Goal: Task Accomplishment & Management: Manage account settings

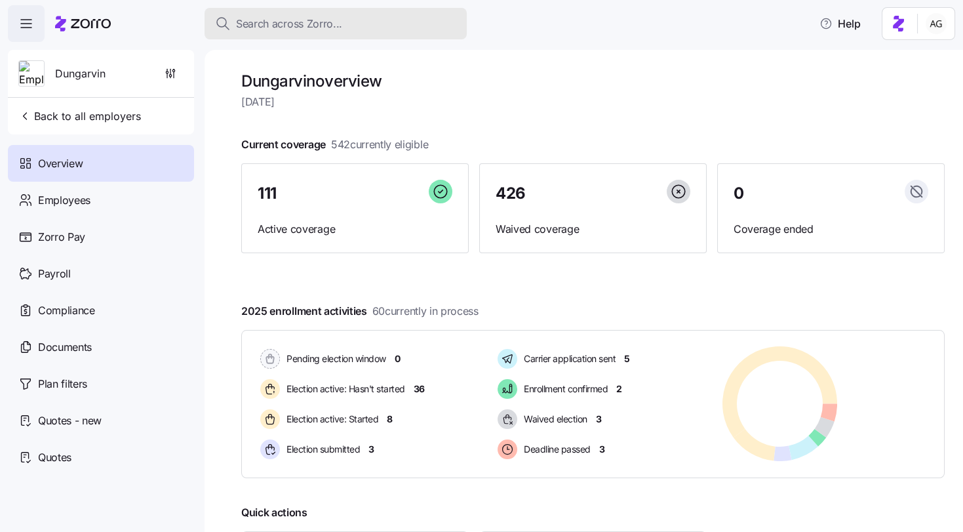
click at [307, 22] on span "Search across Zorro..." at bounding box center [289, 24] width 106 height 16
click at [283, 37] on button "Search across Zorro..." at bounding box center [336, 23] width 262 height 31
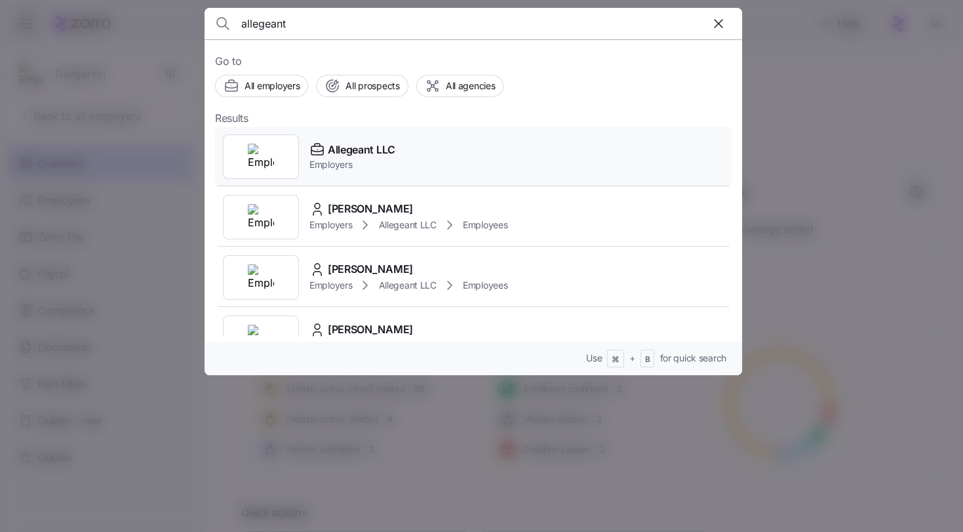
type input "allegeant"
click at [339, 144] on span "Allegeant LLC" at bounding box center [362, 150] width 68 height 16
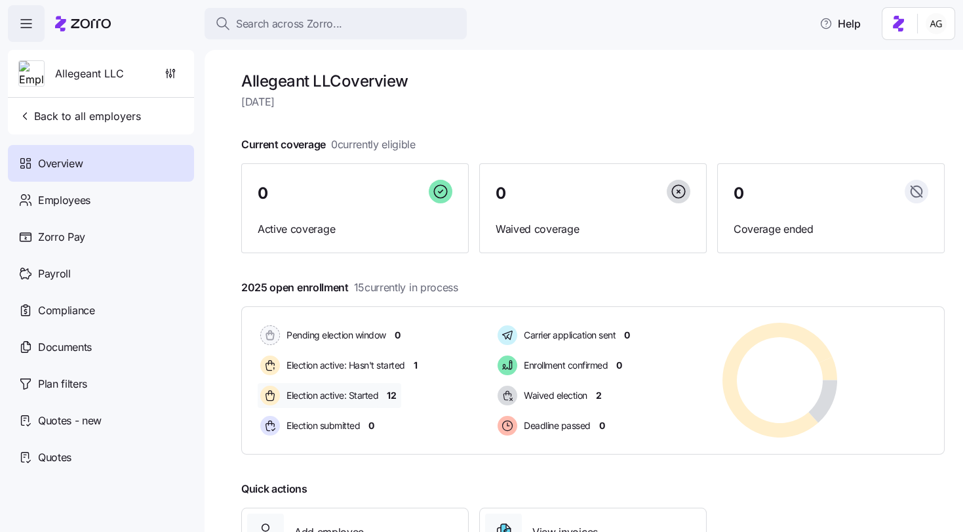
click at [393, 396] on span "12" at bounding box center [391, 395] width 9 height 13
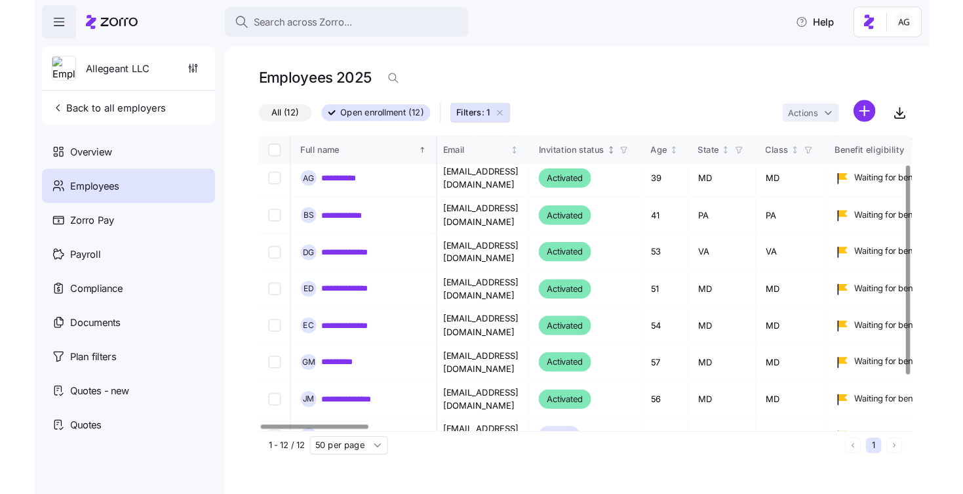
scroll to position [41, 4]
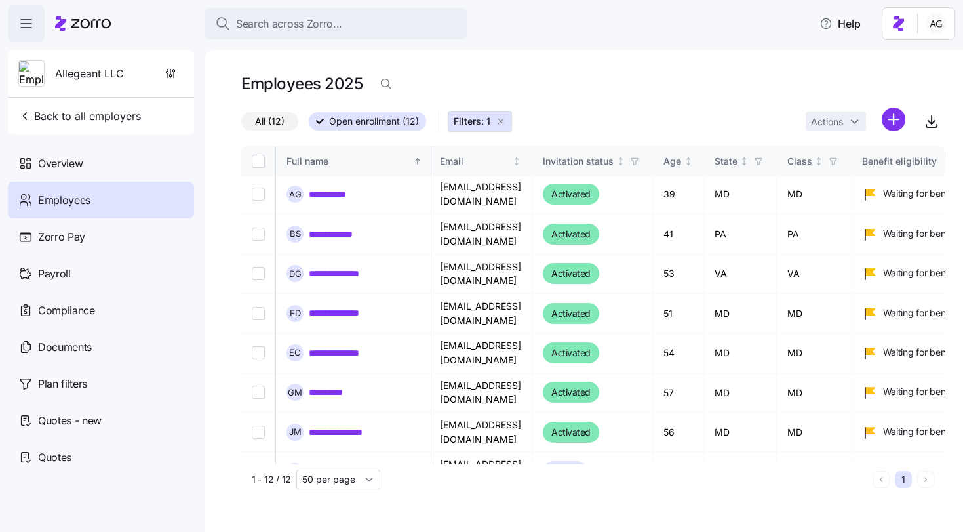
click at [96, 31] on icon at bounding box center [83, 24] width 56 height 16
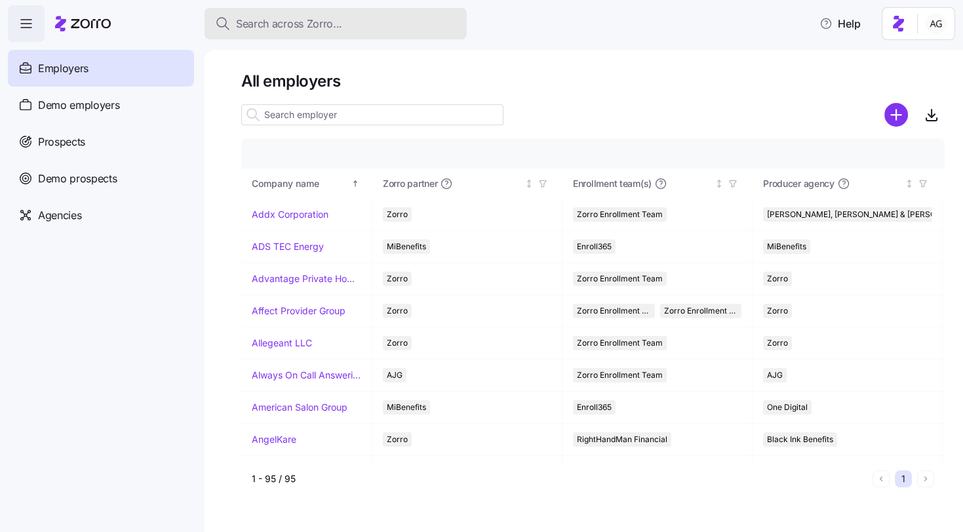
click at [282, 32] on button "Search across Zorro..." at bounding box center [336, 23] width 262 height 31
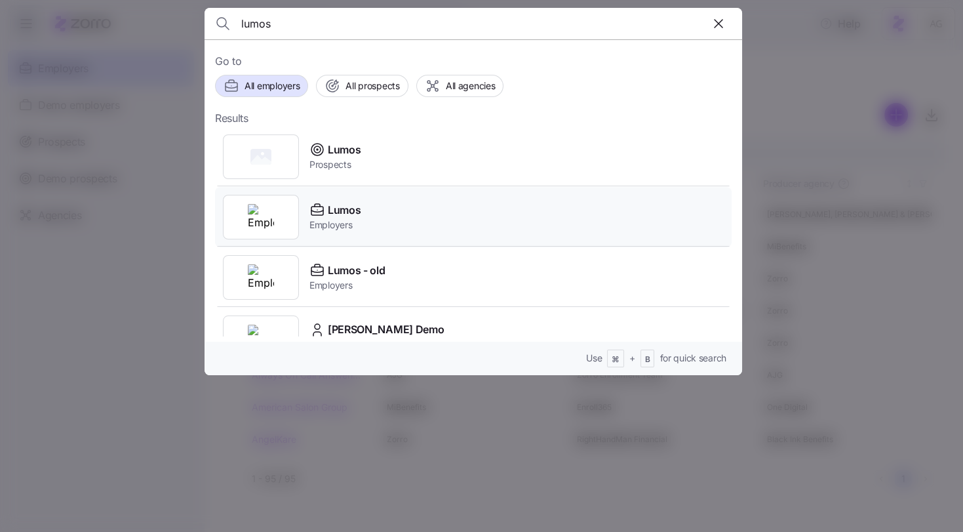
type input "lumos"
click at [351, 214] on span "Lumos" at bounding box center [344, 210] width 33 height 16
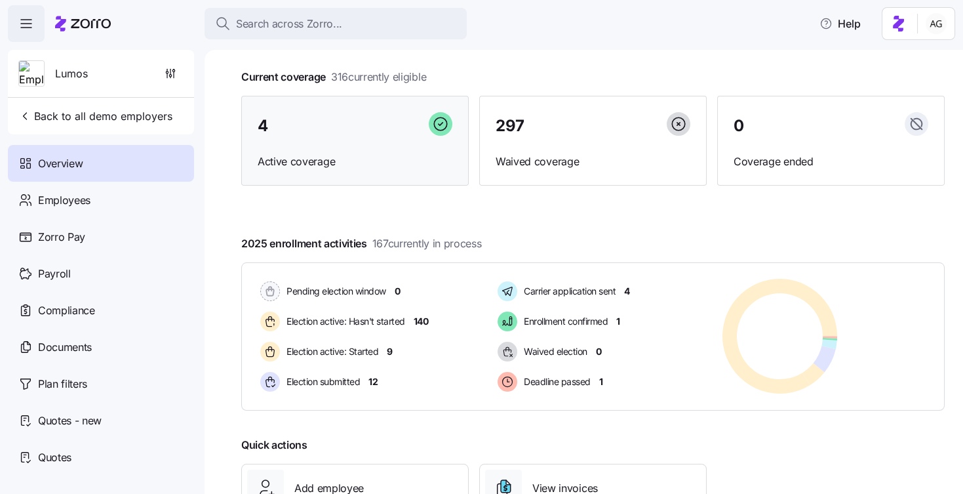
scroll to position [69, 0]
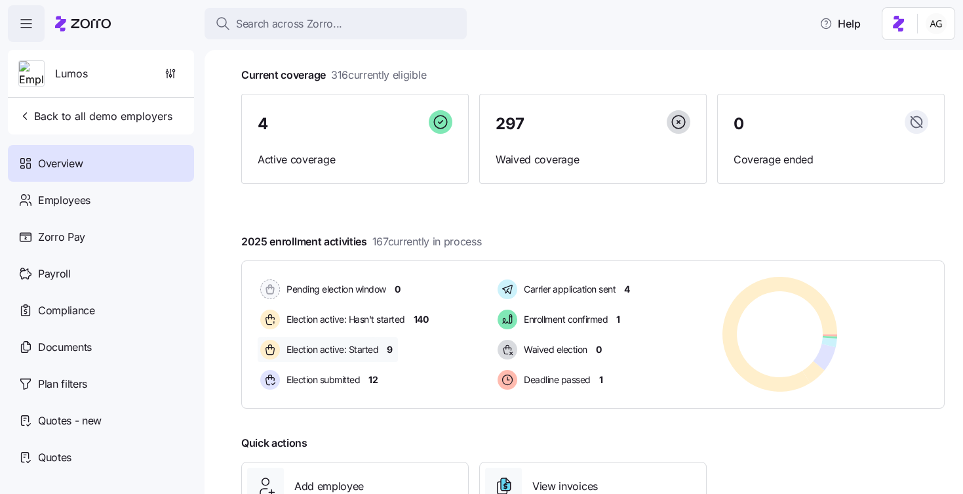
click at [390, 346] on span "9" at bounding box center [390, 349] width 6 height 13
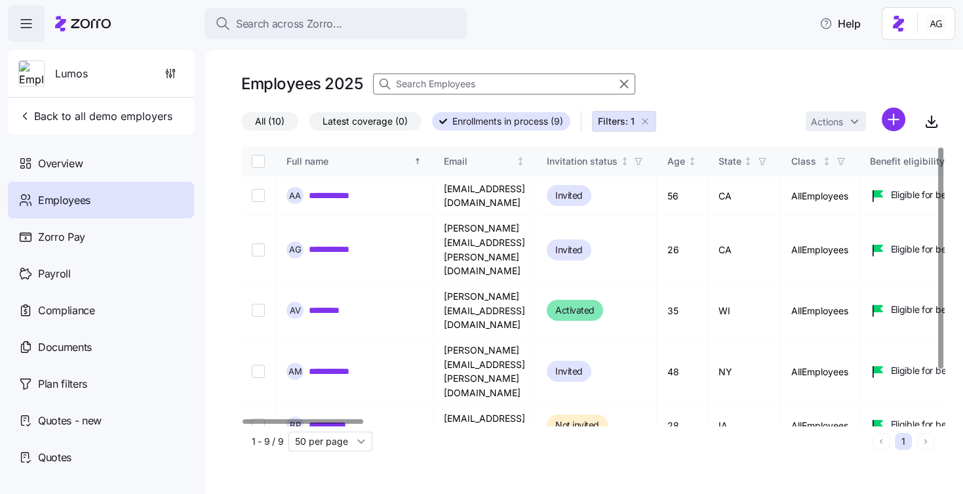
click at [642, 121] on icon "button" at bounding box center [644, 121] width 5 height 5
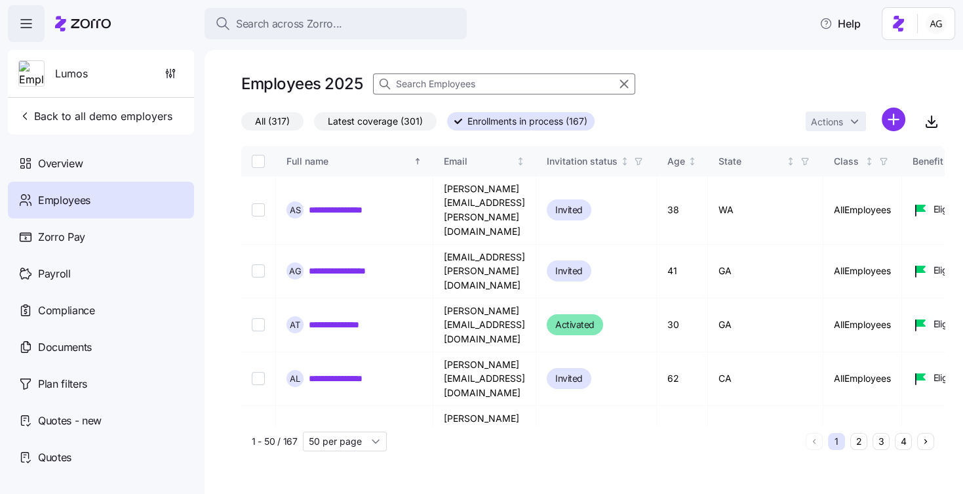
click at [285, 119] on span "All (317)" at bounding box center [272, 121] width 35 height 17
click at [241, 125] on input "All (317)" at bounding box center [241, 125] width 0 height 0
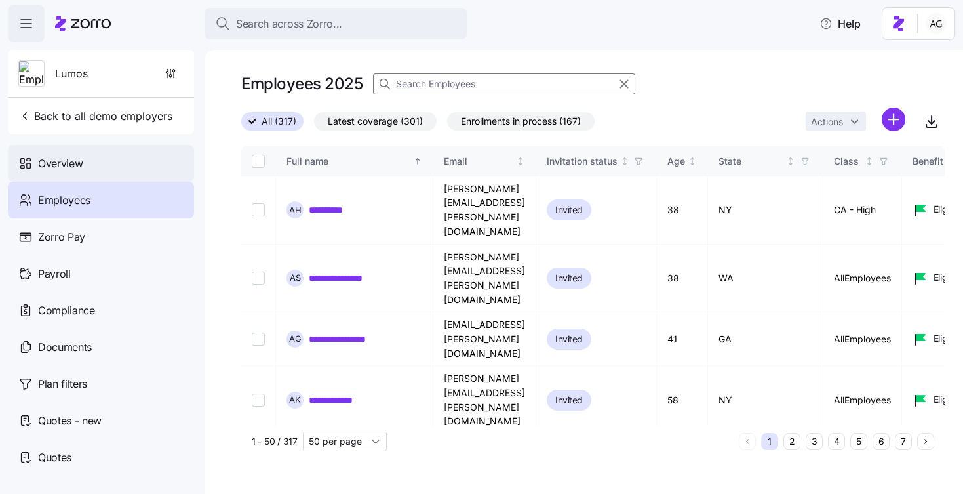
click at [81, 162] on span "Overview" at bounding box center [60, 163] width 45 height 16
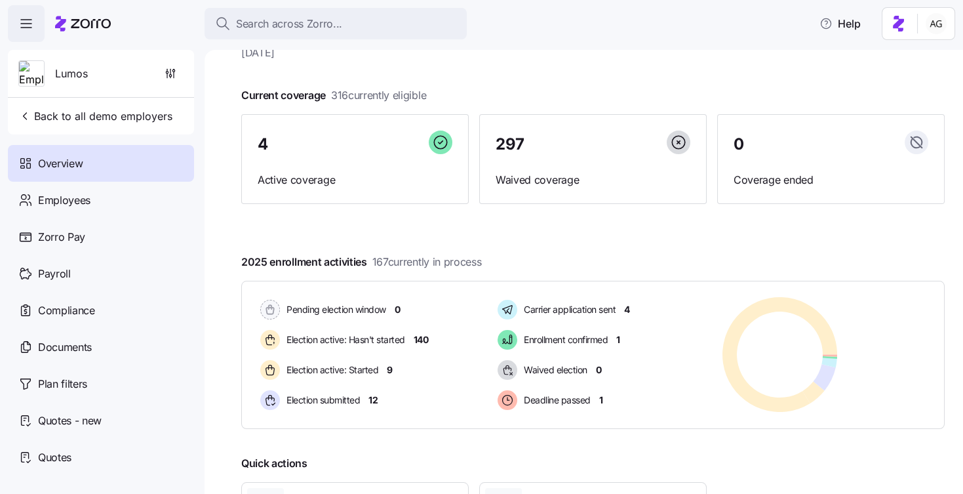
scroll to position [50, 0]
click at [431, 340] on div "Election active: Hasn't started 140" at bounding box center [346, 338] width 176 height 25
click at [423, 338] on span "140" at bounding box center [421, 338] width 15 height 13
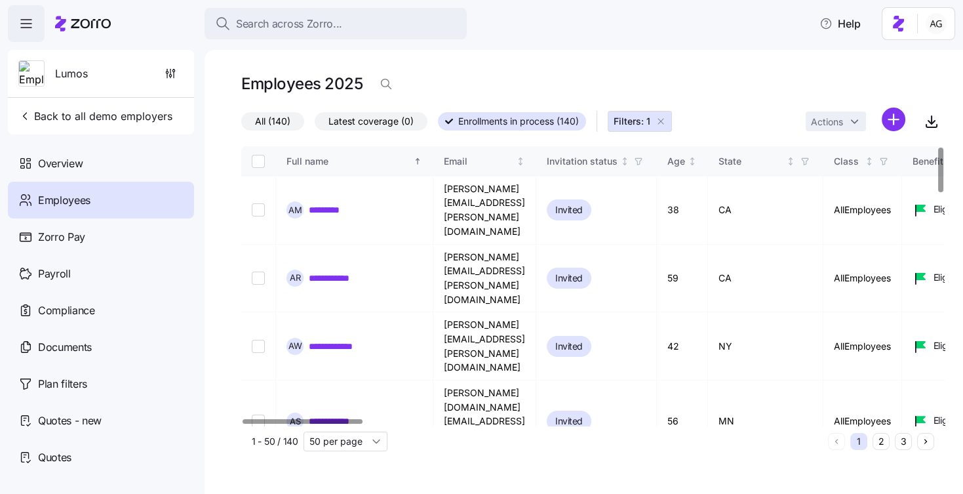
click at [258, 159] on input "Select all records" at bounding box center [258, 161] width 13 height 13
checkbox input "true"
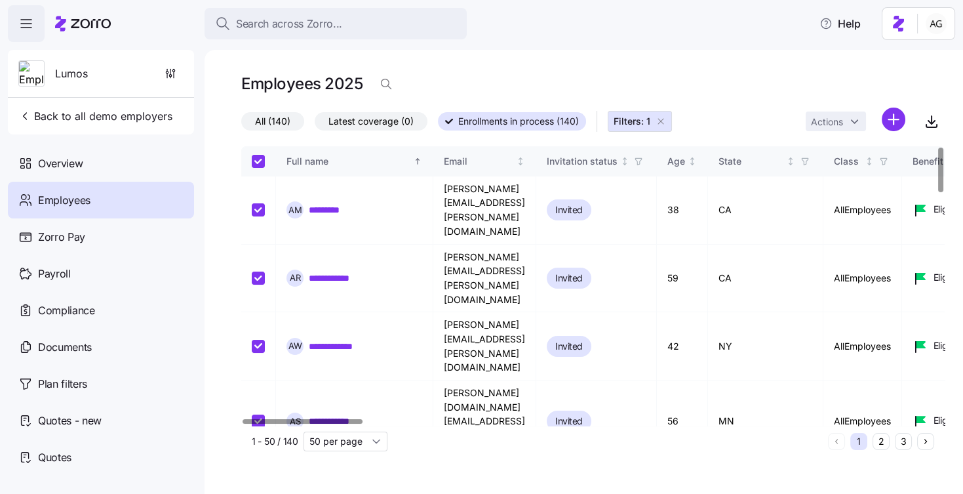
checkbox input "true"
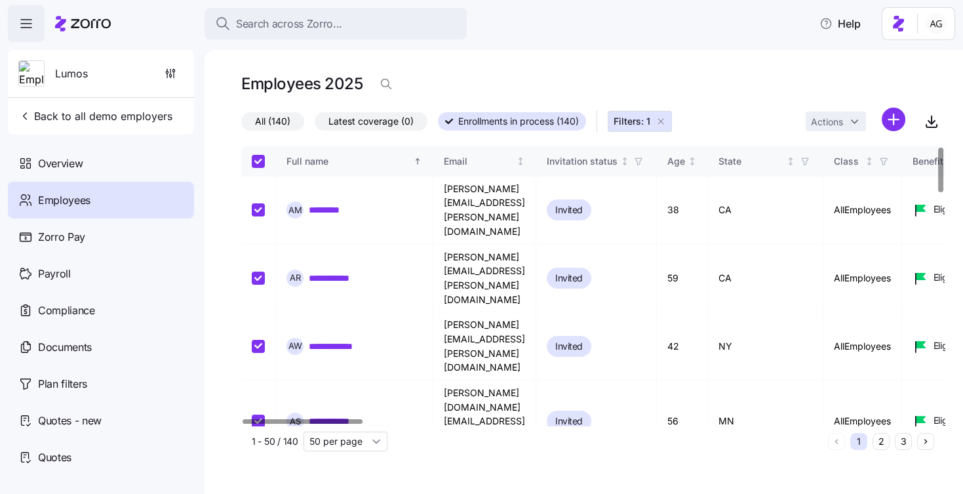
checkbox input "true"
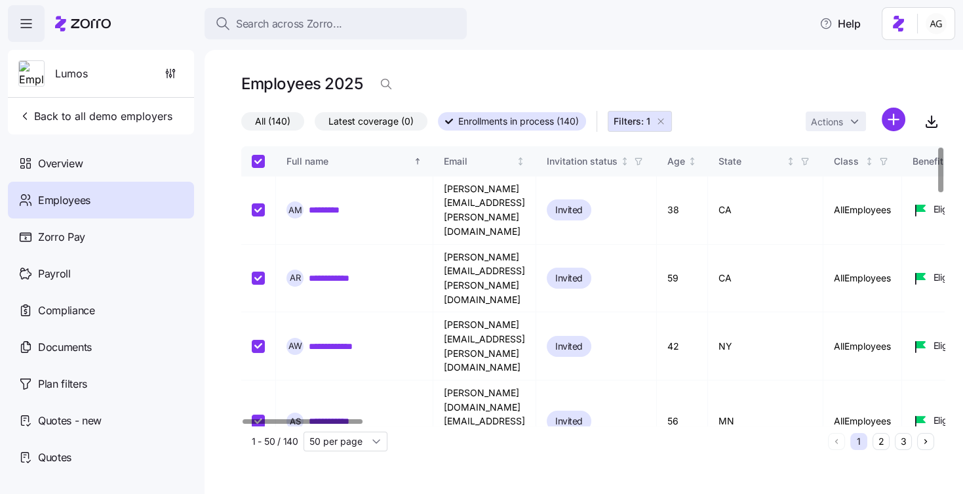
checkbox input "true"
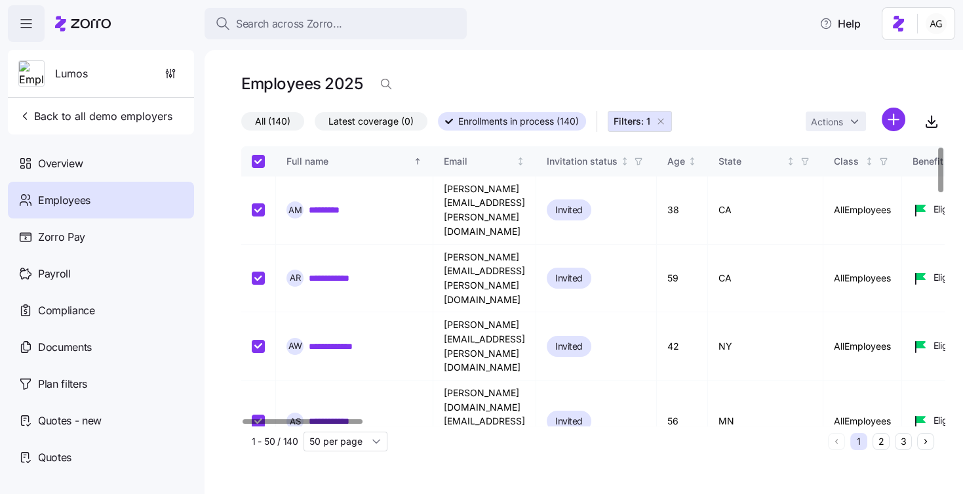
checkbox input "true"
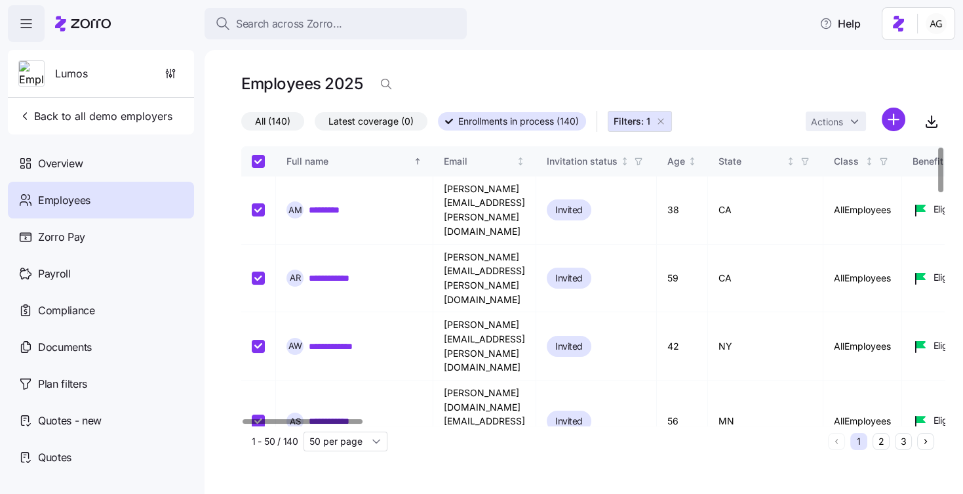
checkbox input "true"
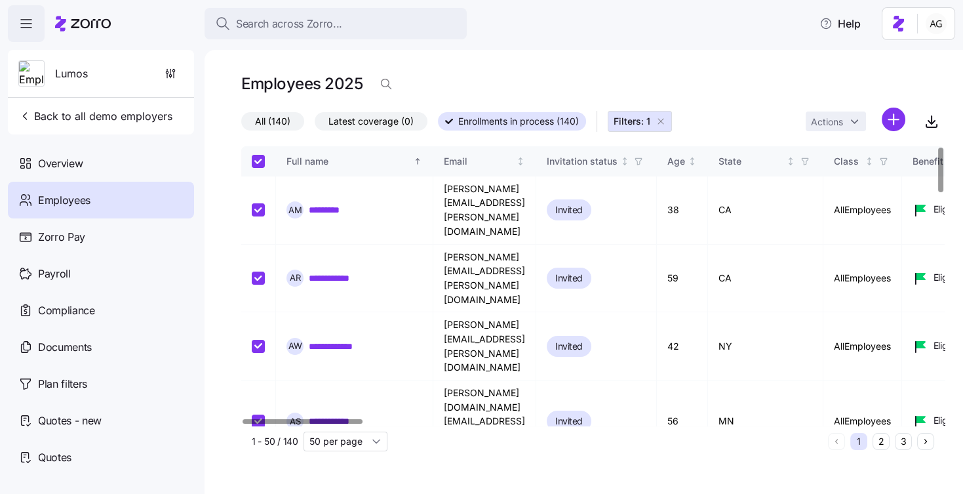
checkbox input "true"
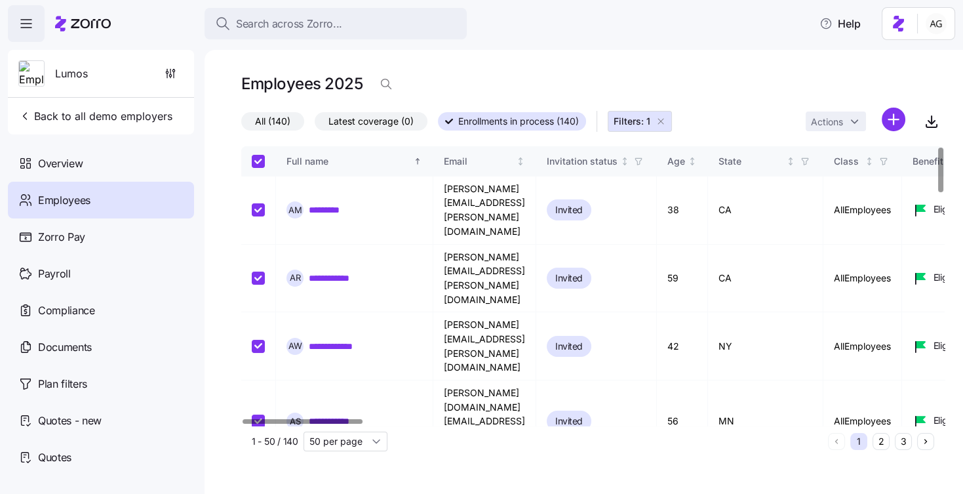
checkbox input "true"
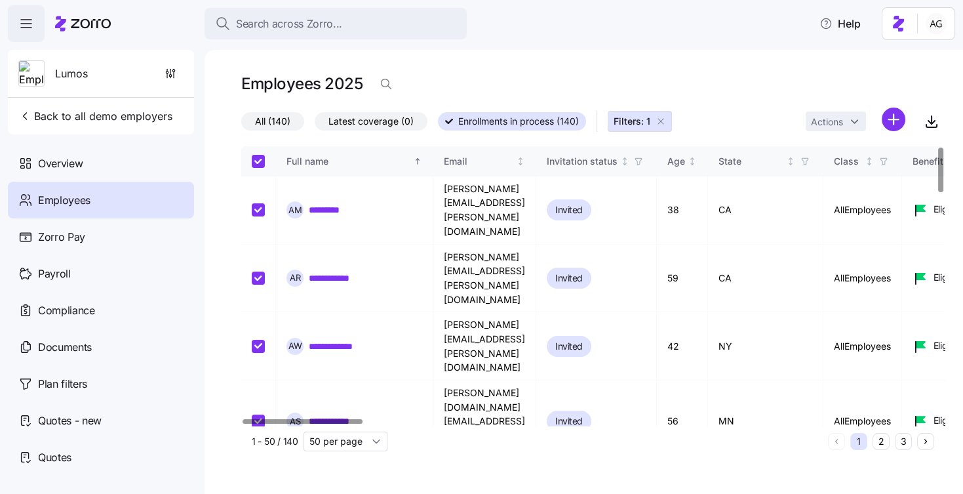
checkbox input "true"
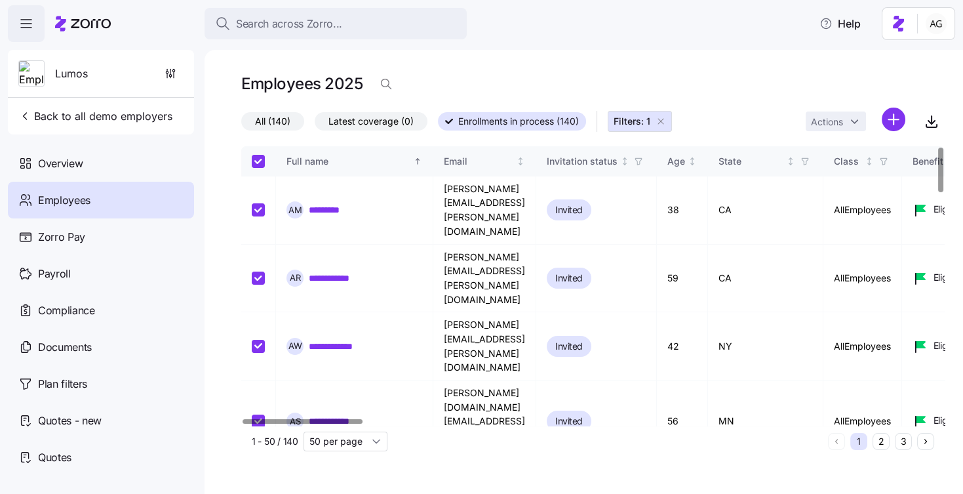
checkbox input "true"
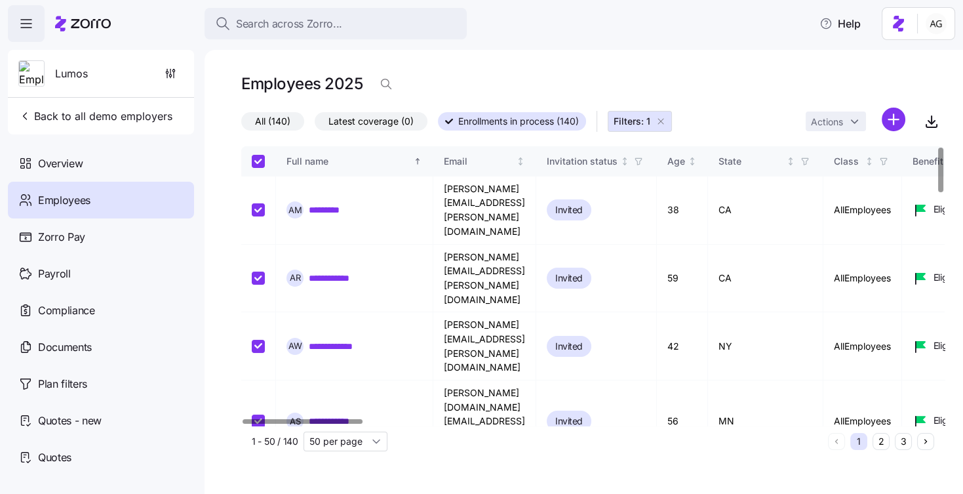
checkbox input "true"
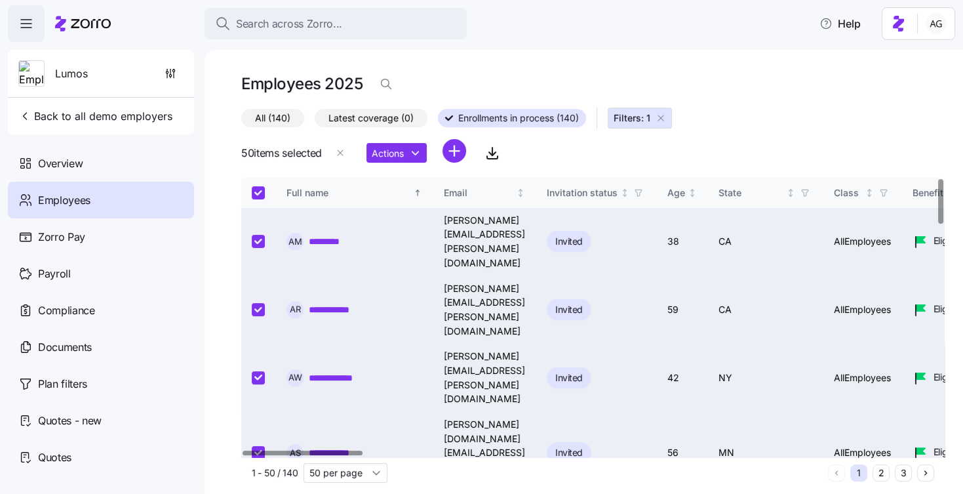
click at [258, 189] on input "Select all records" at bounding box center [258, 192] width 13 height 13
checkbox input "false"
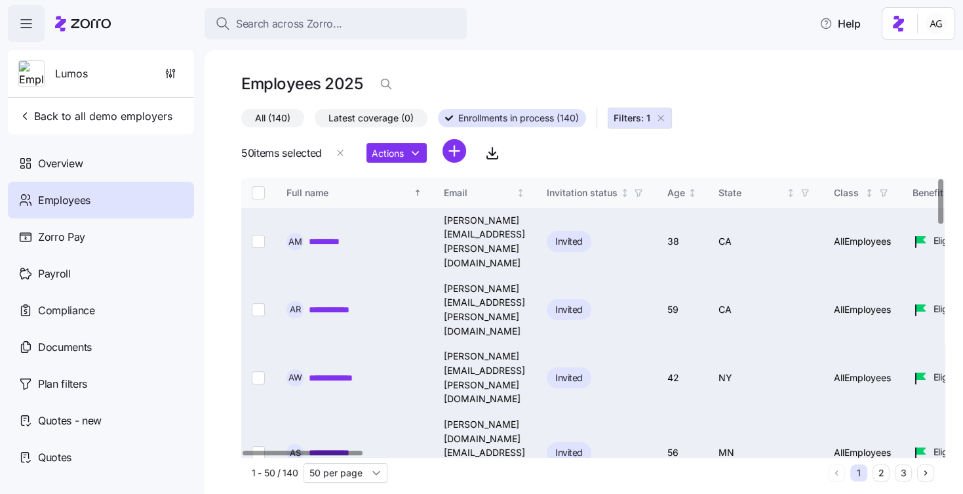
checkbox input "false"
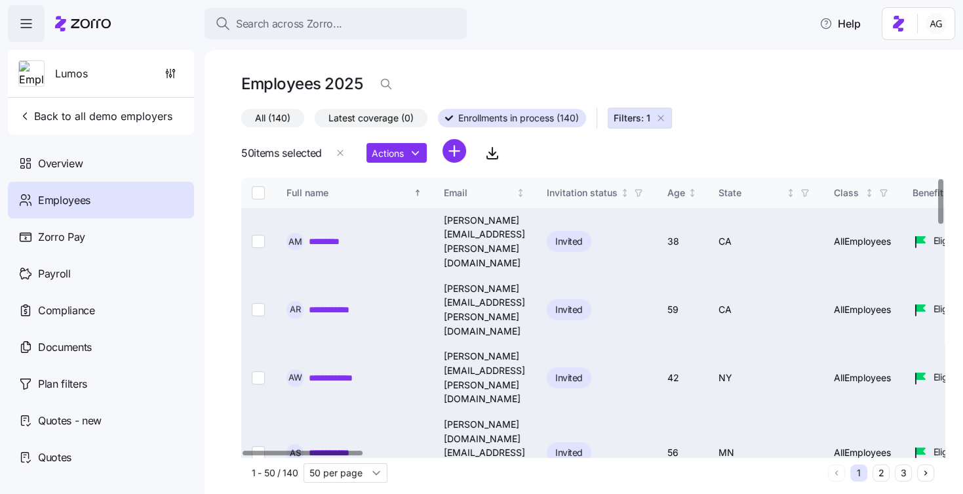
checkbox input "false"
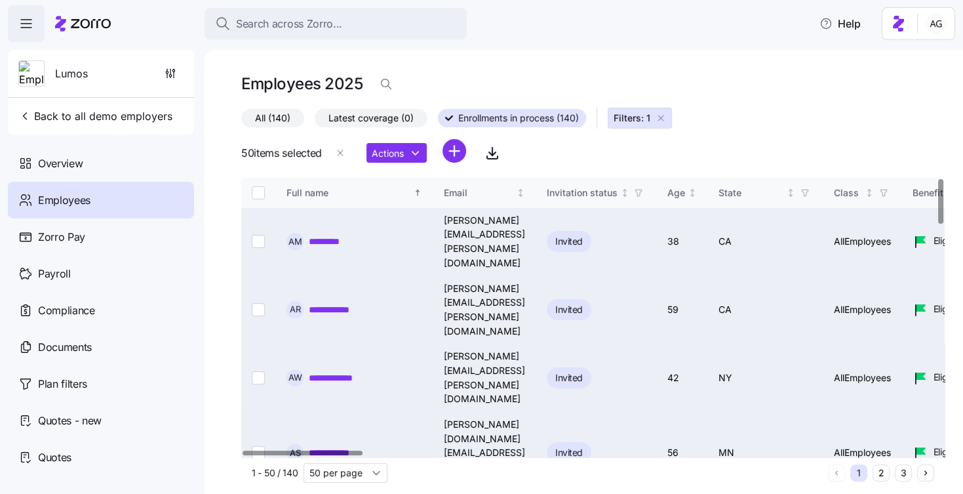
checkbox input "false"
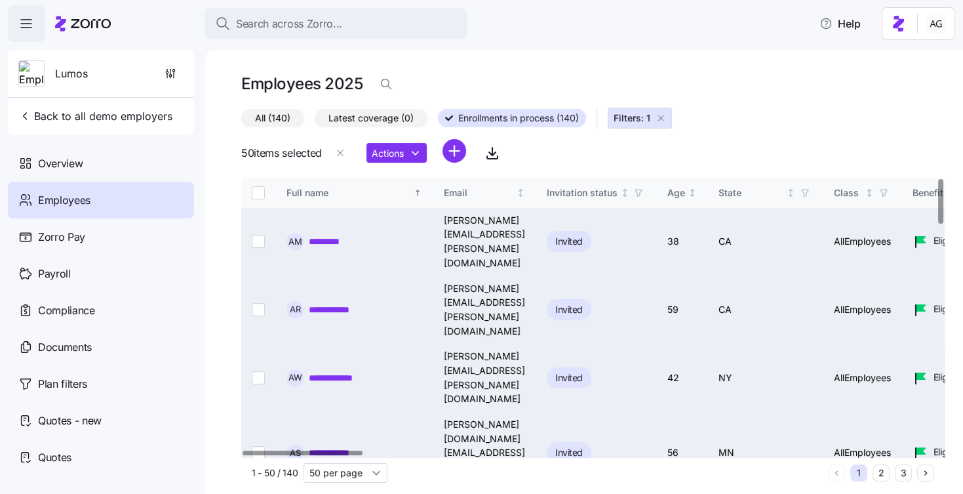
checkbox input "false"
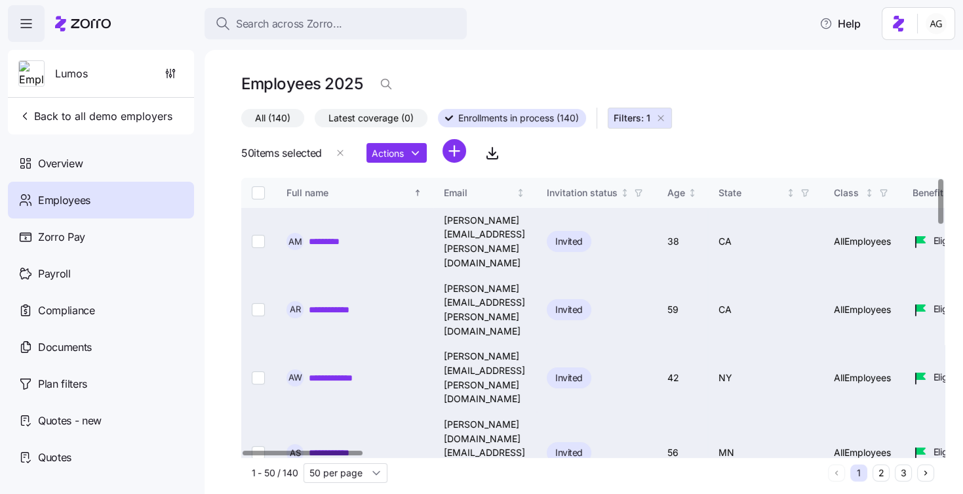
checkbox input "false"
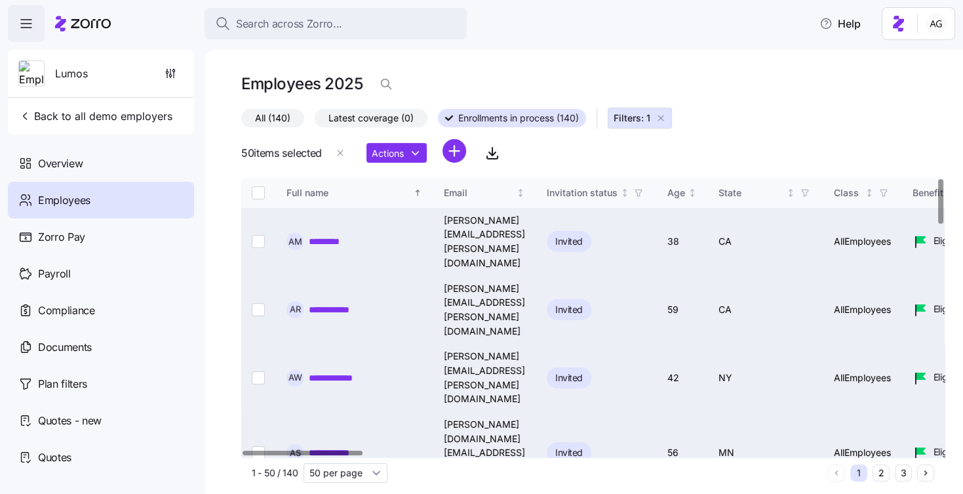
checkbox input "false"
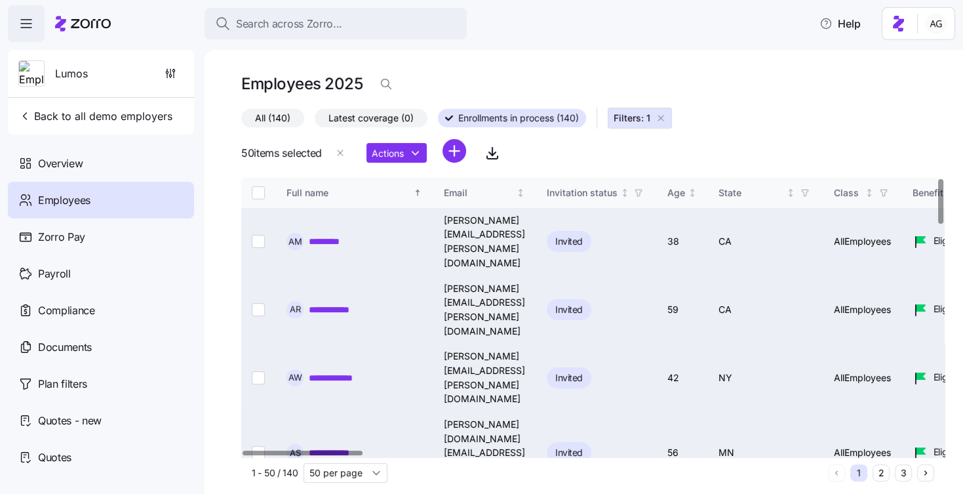
checkbox input "false"
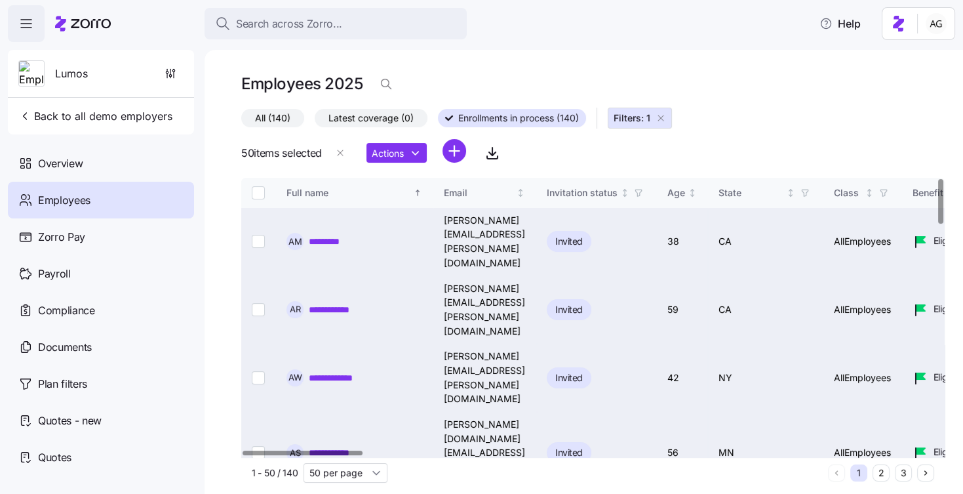
checkbox input "false"
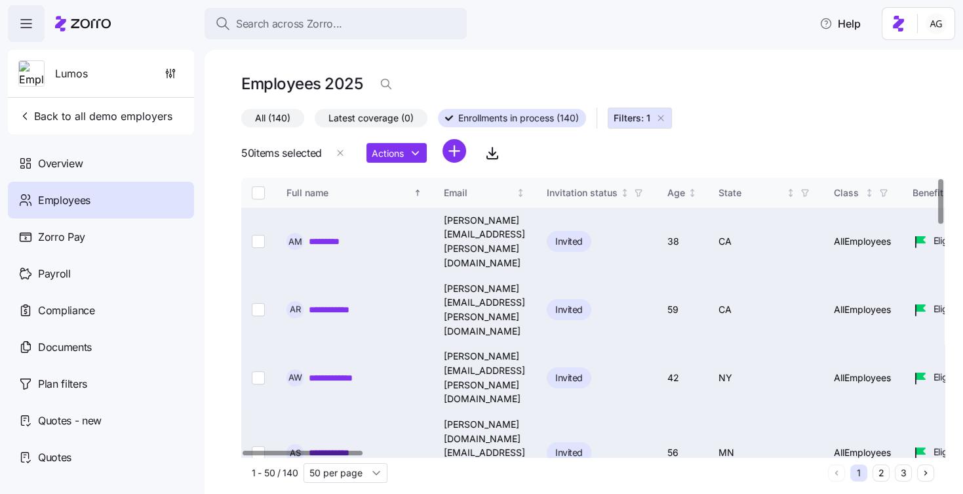
checkbox input "false"
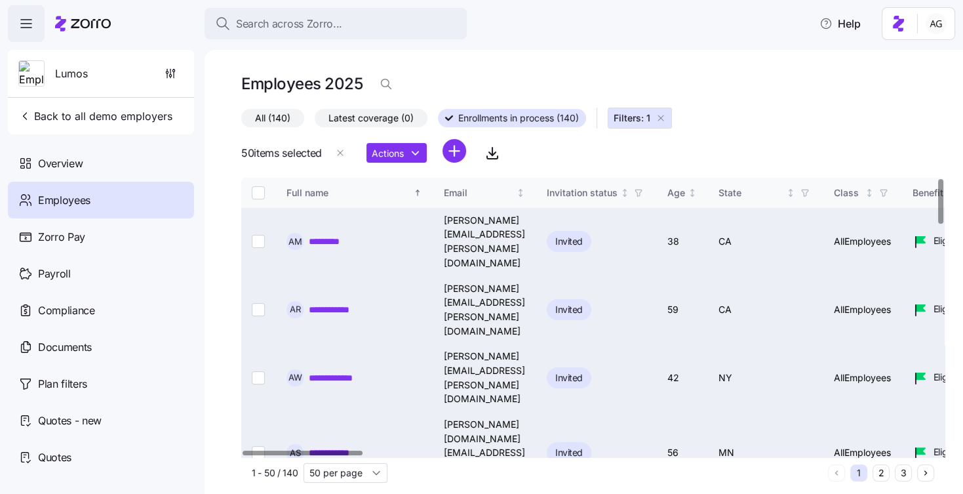
checkbox input "false"
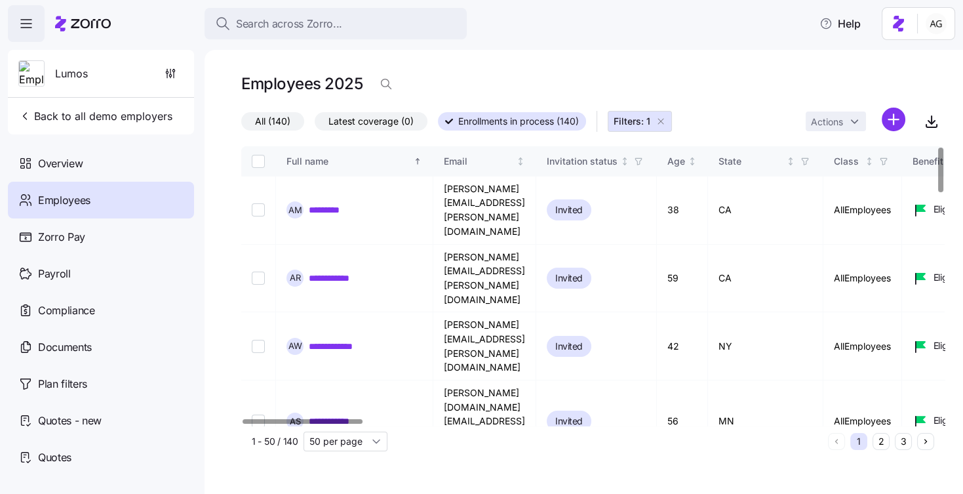
click at [258, 159] on input "Select all records" at bounding box center [258, 161] width 13 height 13
checkbox input "true"
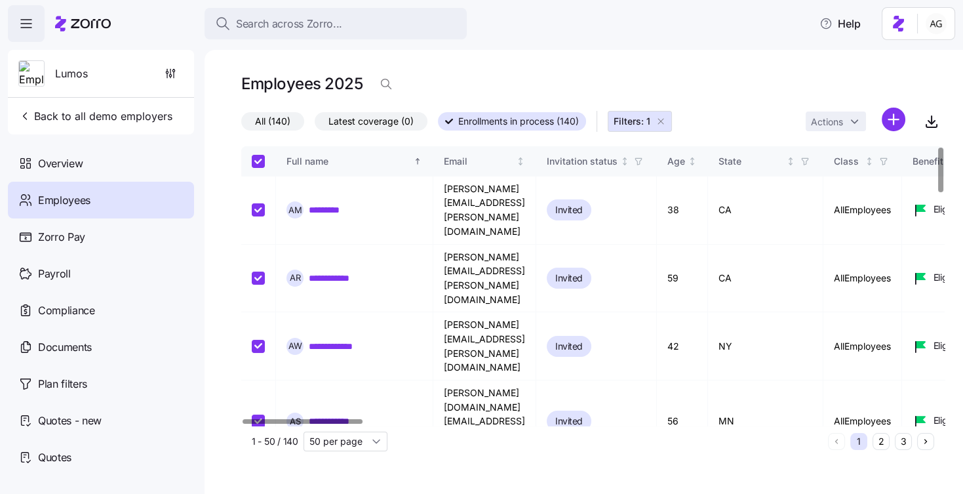
checkbox input "true"
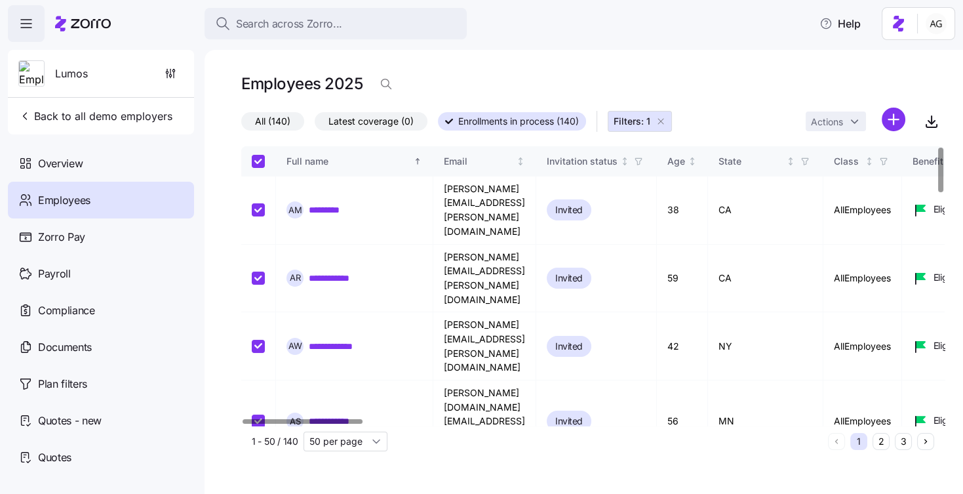
checkbox input "true"
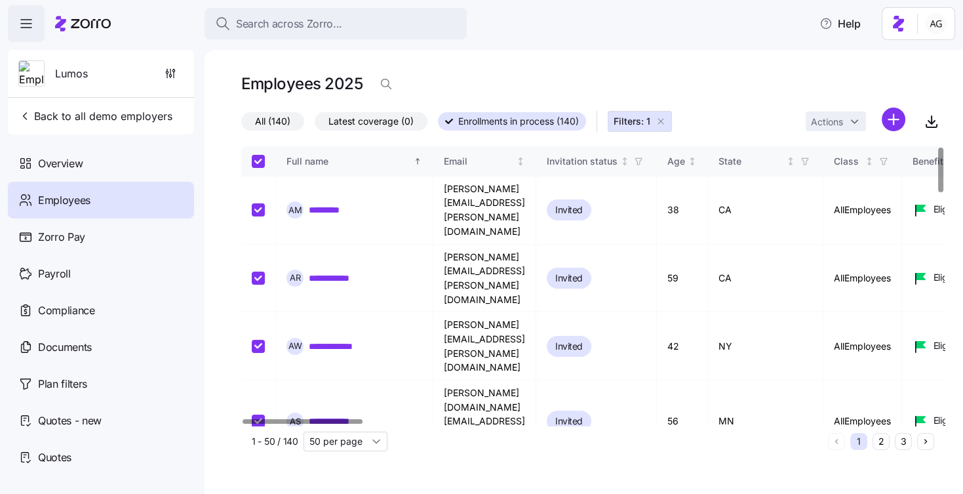
checkbox input "true"
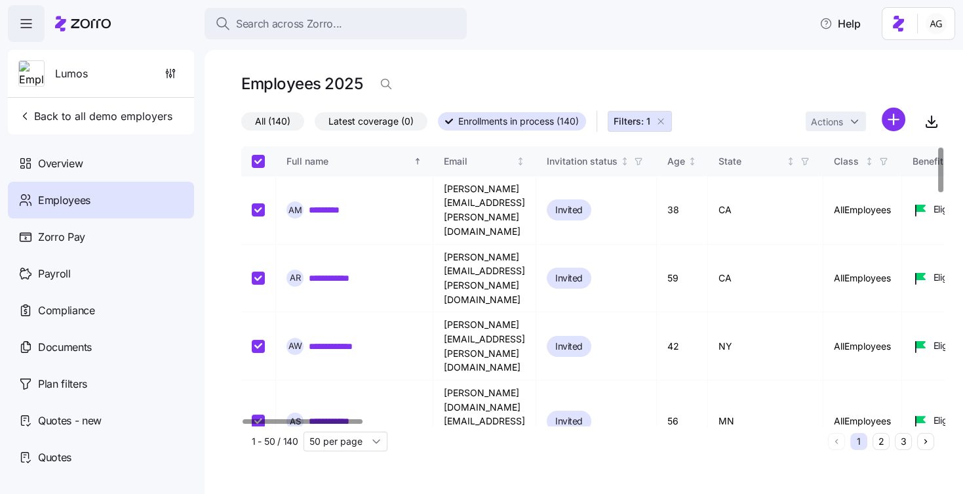
checkbox input "true"
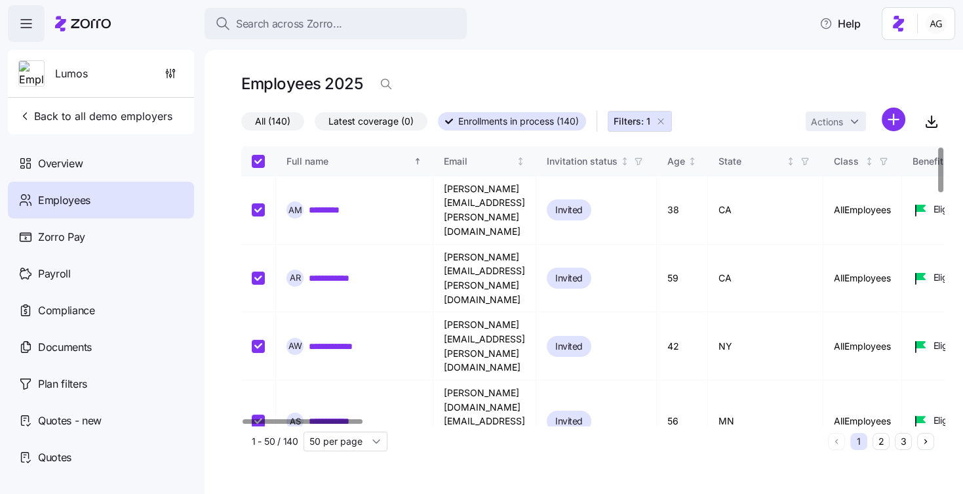
checkbox input "true"
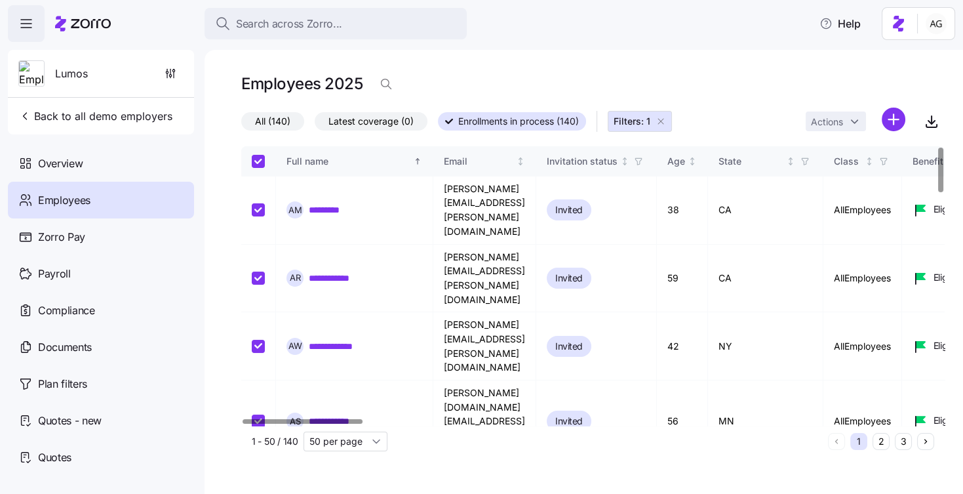
checkbox input "true"
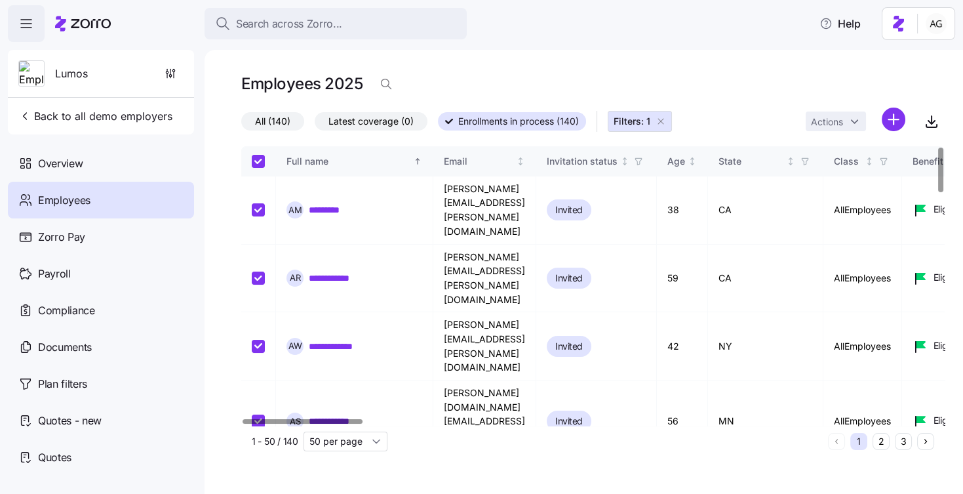
checkbox input "true"
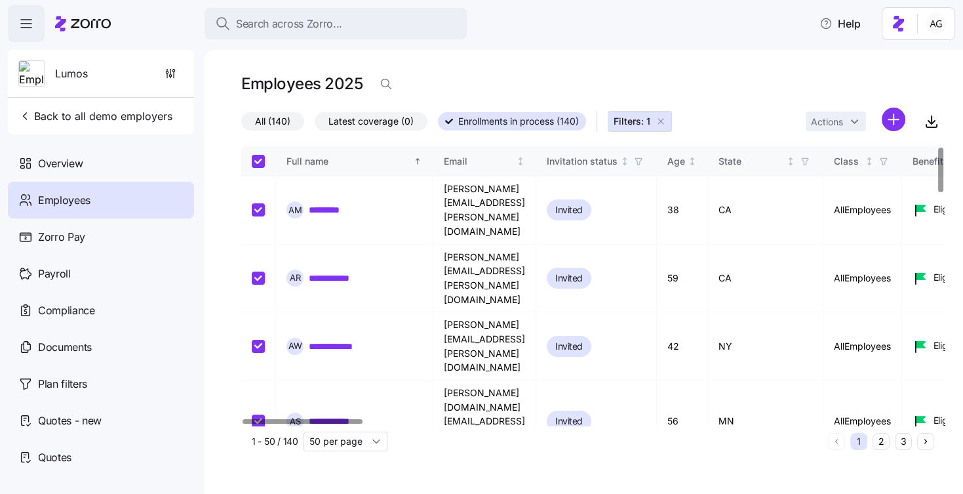
checkbox input "true"
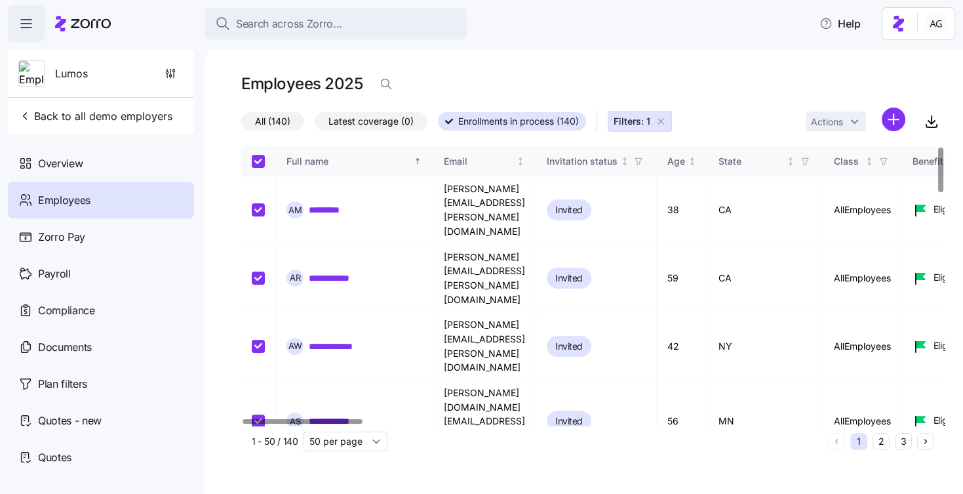
checkbox input "true"
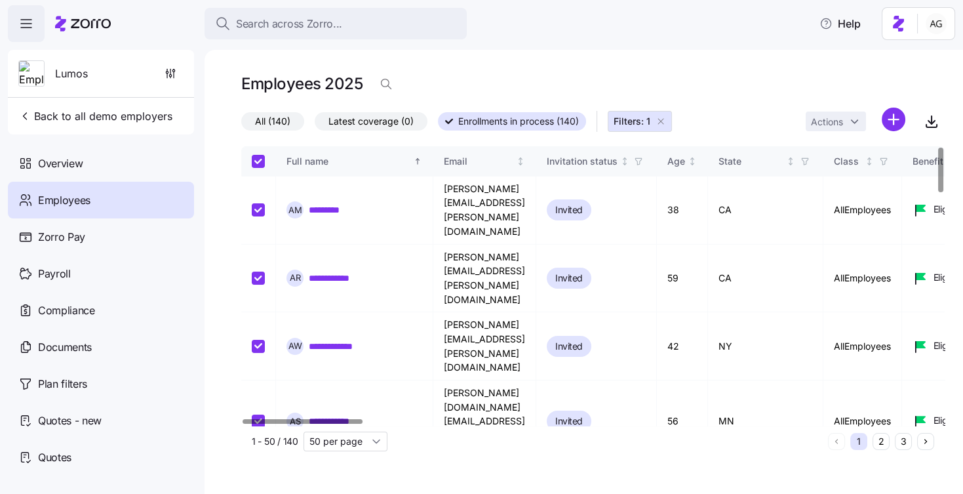
checkbox input "true"
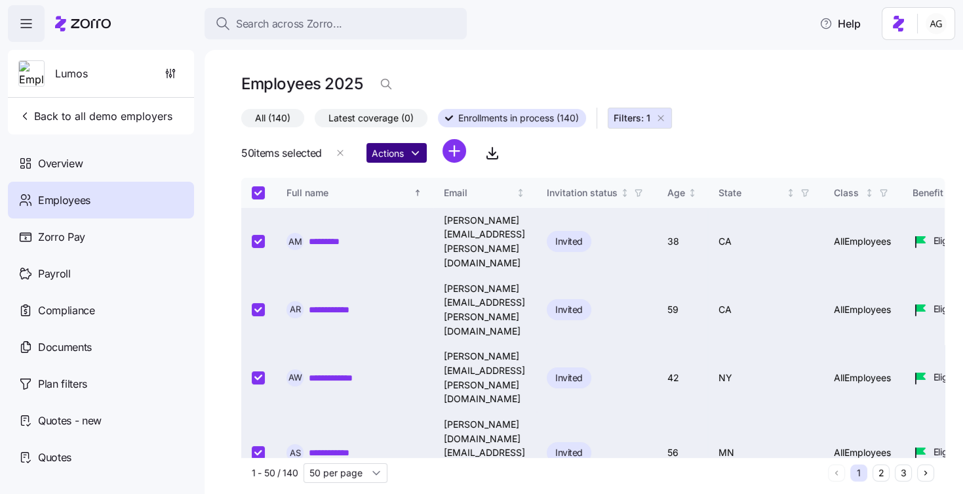
click at [410, 153] on html "**********" at bounding box center [481, 243] width 963 height 486
click at [586, 166] on html "**********" at bounding box center [481, 243] width 963 height 486
click at [256, 189] on input "Select all records" at bounding box center [258, 192] width 13 height 13
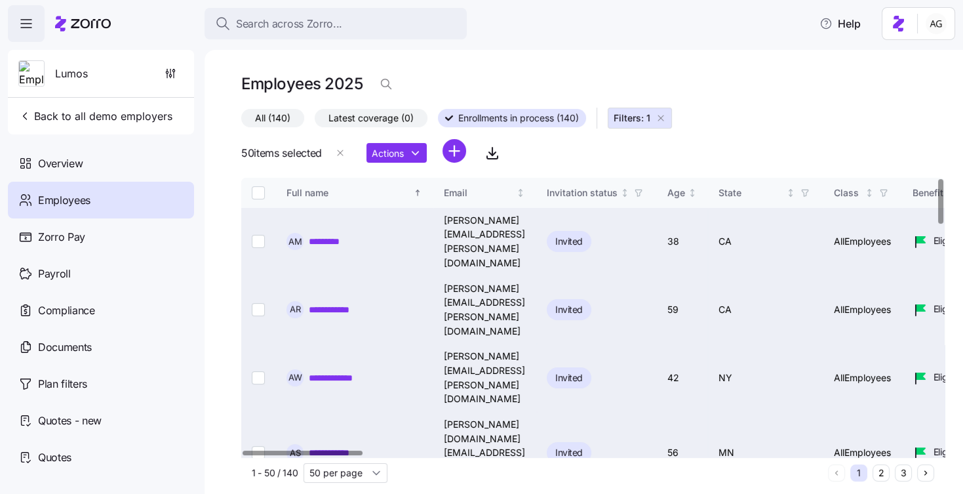
checkbox input "false"
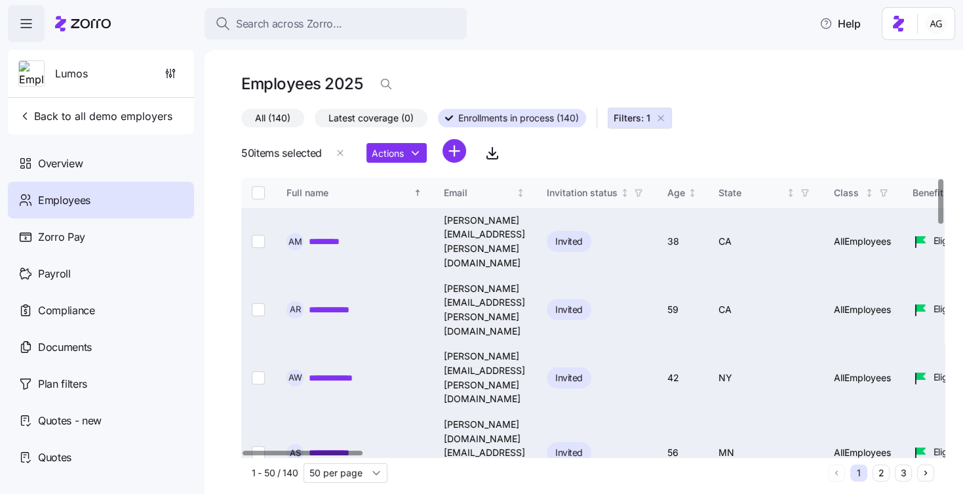
checkbox input "false"
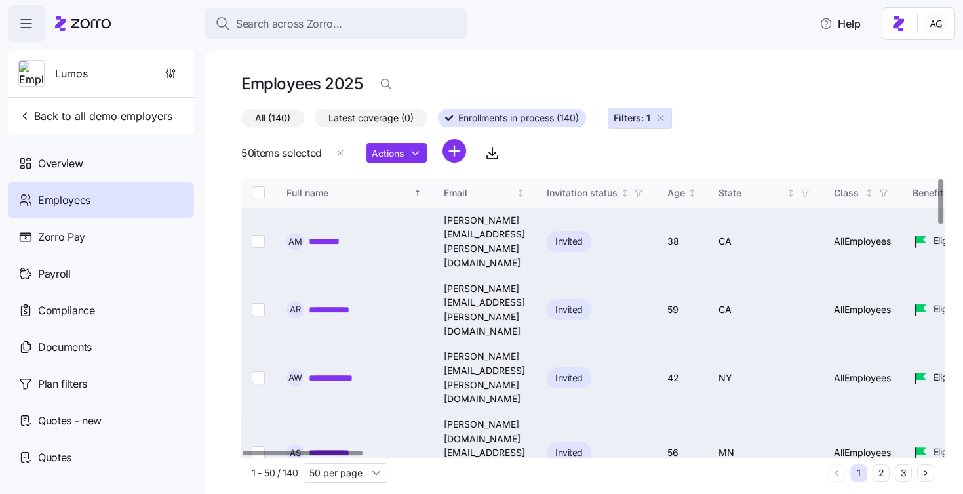
checkbox input "false"
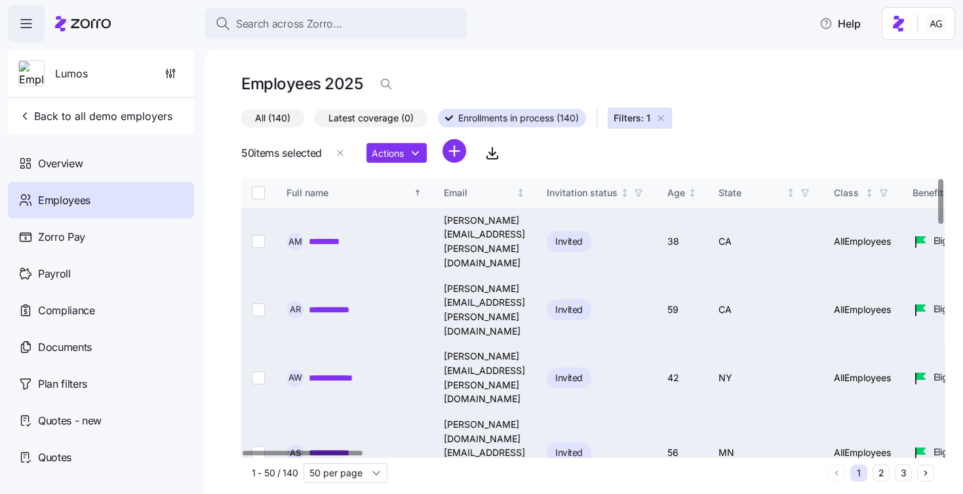
checkbox input "false"
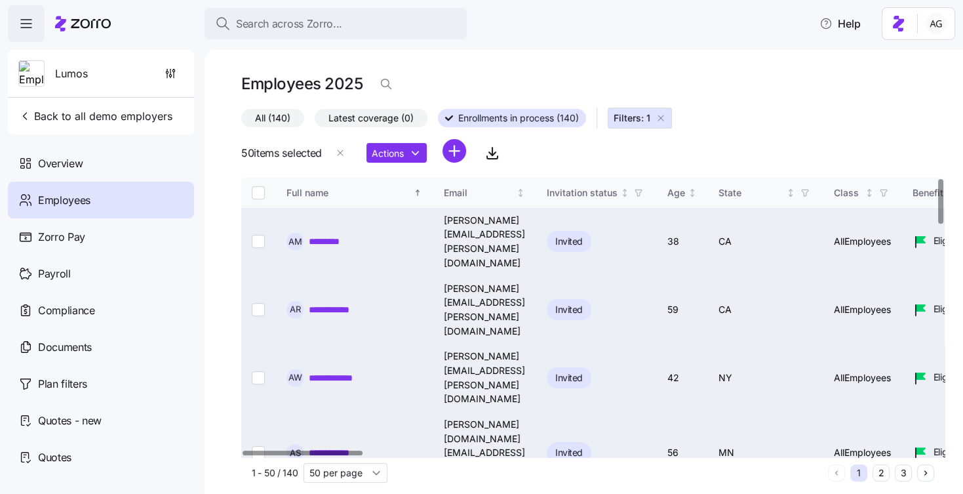
checkbox input "false"
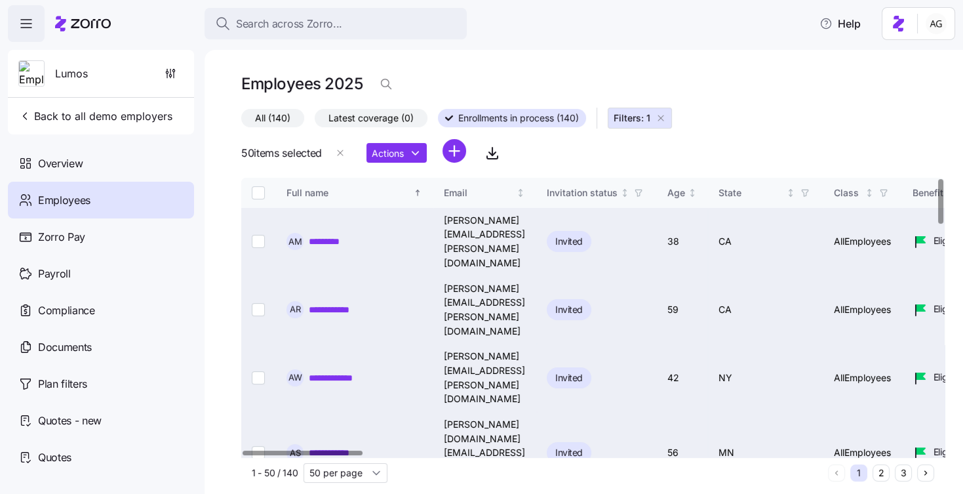
checkbox input "false"
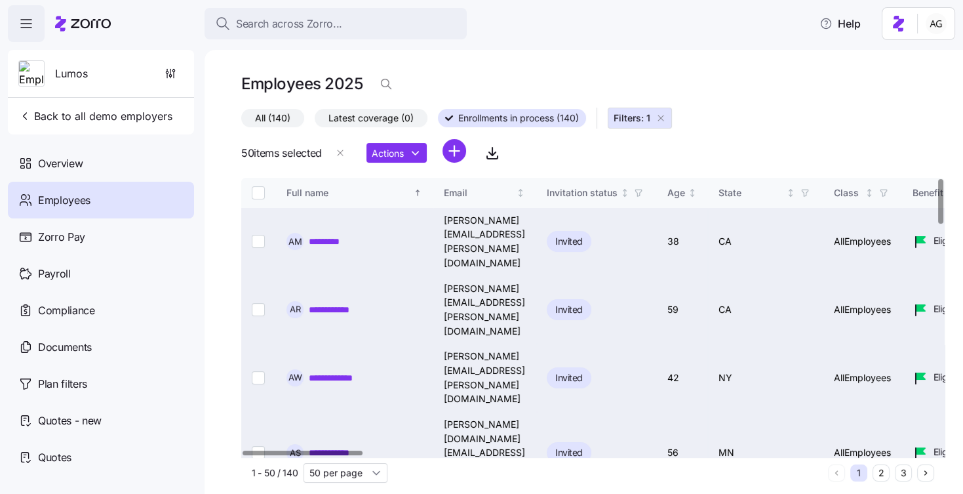
checkbox input "false"
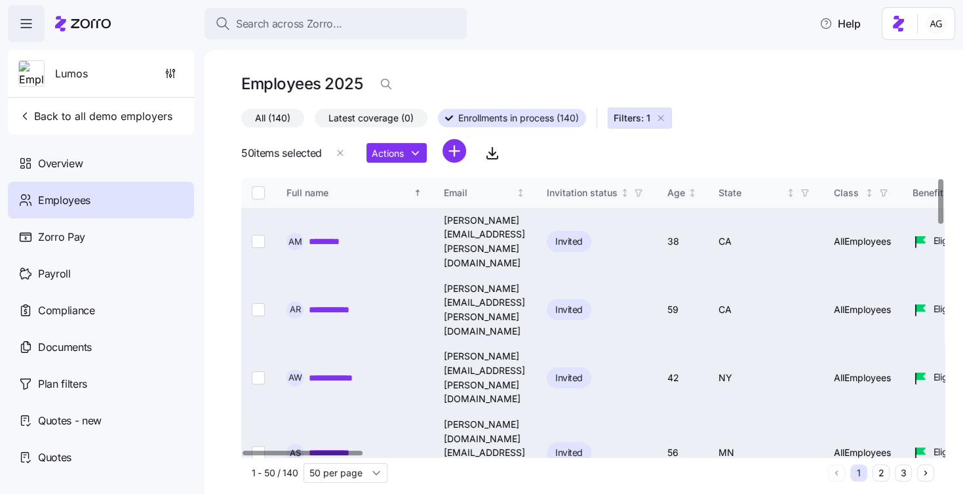
checkbox input "false"
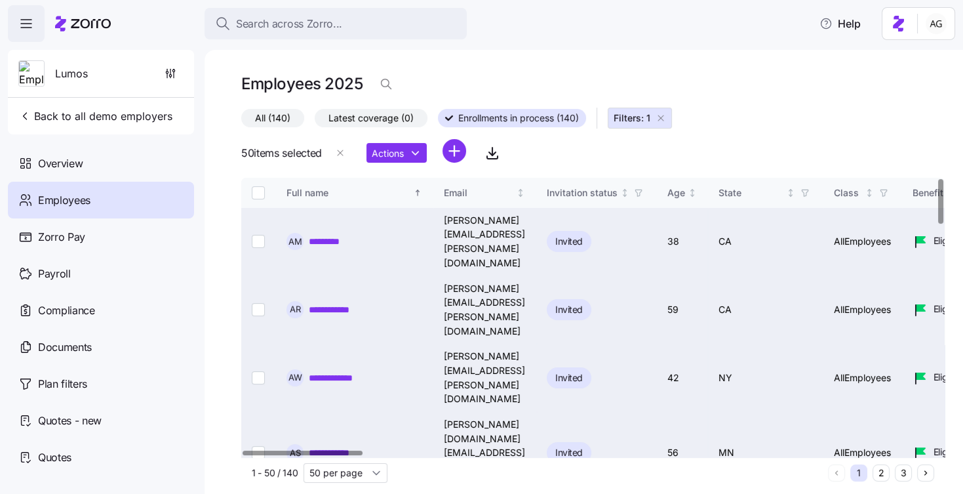
checkbox input "false"
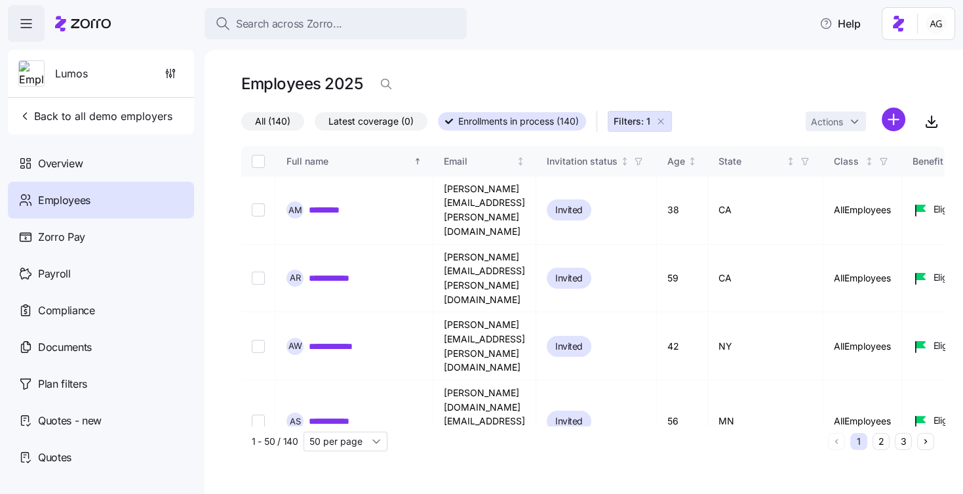
click at [663, 121] on icon "button" at bounding box center [661, 121] width 10 height 10
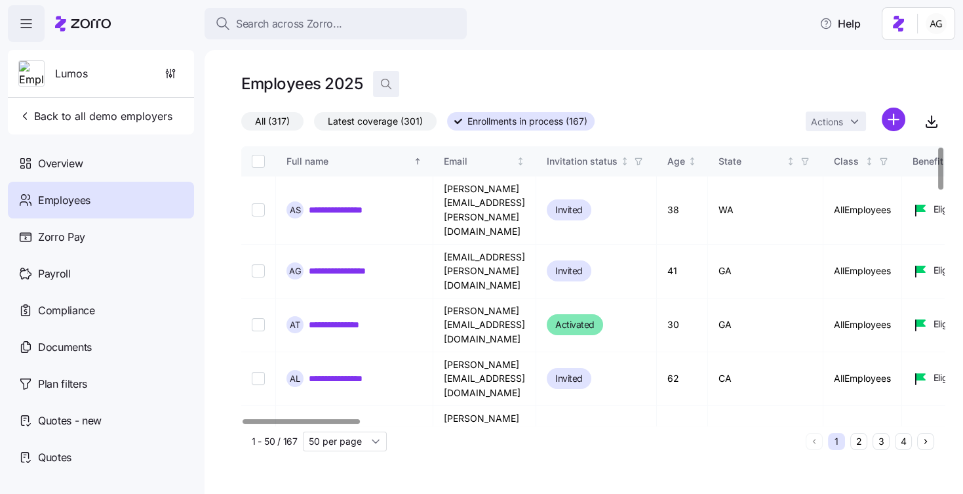
click at [385, 85] on icon "button" at bounding box center [386, 83] width 13 height 13
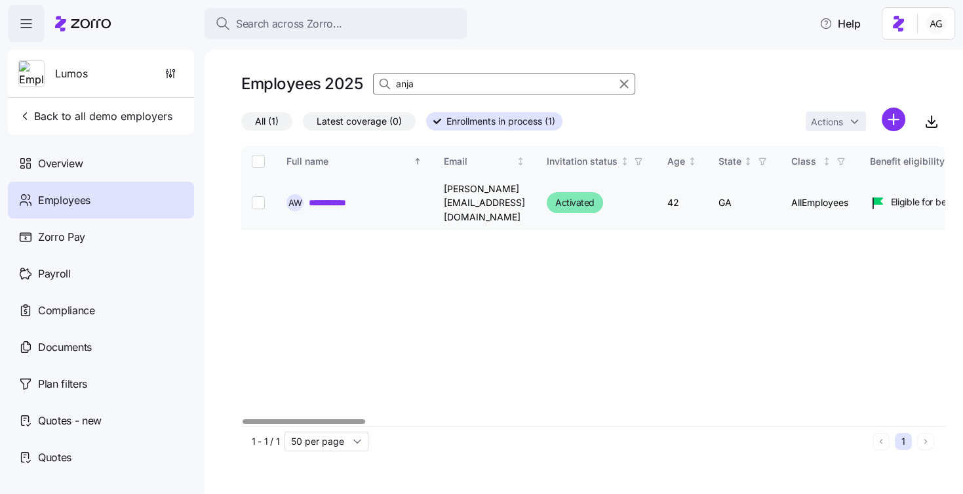
click at [336, 196] on link "**********" at bounding box center [336, 202] width 54 height 13
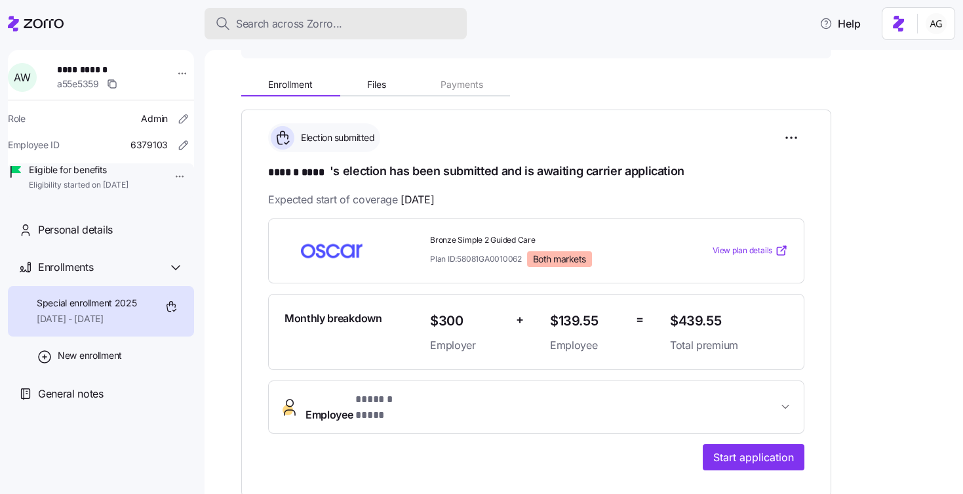
scroll to position [164, 0]
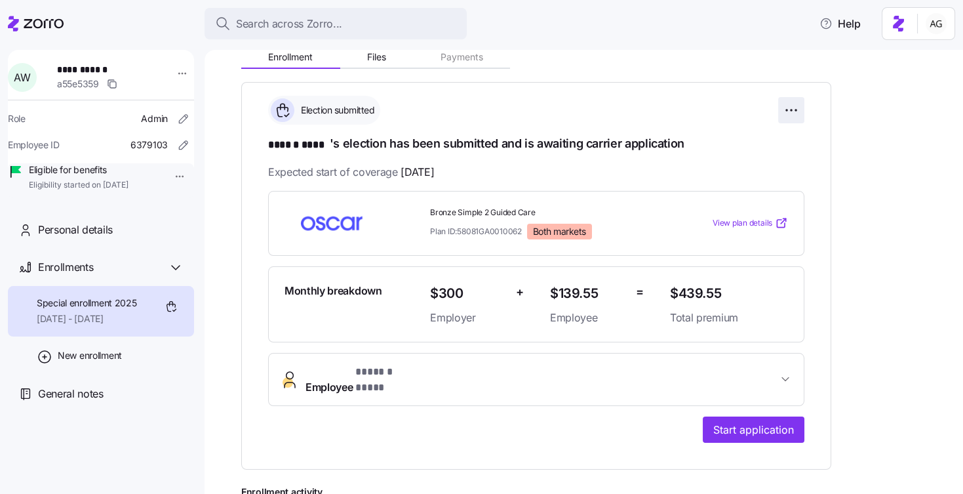
click at [789, 110] on html "**********" at bounding box center [481, 243] width 963 height 486
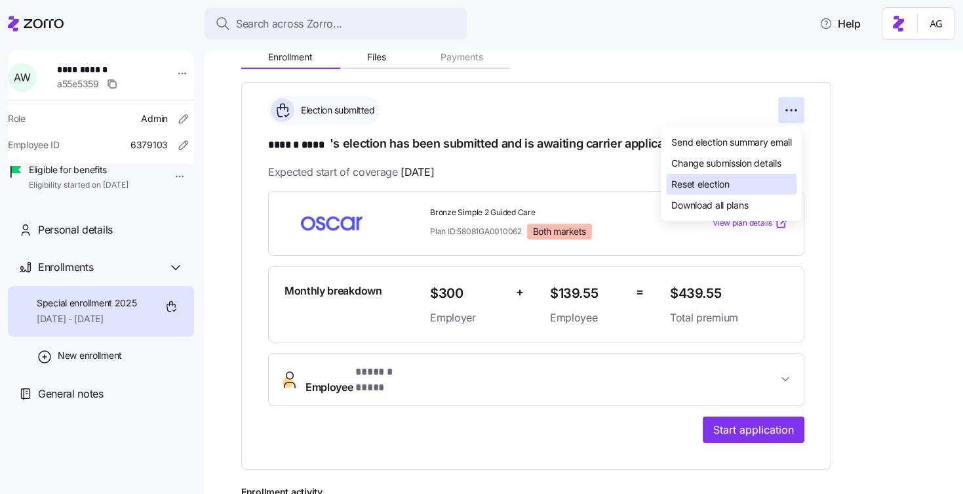
click at [717, 178] on span "Reset election" at bounding box center [700, 184] width 58 height 13
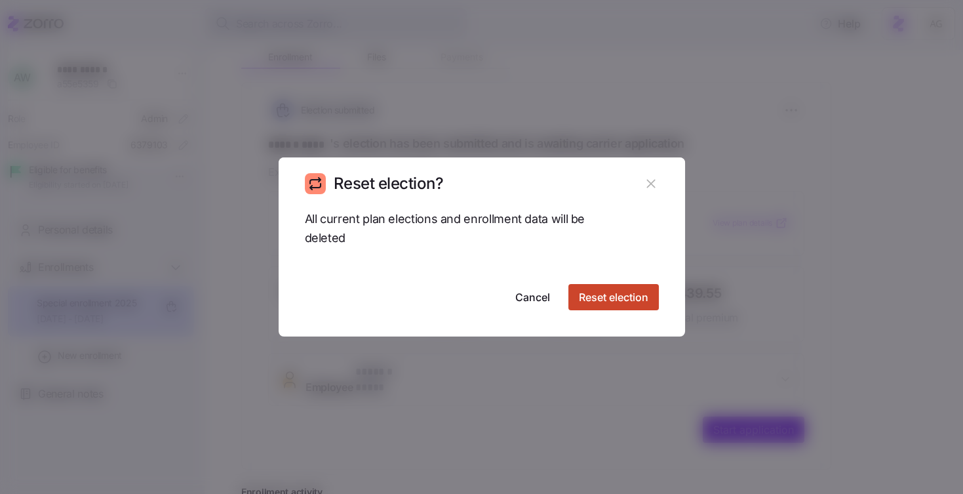
click at [604, 290] on span "Reset election" at bounding box center [613, 297] width 69 height 16
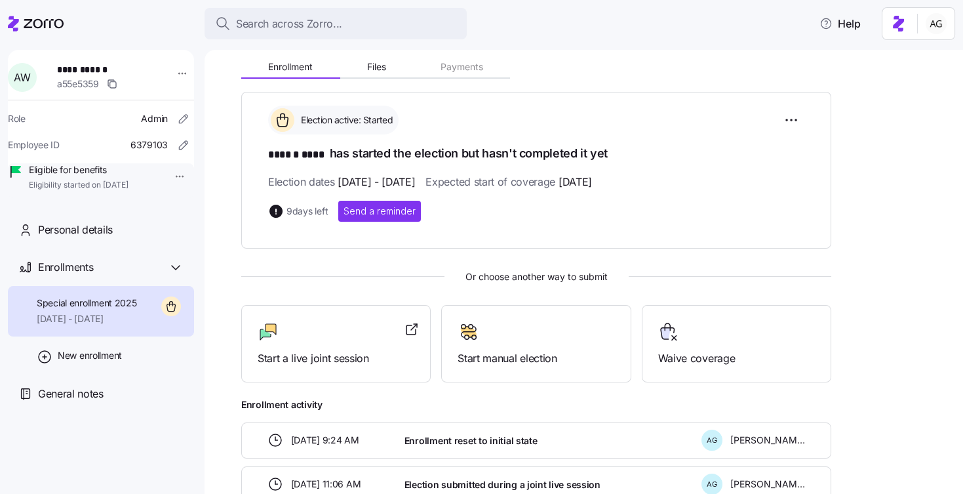
scroll to position [153, 0]
click at [317, 331] on div at bounding box center [336, 332] width 157 height 21
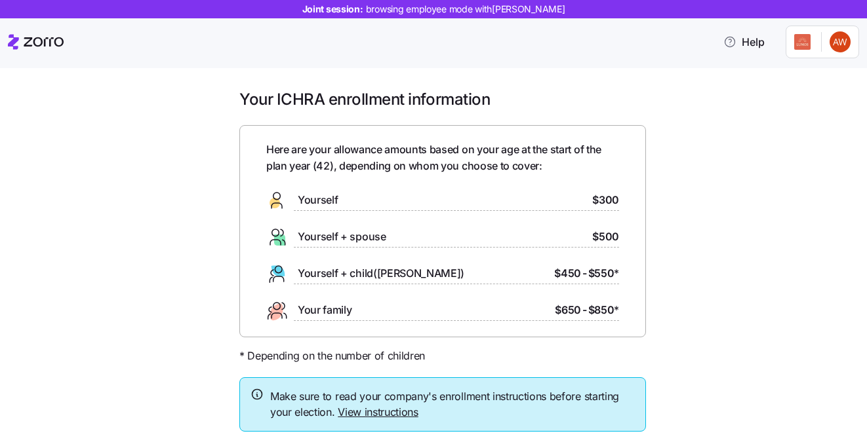
click at [390, 44] on div "Help" at bounding box center [433, 42] width 851 height 37
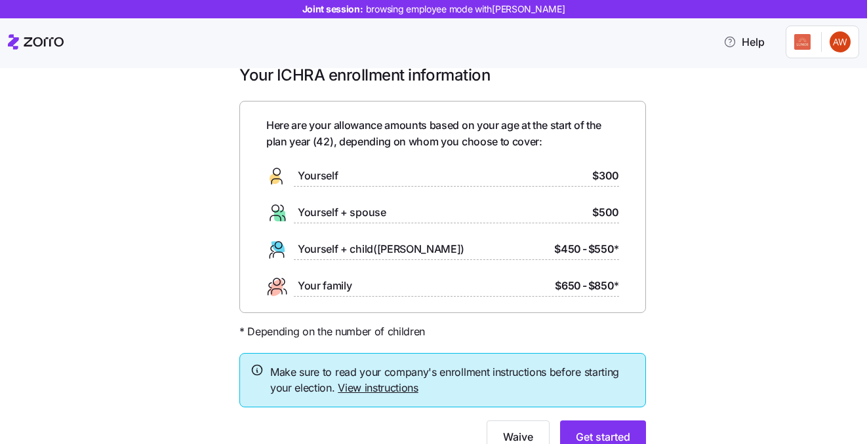
scroll to position [47, 0]
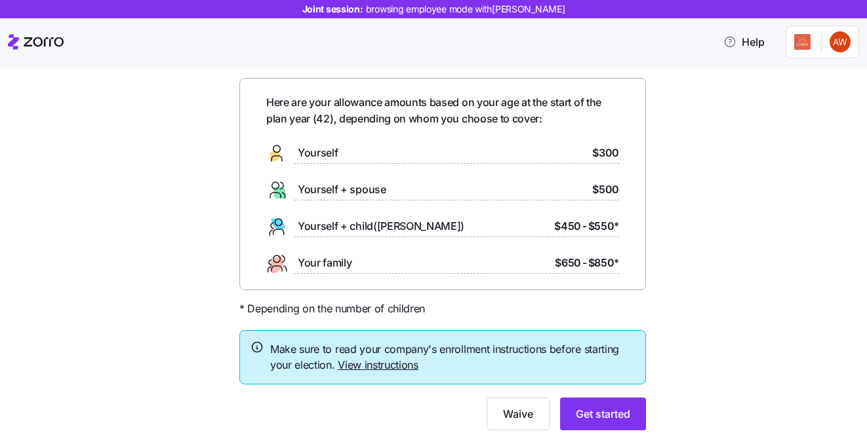
click at [382, 363] on link "View instructions" at bounding box center [378, 365] width 81 height 13
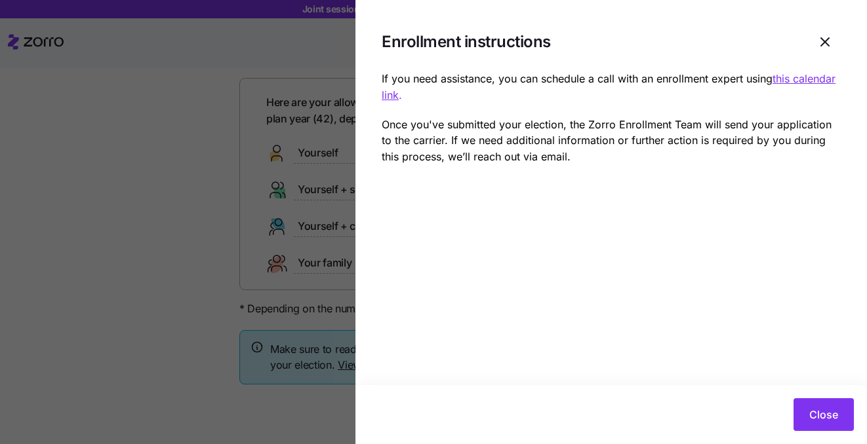
click at [800, 81] on u "this calendar link" at bounding box center [609, 86] width 454 height 29
click at [813, 414] on span "Close" at bounding box center [823, 415] width 29 height 16
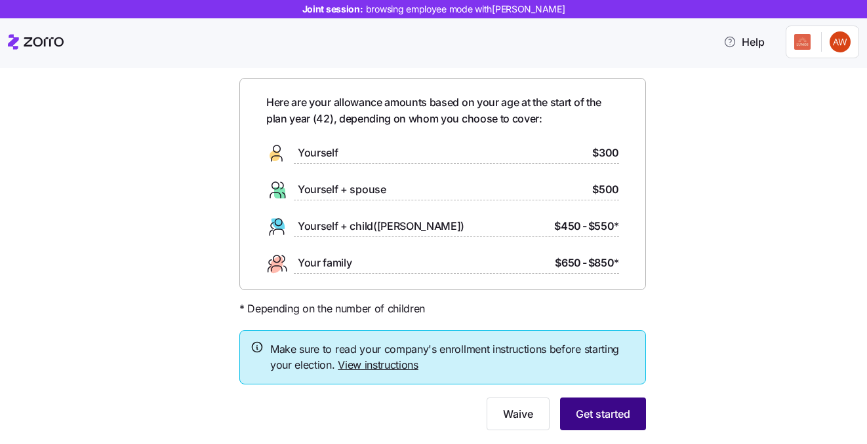
click at [593, 412] on span "Get started" at bounding box center [603, 414] width 54 height 16
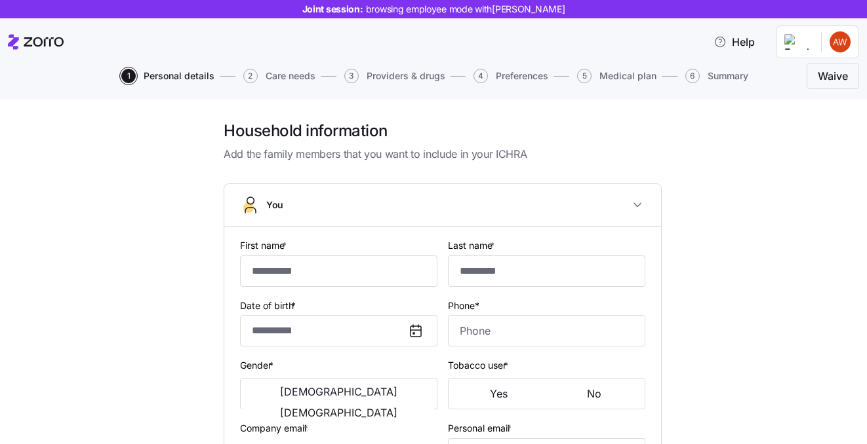
type input "******"
type input "****"
type input "[PERSON_NAME][EMAIL_ADDRESS][DOMAIN_NAME]"
type input "[EMAIL_ADDRESS][DOMAIN_NAME]"
type input "**********"
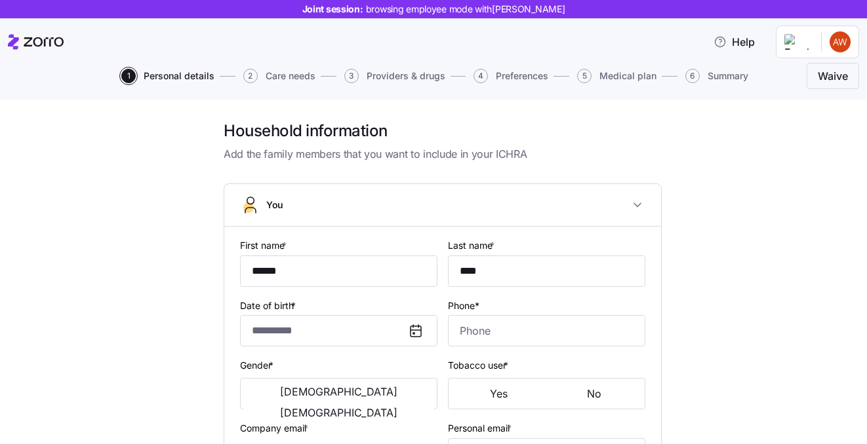
checkbox input "true"
type input "**********"
type input "(856) 316-9042"
type input "[DEMOGRAPHIC_DATA] citizen"
type input "Single"
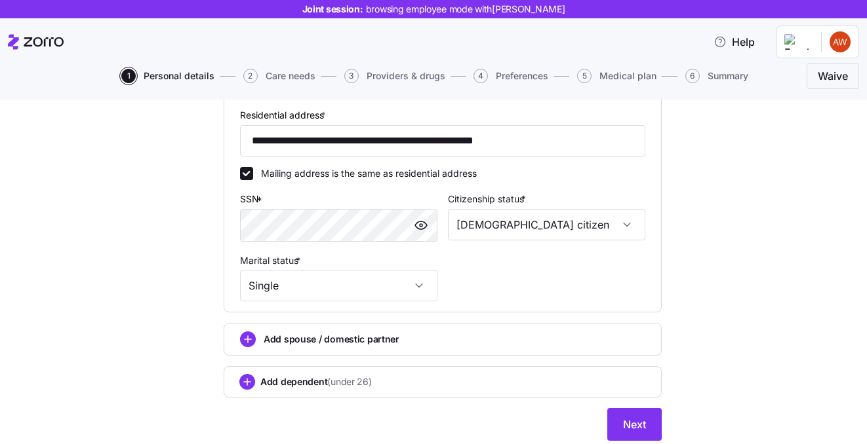
scroll to position [434, 0]
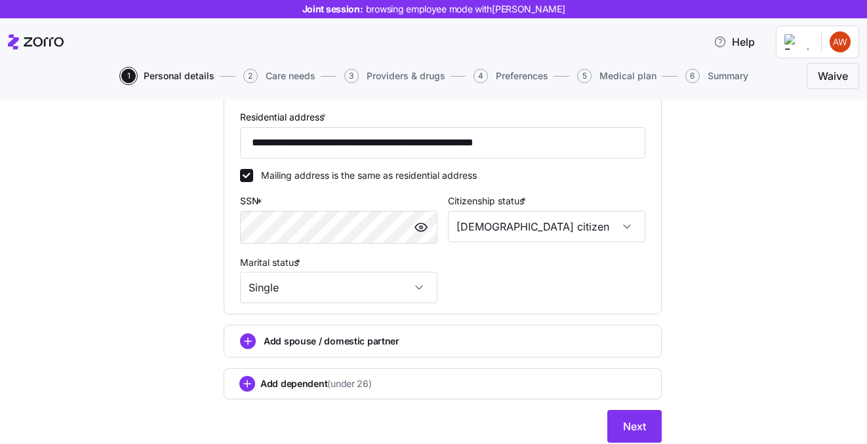
click at [248, 345] on icon "add icon" at bounding box center [248, 341] width 0 height 7
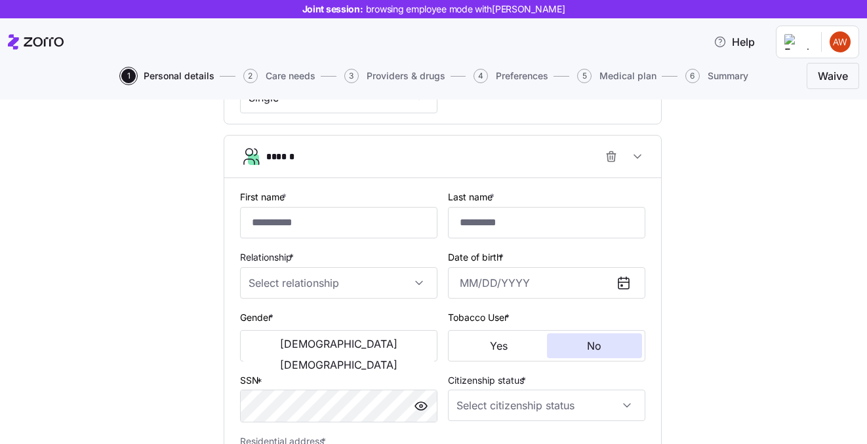
scroll to position [616, 0]
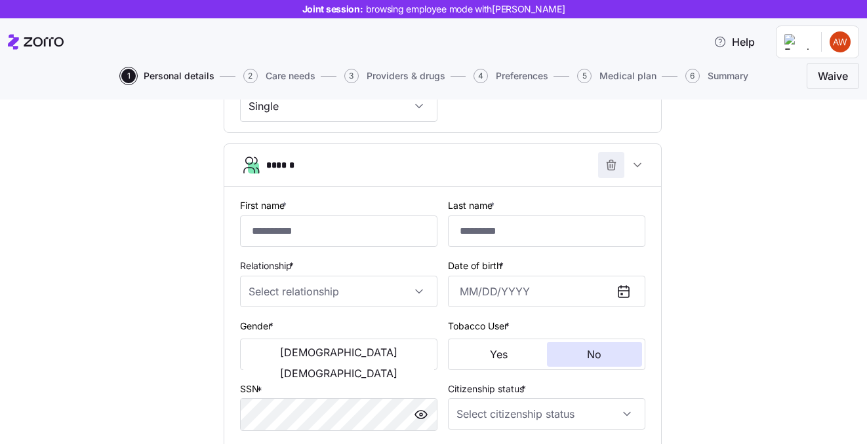
click at [608, 161] on span "button" at bounding box center [611, 165] width 25 height 25
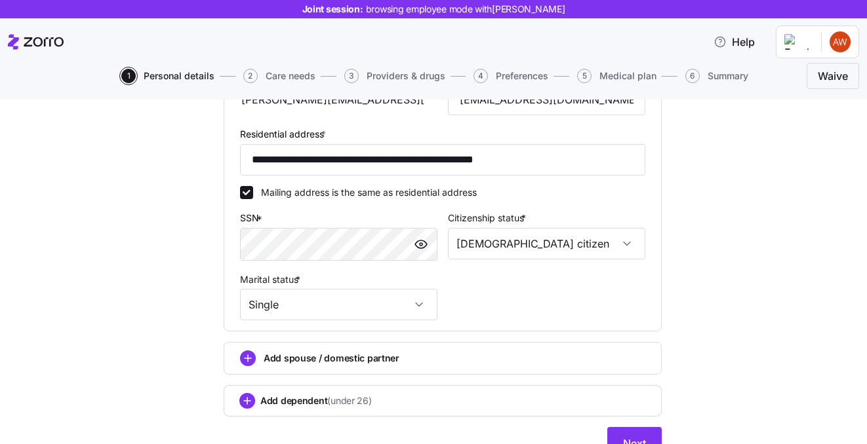
scroll to position [482, 0]
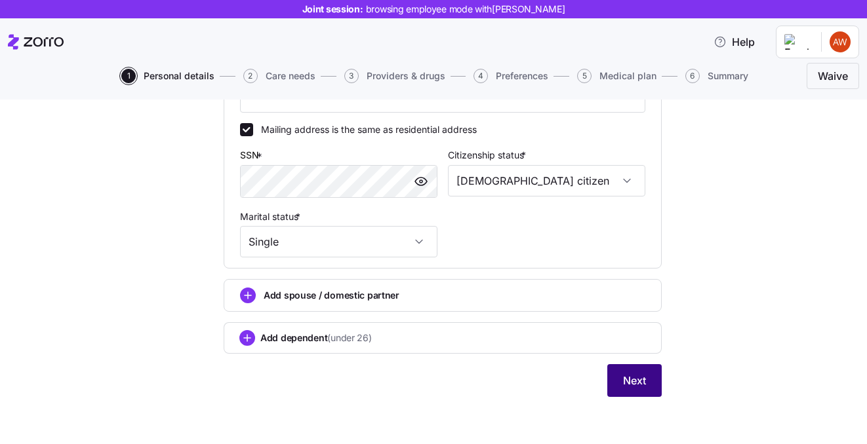
click at [648, 371] on button "Next" at bounding box center [634, 380] width 54 height 33
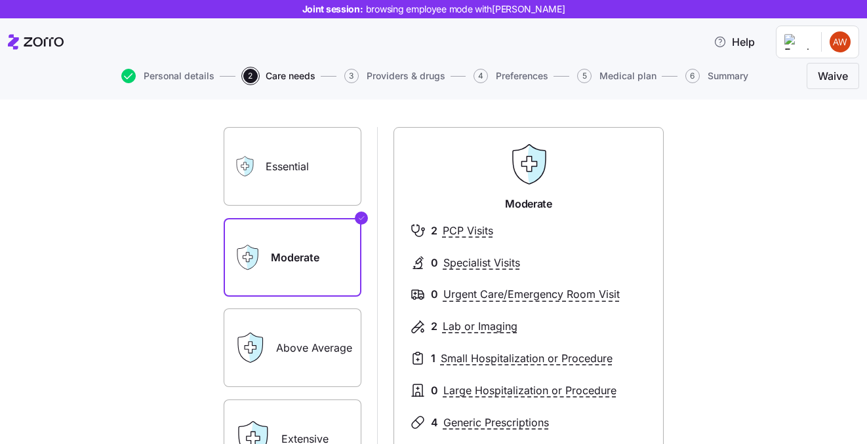
scroll to position [72, 0]
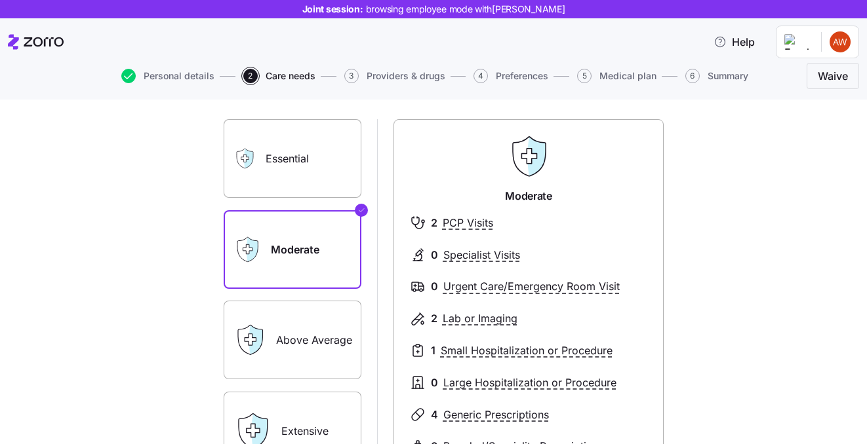
click at [292, 163] on label "Essential" at bounding box center [293, 158] width 138 height 79
click at [0, 0] on input "Essential" at bounding box center [0, 0] width 0 height 0
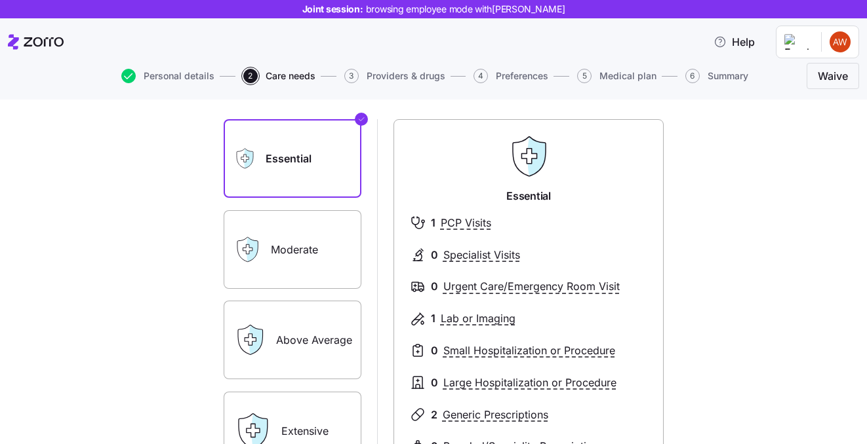
click at [296, 343] on label "Above Average" at bounding box center [293, 340] width 138 height 79
click at [0, 0] on input "Above Average" at bounding box center [0, 0] width 0 height 0
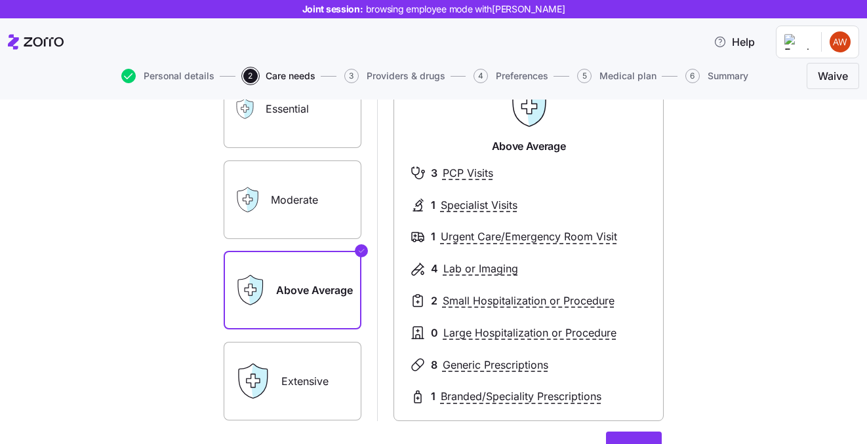
scroll to position [83, 0]
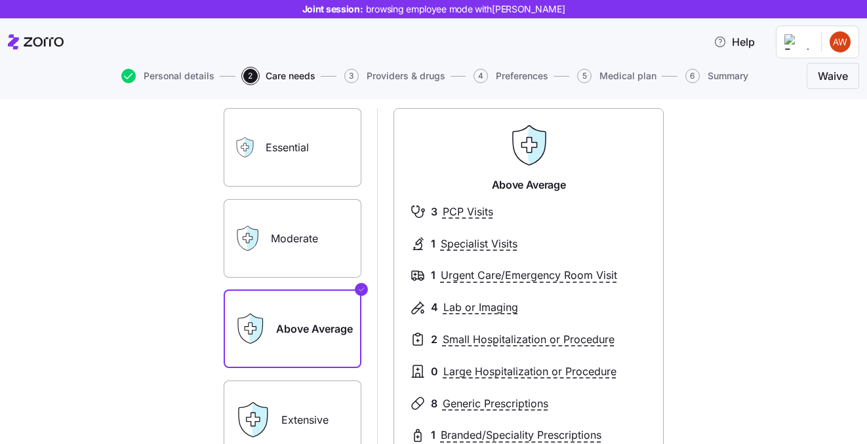
click at [345, 225] on label "Moderate" at bounding box center [293, 238] width 138 height 79
click at [0, 0] on input "Moderate" at bounding box center [0, 0] width 0 height 0
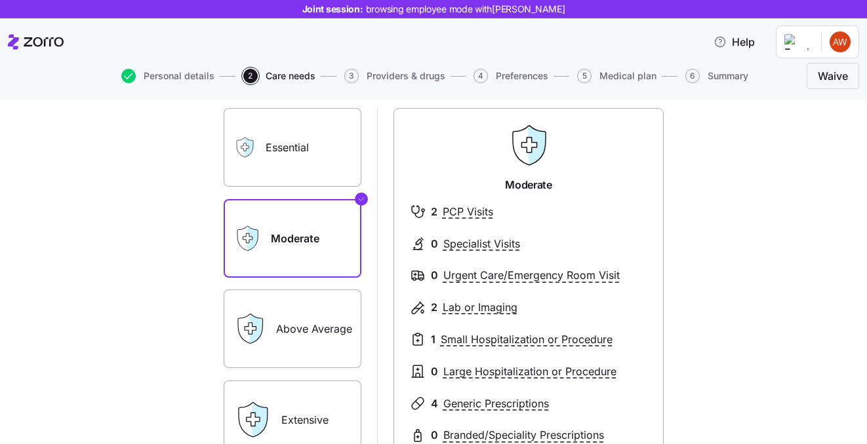
scroll to position [141, 0]
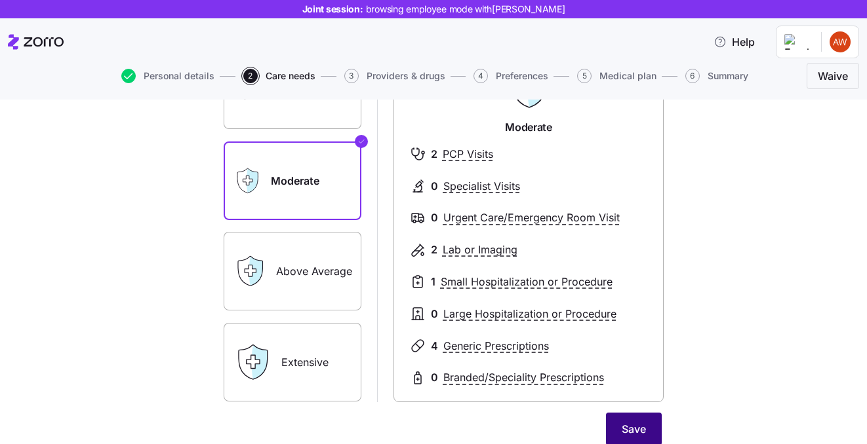
click at [628, 417] on button "Save" at bounding box center [634, 429] width 56 height 33
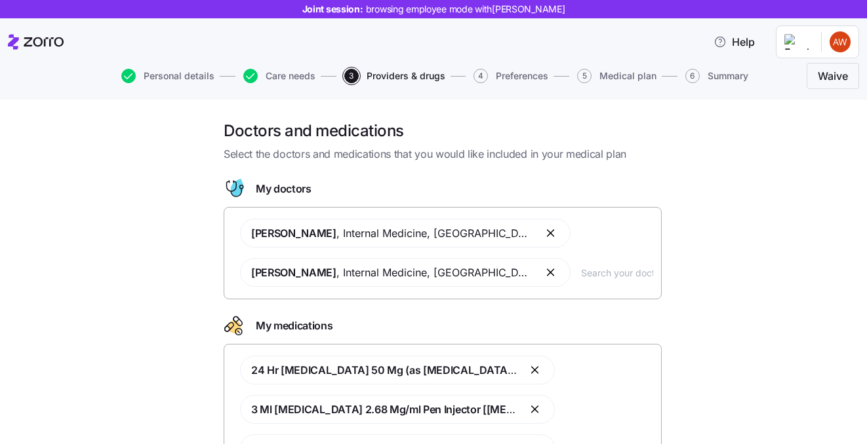
click at [557, 233] on div "Andrew Smith , Internal Medicine , Atlanta, GA Thomas Mathew , Internal Medicin…" at bounding box center [442, 253] width 421 height 84
type input "t"
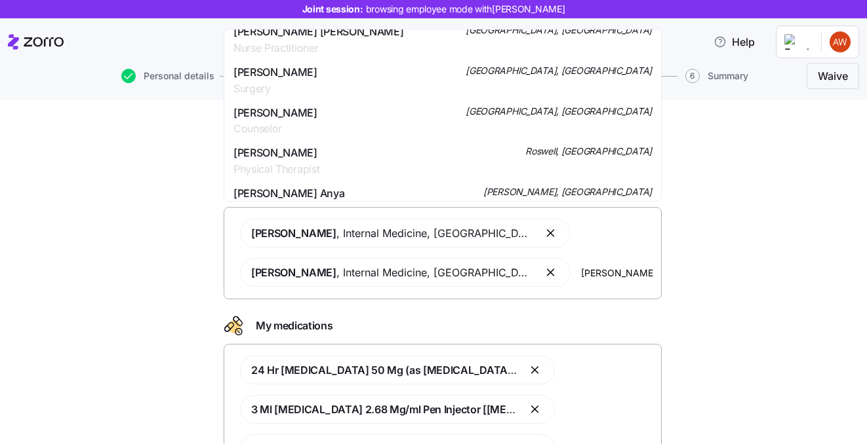
scroll to position [1027, 0]
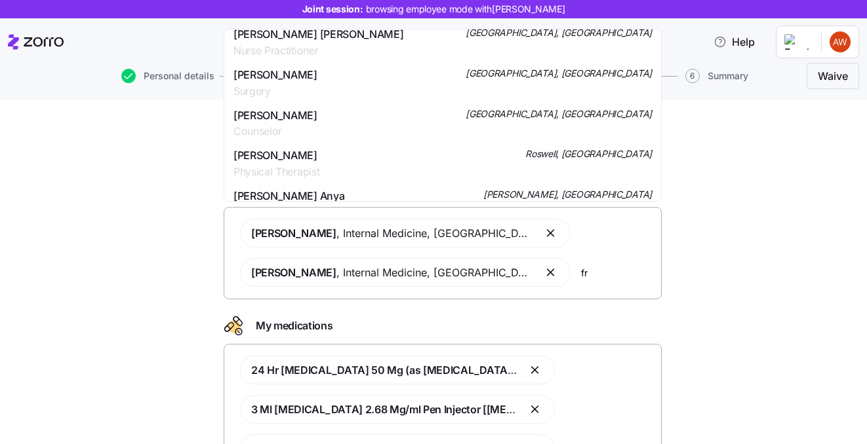
type input "f"
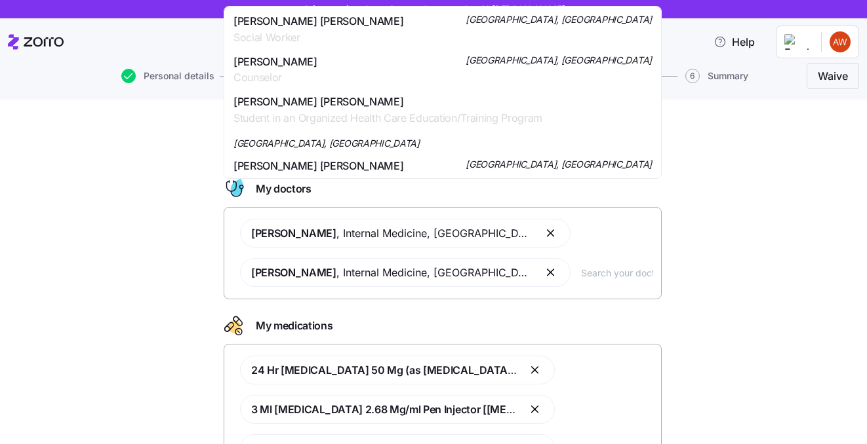
scroll to position [75, 0]
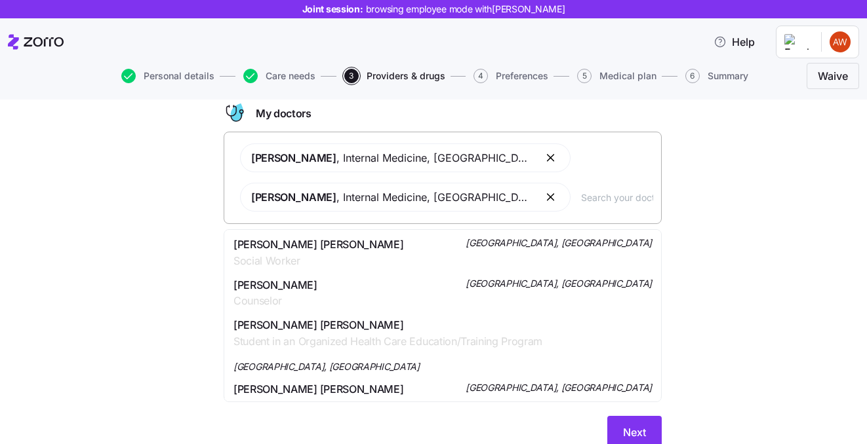
click at [781, 201] on div "Doctors and medications Select the doctors and medications that you would like …" at bounding box center [443, 255] width 812 height 420
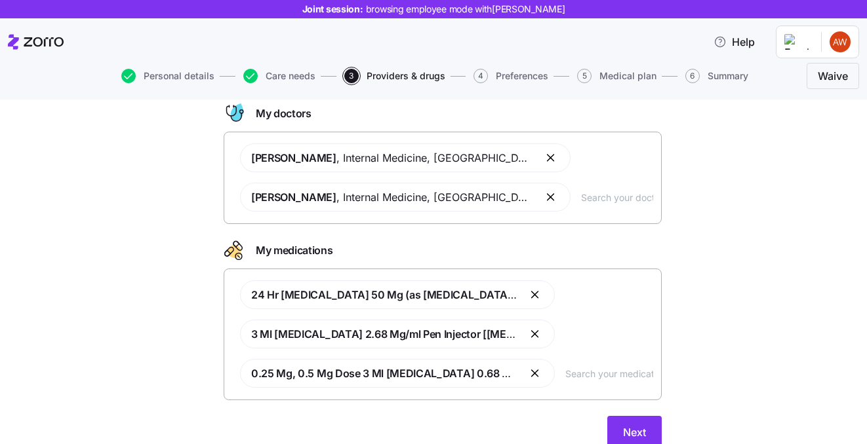
scroll to position [127, 0]
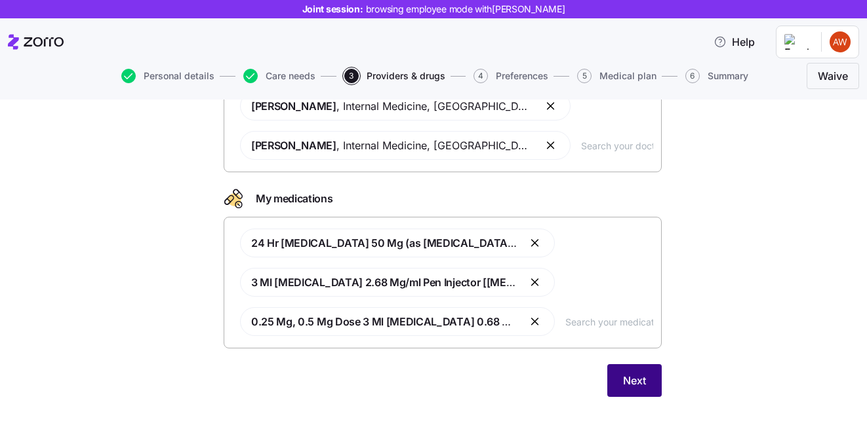
click at [631, 380] on span "Next" at bounding box center [634, 381] width 23 height 16
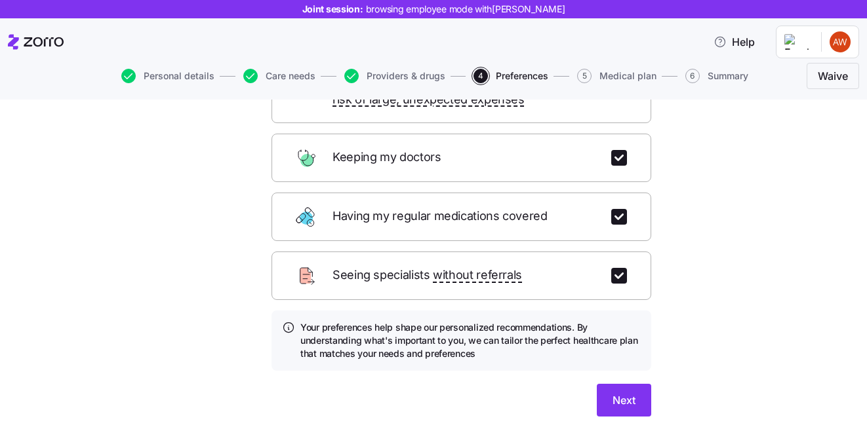
scroll to position [181, 0]
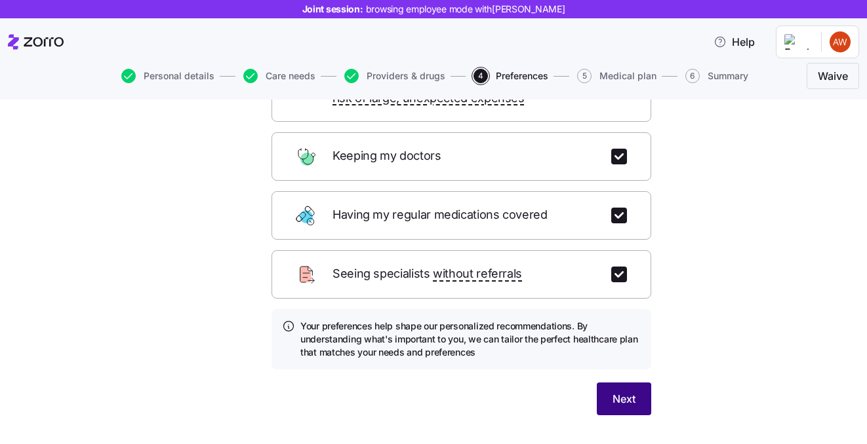
click at [614, 391] on span "Next" at bounding box center [623, 399] width 23 height 16
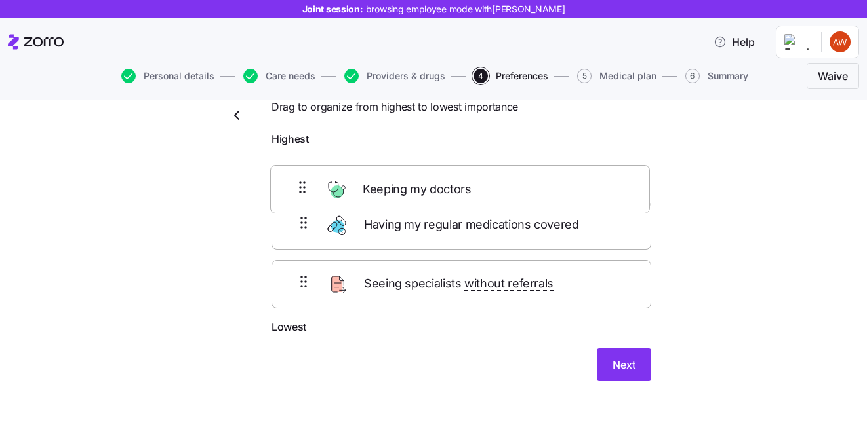
scroll to position [45, 0]
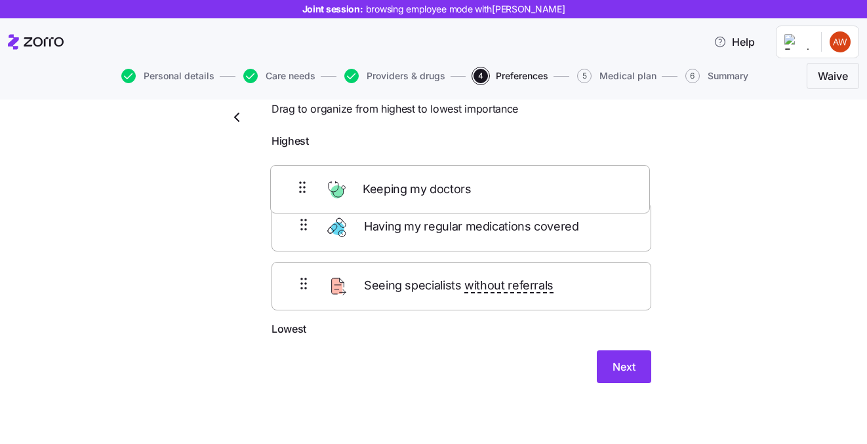
drag, startPoint x: 461, startPoint y: 171, endPoint x: 458, endPoint y: 217, distance: 46.0
click at [458, 217] on div "Keeping my doctors Having my regular medications covered Seeing specialists wit…" at bounding box center [461, 238] width 380 height 167
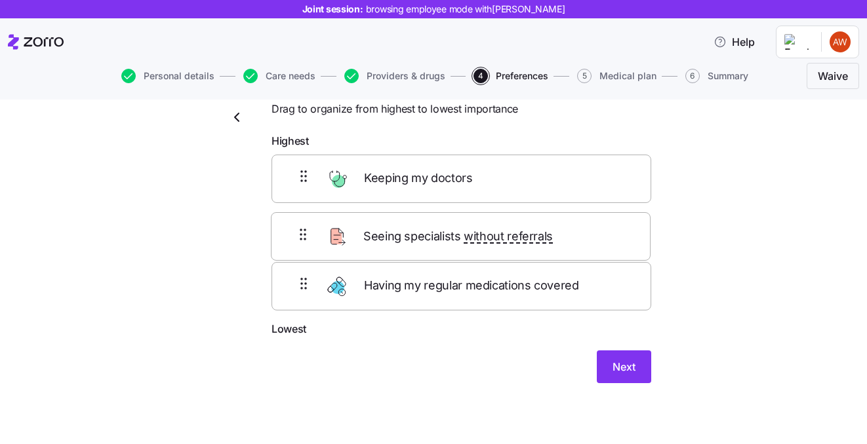
drag, startPoint x: 449, startPoint y: 290, endPoint x: 447, endPoint y: 222, distance: 68.2
click at [447, 222] on div "Keeping my doctors Having my regular medications covered Seeing specialists wit…" at bounding box center [461, 238] width 380 height 167
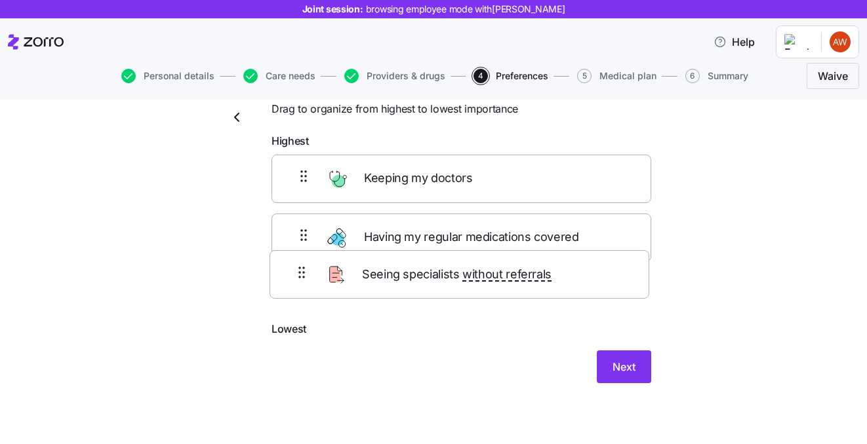
drag, startPoint x: 447, startPoint y: 231, endPoint x: 439, endPoint y: 304, distance: 73.8
click at [439, 304] on div "Keeping my doctors Seeing specialists without referrals Having my regular medic…" at bounding box center [461, 238] width 380 height 167
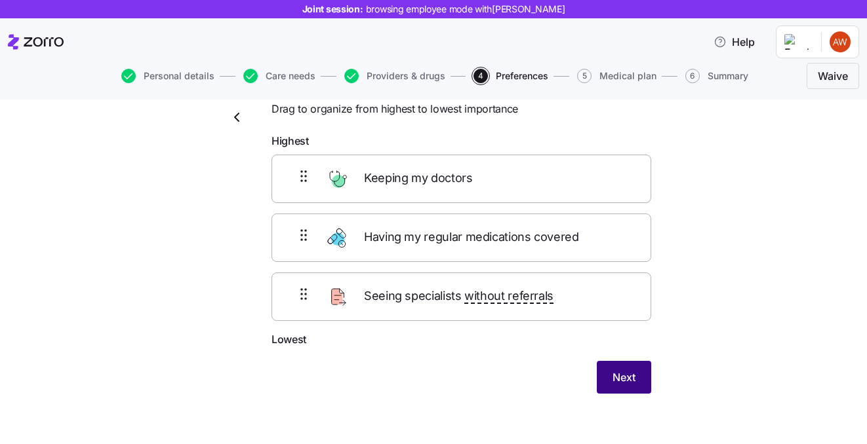
click at [619, 376] on span "Next" at bounding box center [623, 378] width 23 height 16
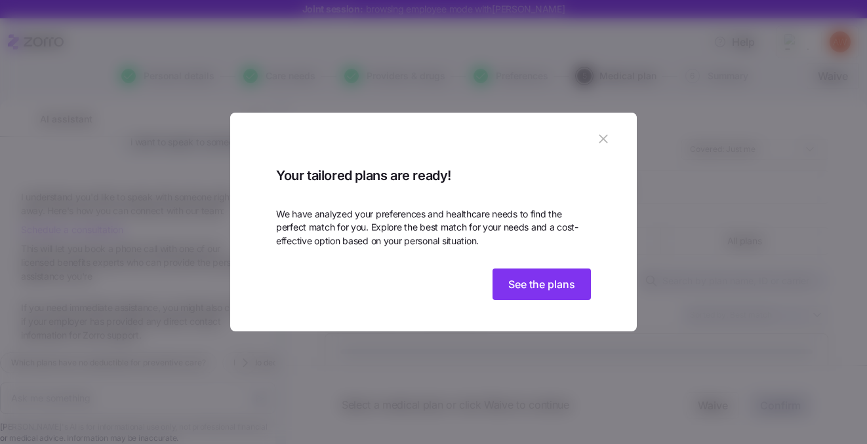
scroll to position [2041, 0]
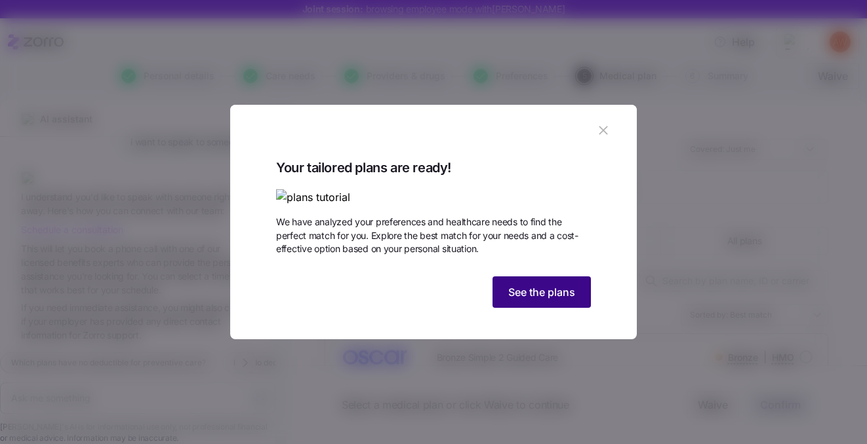
click at [540, 300] on span "See the plans" at bounding box center [541, 293] width 67 height 16
type textarea "x"
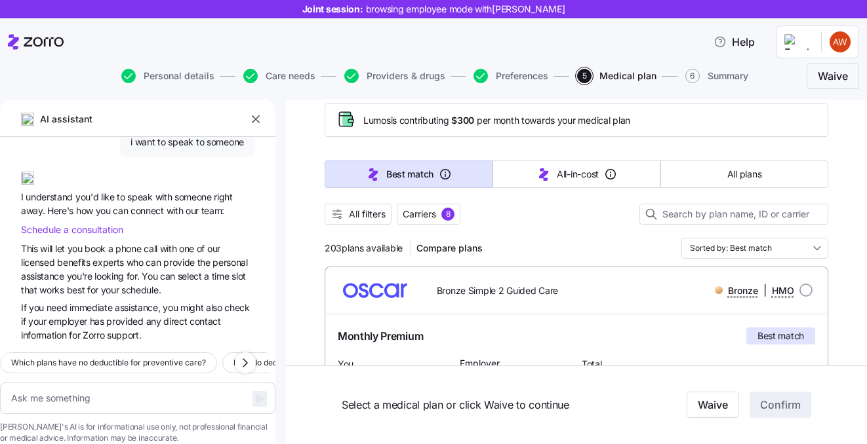
scroll to position [64, 0]
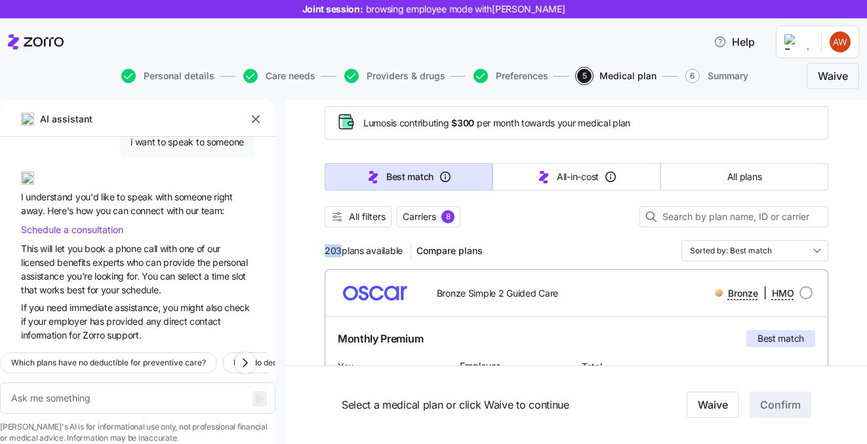
drag, startPoint x: 341, startPoint y: 246, endPoint x: 315, endPoint y: 246, distance: 25.6
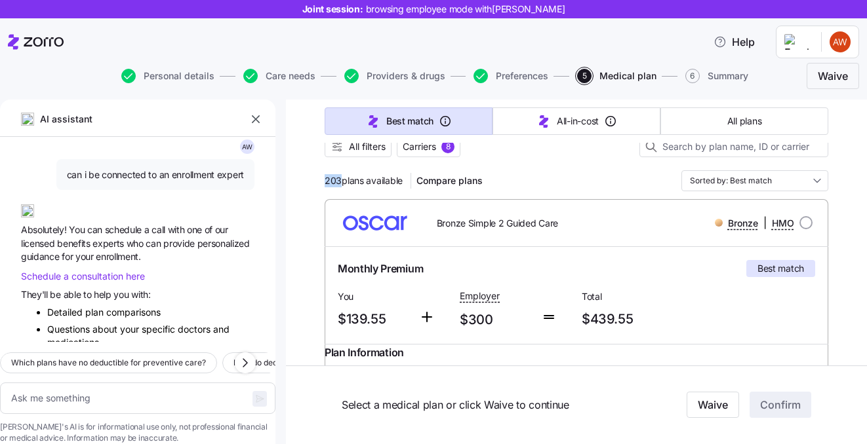
scroll to position [1292, 0]
drag, startPoint x: 66, startPoint y: 172, endPoint x: 224, endPoint y: 178, distance: 158.1
click at [224, 178] on span "can i be connected to an enrollment expert" at bounding box center [155, 174] width 177 height 13
click at [186, 168] on span "can i be connected to an enrollment expert" at bounding box center [155, 174] width 177 height 13
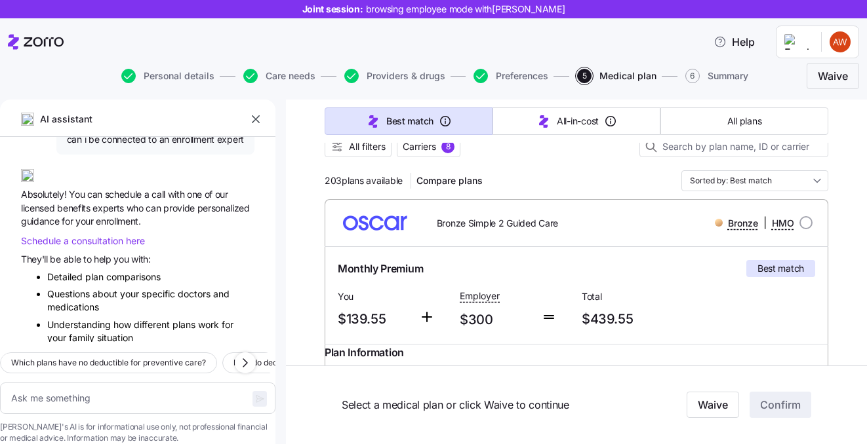
click at [250, 125] on icon "button" at bounding box center [255, 119] width 13 height 13
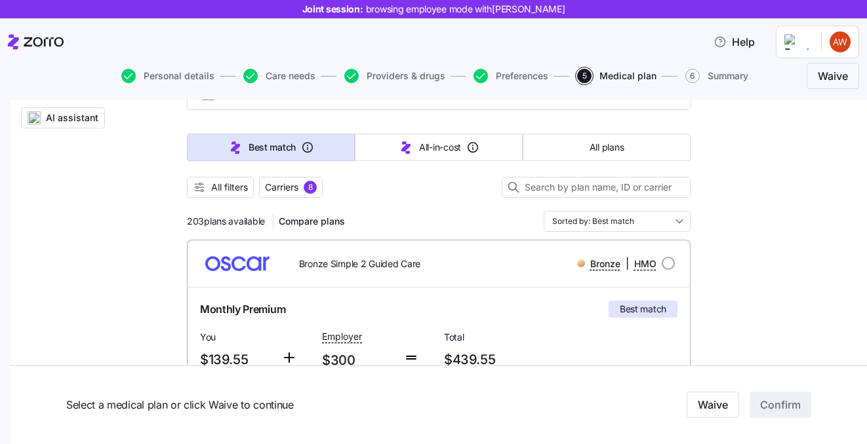
scroll to position [102, 0]
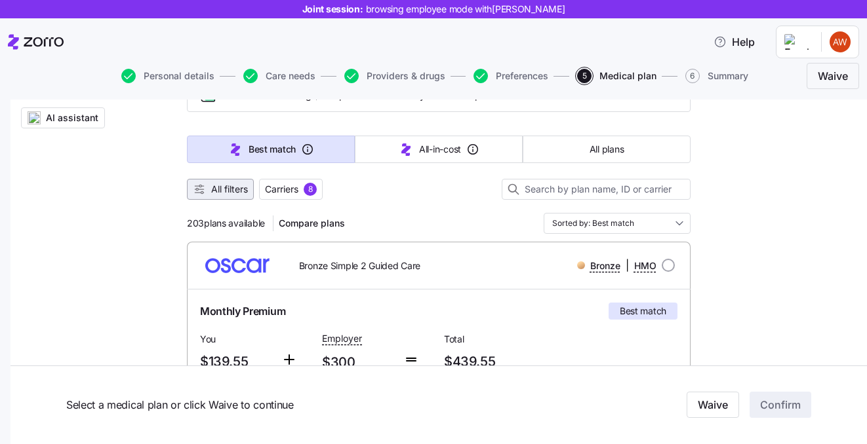
click at [217, 187] on span "All filters" at bounding box center [229, 189] width 37 height 13
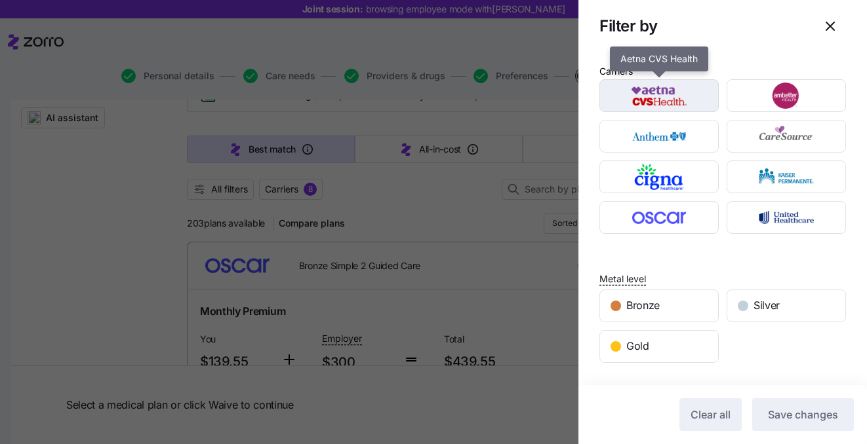
click at [683, 96] on img "button" at bounding box center [659, 96] width 96 height 26
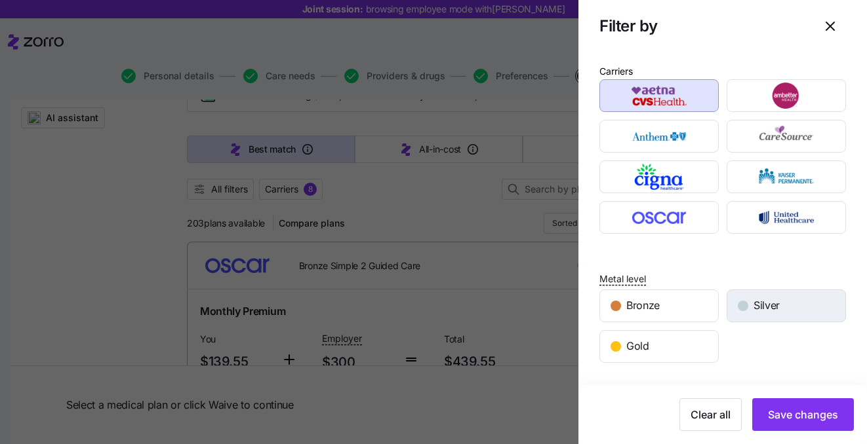
click at [765, 301] on span "Silver" at bounding box center [766, 306] width 26 height 16
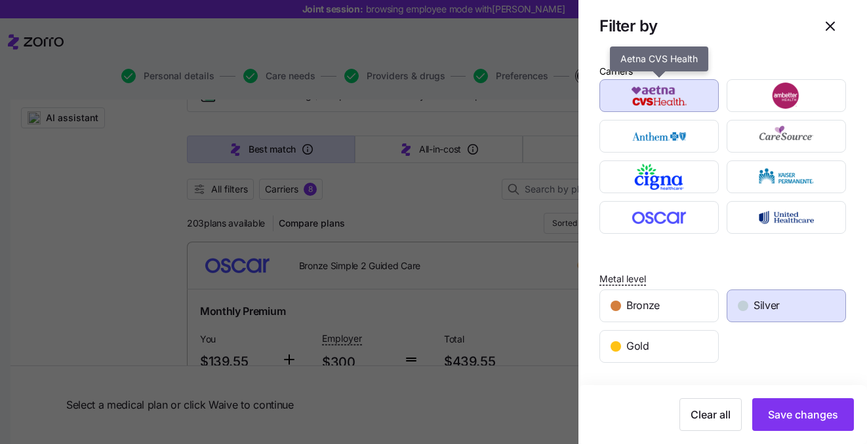
click at [657, 109] on div "button" at bounding box center [659, 95] width 118 height 31
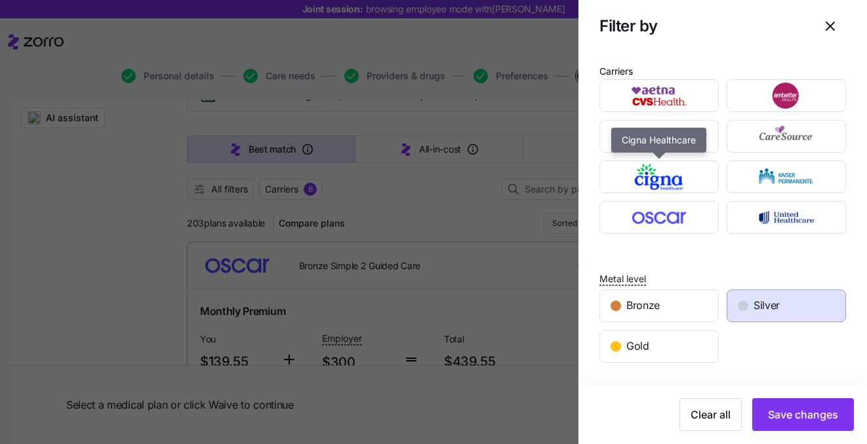
scroll to position [3, 0]
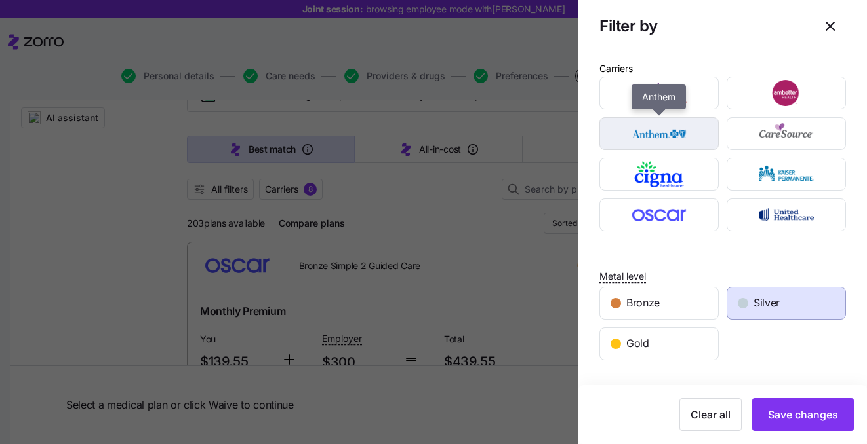
click at [661, 128] on img "button" at bounding box center [659, 134] width 96 height 26
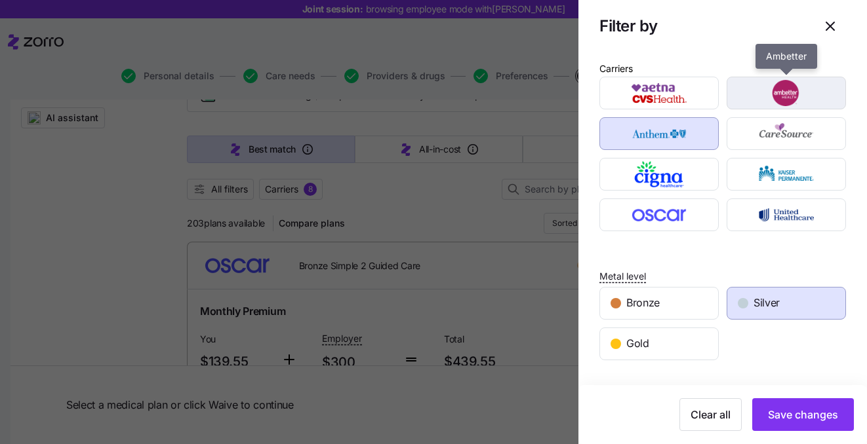
click at [764, 99] on img "button" at bounding box center [786, 93] width 96 height 26
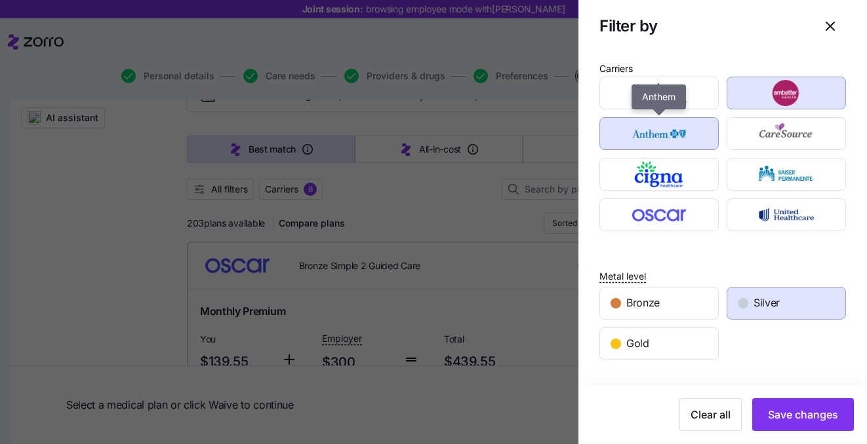
click at [659, 119] on div "button" at bounding box center [659, 133] width 118 height 31
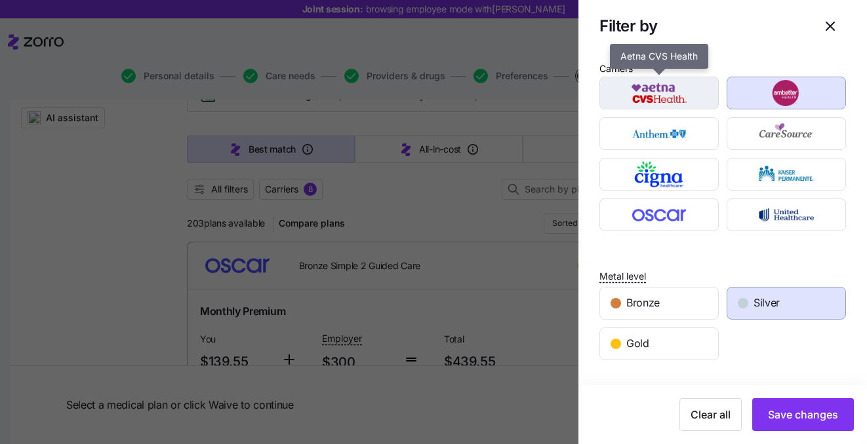
click at [656, 92] on img "button" at bounding box center [659, 93] width 96 height 26
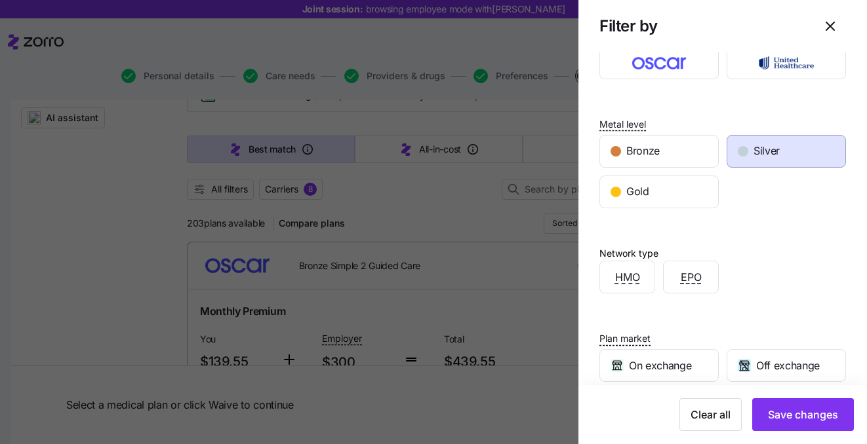
scroll to position [163, 0]
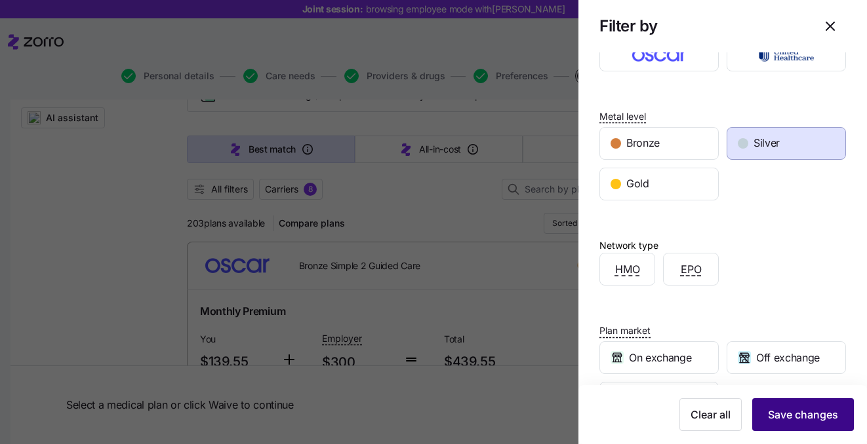
click at [799, 421] on span "Save changes" at bounding box center [803, 415] width 70 height 16
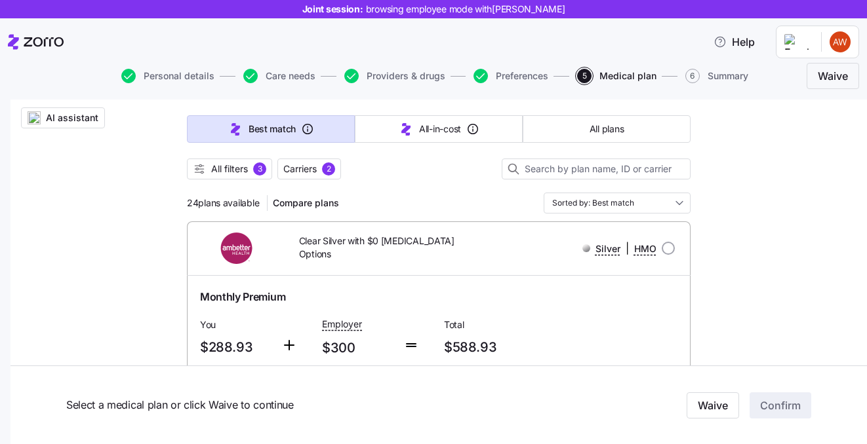
scroll to position [120, 0]
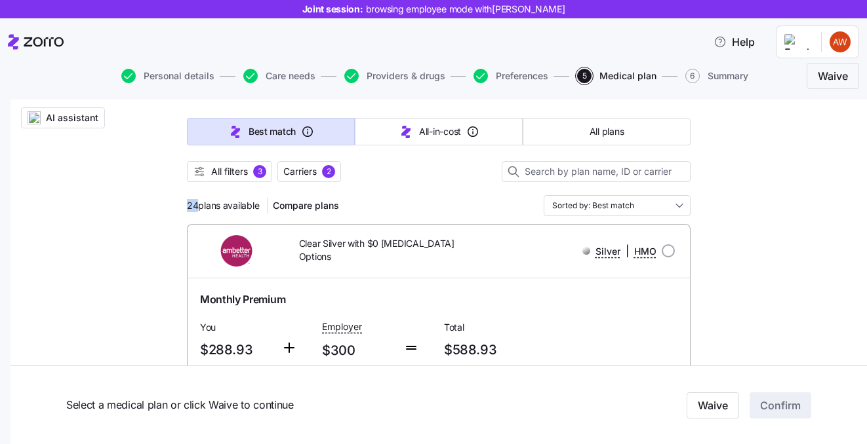
drag, startPoint x: 198, startPoint y: 205, endPoint x: 176, endPoint y: 205, distance: 22.3
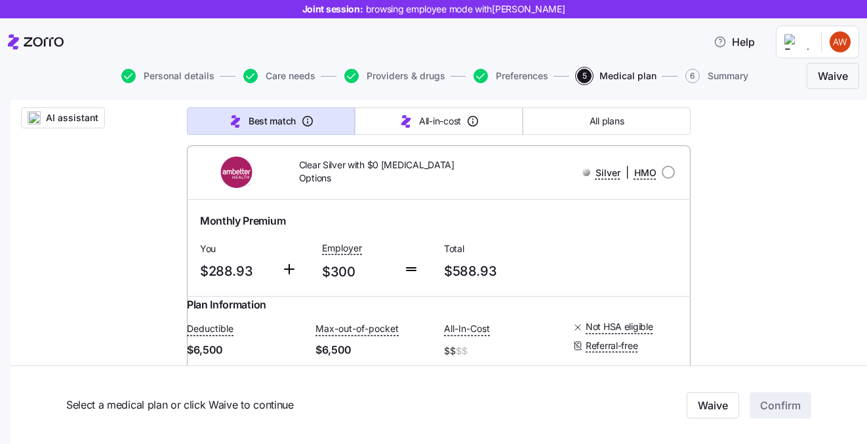
scroll to position [146, 0]
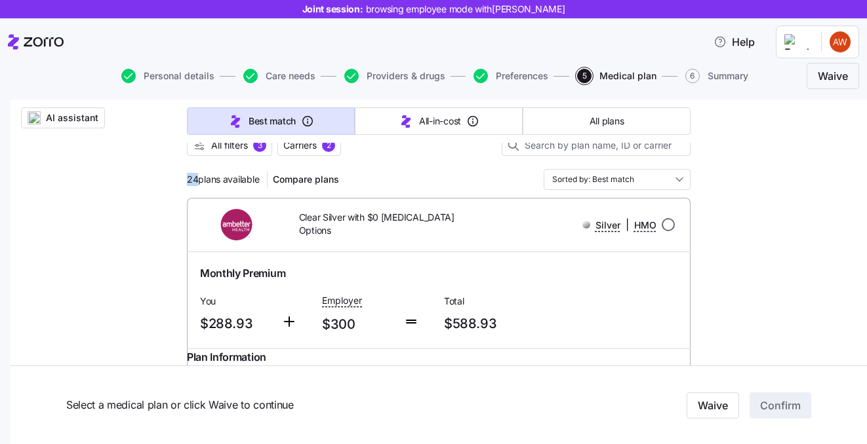
click at [669, 221] on input "radio" at bounding box center [667, 224] width 13 height 13
radio input "true"
click at [669, 221] on input "radio" at bounding box center [667, 224] width 13 height 13
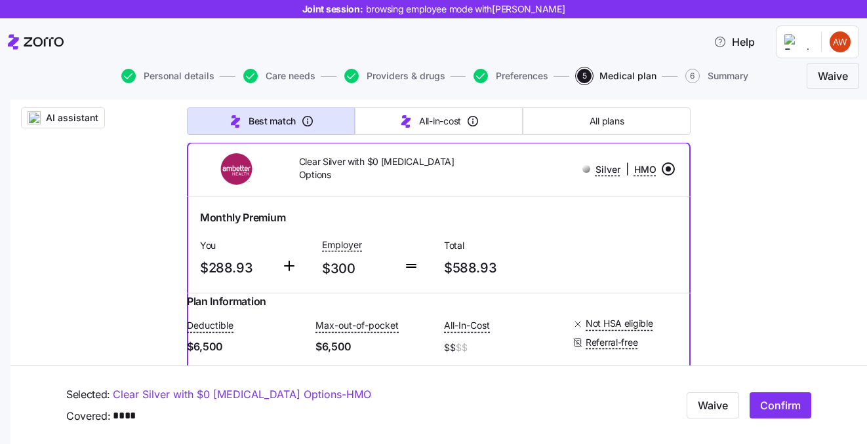
scroll to position [203, 0]
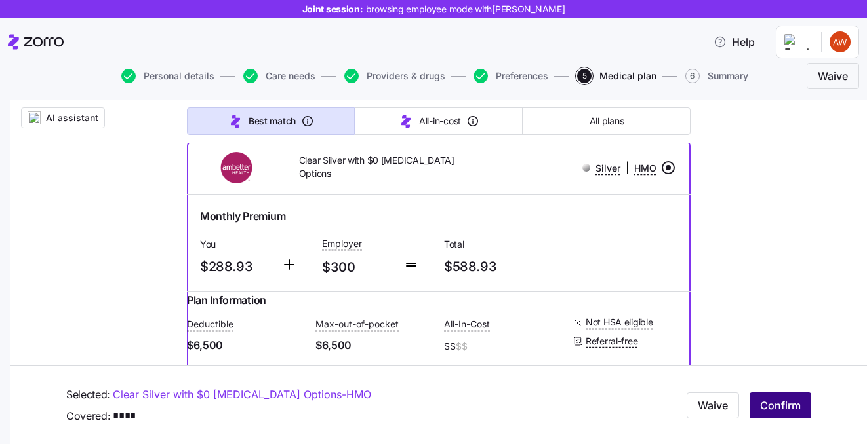
click at [787, 409] on span "Confirm" at bounding box center [780, 406] width 41 height 16
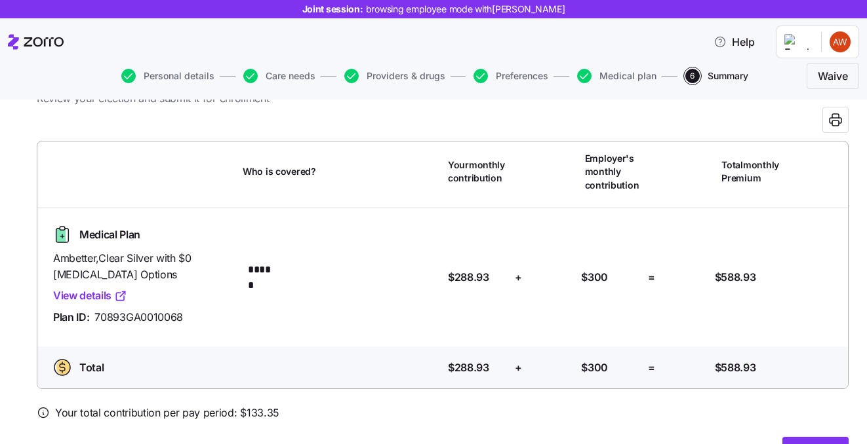
scroll to position [61, 0]
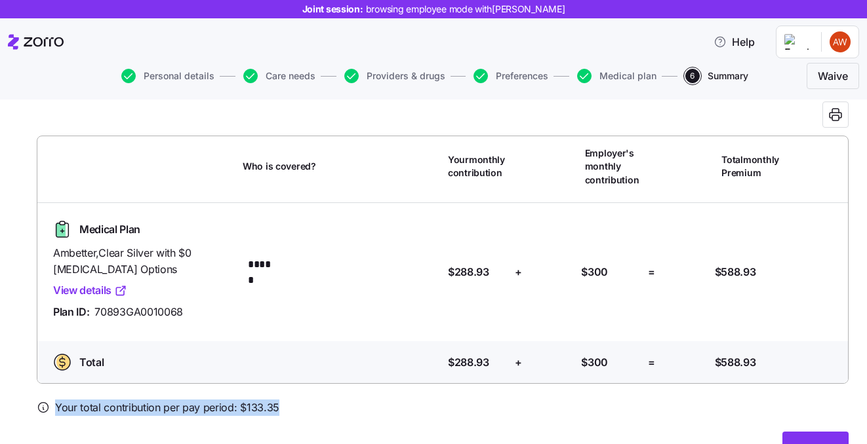
drag, startPoint x: 285, startPoint y: 407, endPoint x: 124, endPoint y: 392, distance: 162.0
click at [124, 392] on div "Plan summary Review your election and submit it for enrollment Who is covered? …" at bounding box center [443, 262] width 812 height 405
click at [298, 396] on div at bounding box center [443, 392] width 812 height 16
drag, startPoint x: 291, startPoint y: 405, endPoint x: 230, endPoint y: 403, distance: 61.0
click at [230, 403] on div "Your total contribution per pay period: $ 133.35" at bounding box center [443, 408] width 812 height 16
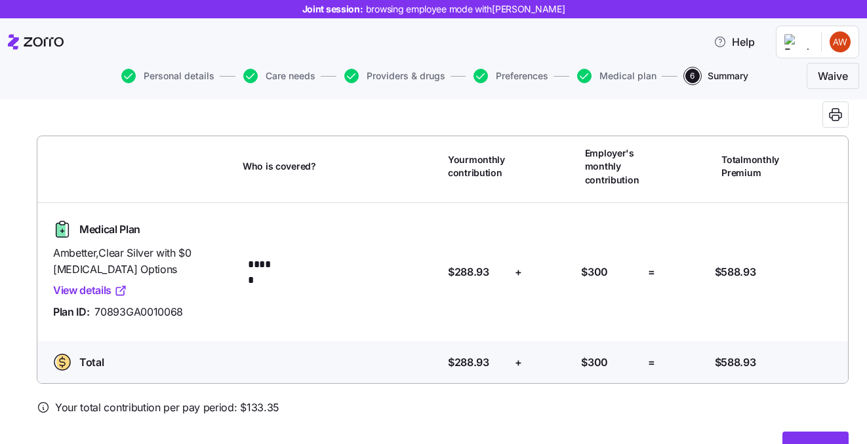
click at [288, 405] on div "Your total contribution per pay period: $ 133.35" at bounding box center [443, 408] width 812 height 16
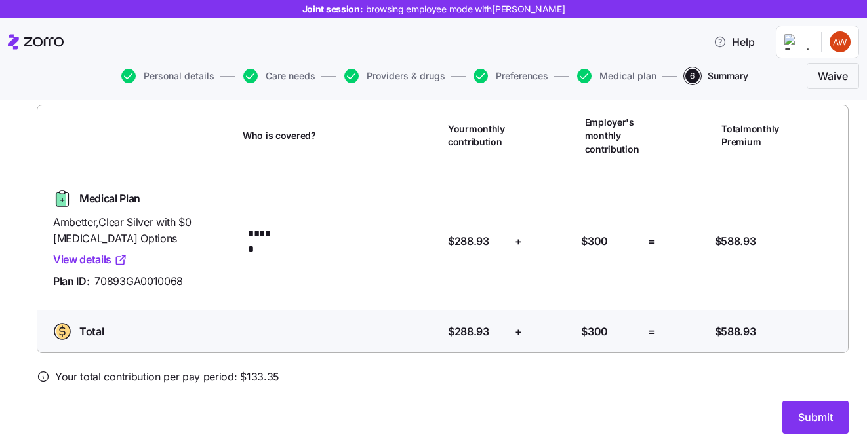
scroll to position [97, 0]
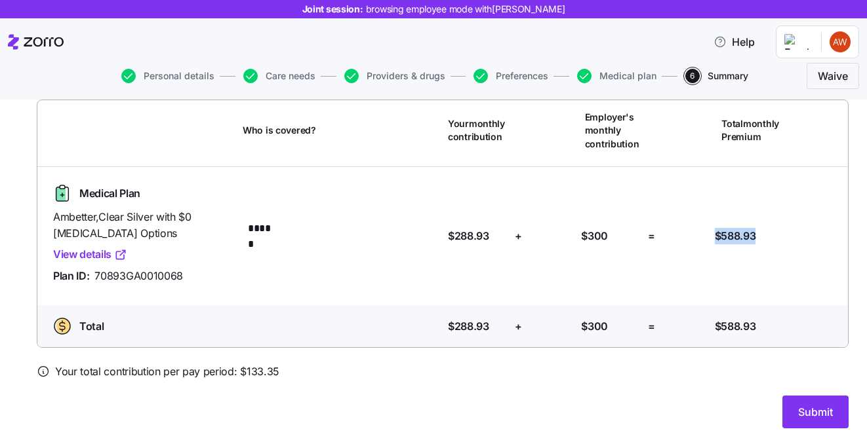
drag, startPoint x: 768, startPoint y: 233, endPoint x: 705, endPoint y: 236, distance: 63.6
click at [705, 236] on div "Medical Plan Ambetter , Clear Silver with $0 Insulin Options View details Plan …" at bounding box center [443, 236] width 800 height 117
click at [768, 229] on div "Total Premium: $588.93" at bounding box center [743, 236] width 56 height 16
drag, startPoint x: 760, startPoint y: 240, endPoint x: 713, endPoint y: 235, distance: 46.8
click at [713, 235] on div "Total Premium: $588.93" at bounding box center [742, 236] width 67 height 27
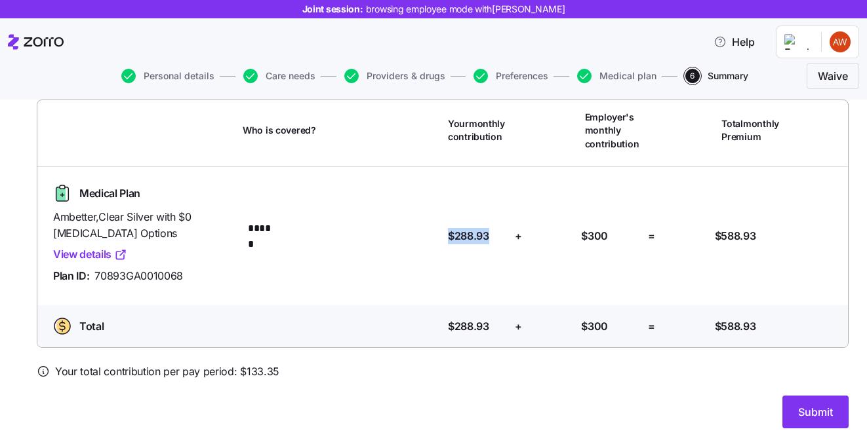
drag, startPoint x: 492, startPoint y: 238, endPoint x: 441, endPoint y: 235, distance: 51.2
click at [441, 235] on div "Medical Plan Ambetter , Clear Silver with $0 Insulin Options View details Plan …" at bounding box center [443, 236] width 800 height 117
click at [821, 404] on span "Submit" at bounding box center [815, 412] width 35 height 16
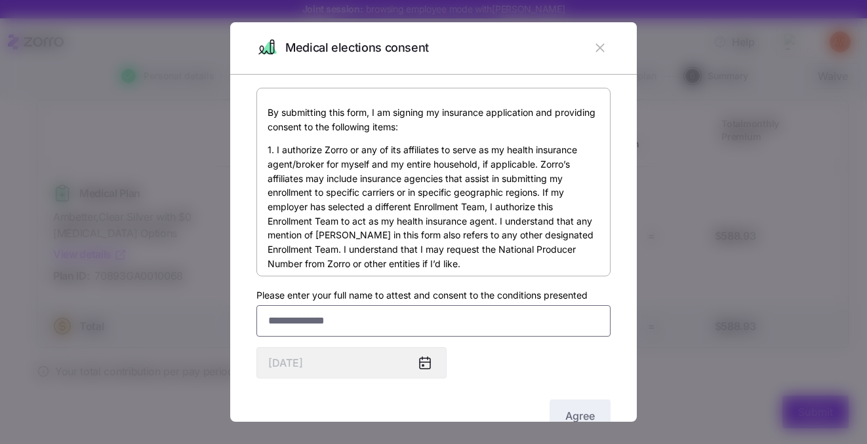
click at [422, 325] on input "Please enter your full name to attest and consent to the conditions presented" at bounding box center [433, 320] width 354 height 31
type input "******"
click at [595, 408] on button "Agree" at bounding box center [579, 416] width 61 height 33
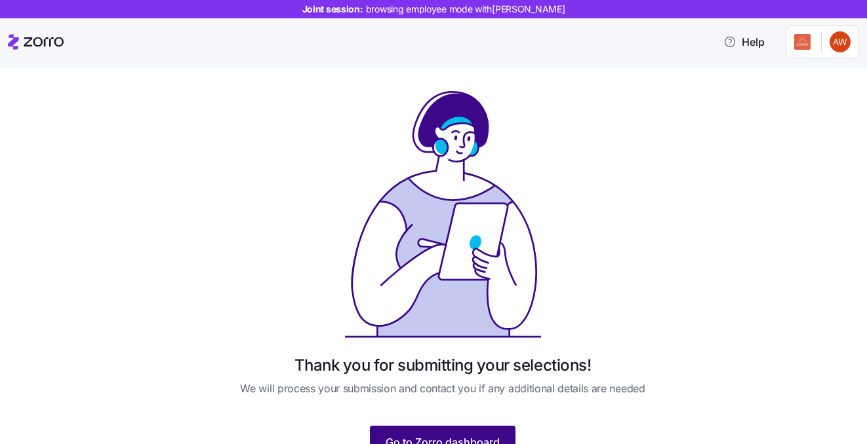
click at [418, 430] on button "Go to Zorro dashboard" at bounding box center [443, 442] width 146 height 33
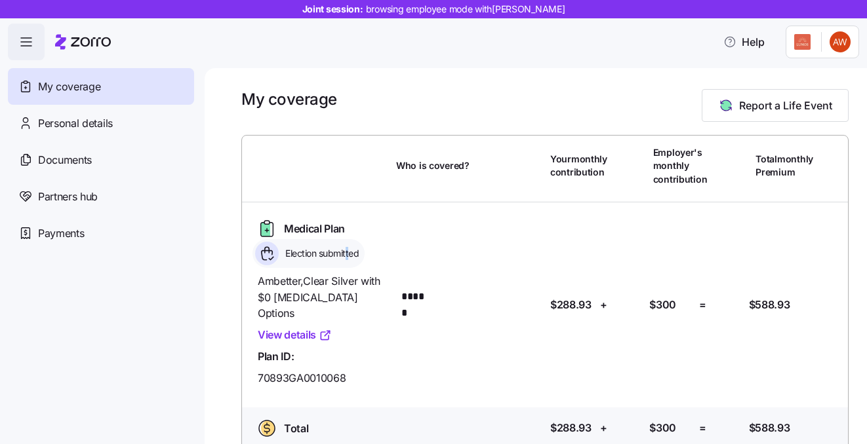
click at [348, 251] on span "Election submitted" at bounding box center [319, 253] width 77 height 13
drag, startPoint x: 363, startPoint y: 250, endPoint x: 281, endPoint y: 252, distance: 82.0
click at [281, 252] on div "Election submitted" at bounding box center [308, 253] width 112 height 29
click at [581, 77] on div "My coverage Report a Life Event Who is covered? Your monthly contribution Emplo…" at bounding box center [536, 256] width 662 height 376
click at [739, 109] on span "Report a Life Event" at bounding box center [785, 106] width 93 height 16
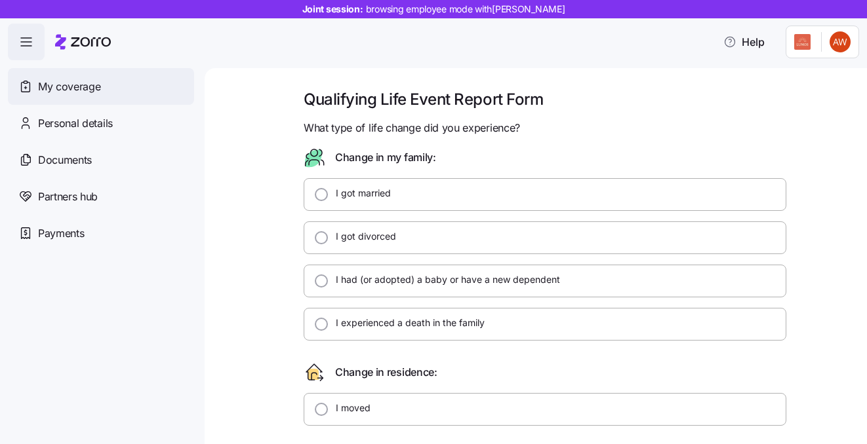
click at [77, 87] on span "My coverage" at bounding box center [69, 87] width 62 height 16
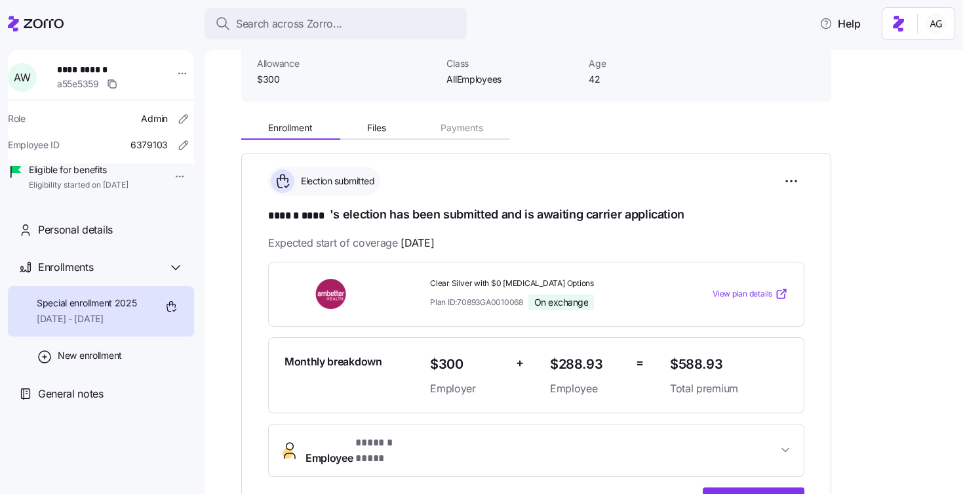
scroll to position [119, 0]
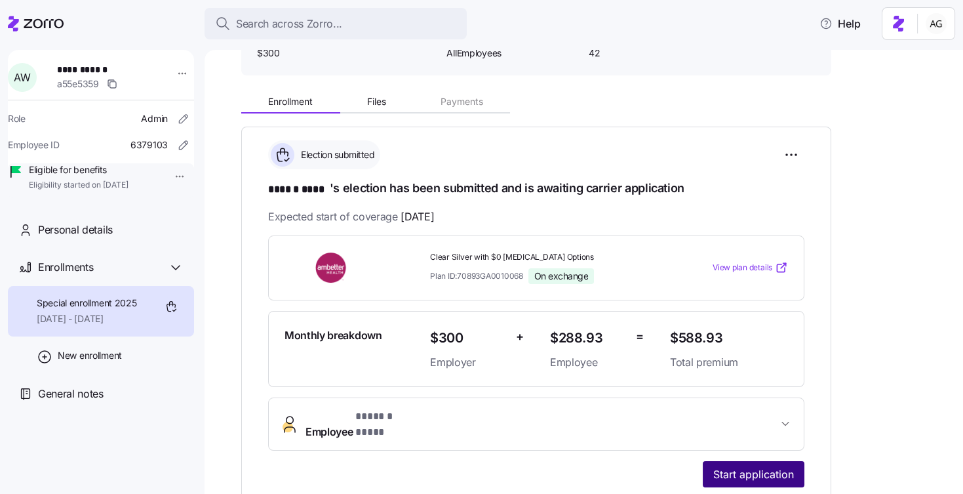
click at [737, 466] on span "Start application" at bounding box center [753, 474] width 81 height 16
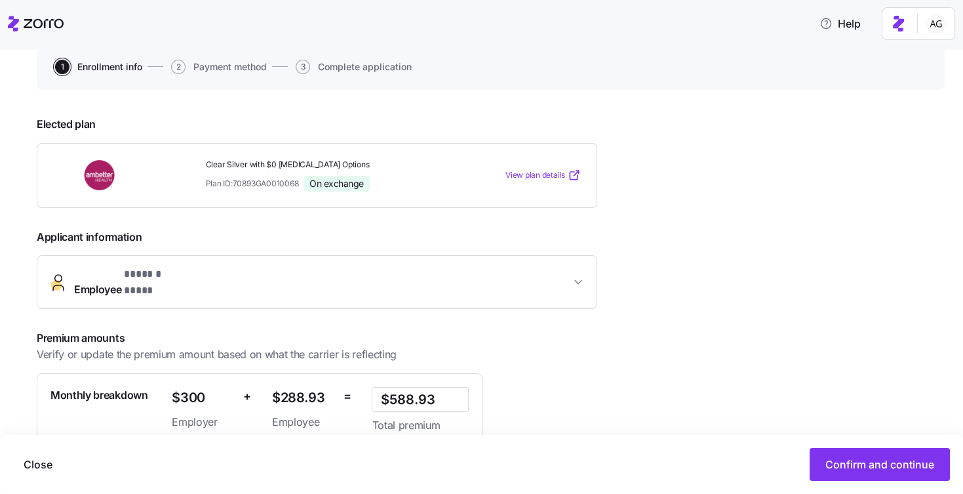
scroll to position [128, 0]
click at [578, 276] on icon "button" at bounding box center [578, 282] width 13 height 13
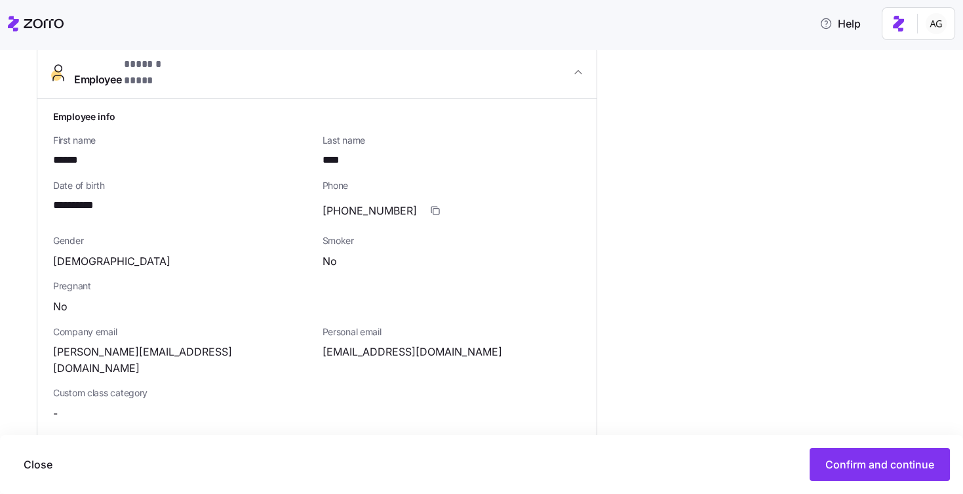
scroll to position [338, 0]
click at [430, 206] on icon "button" at bounding box center [435, 211] width 10 height 10
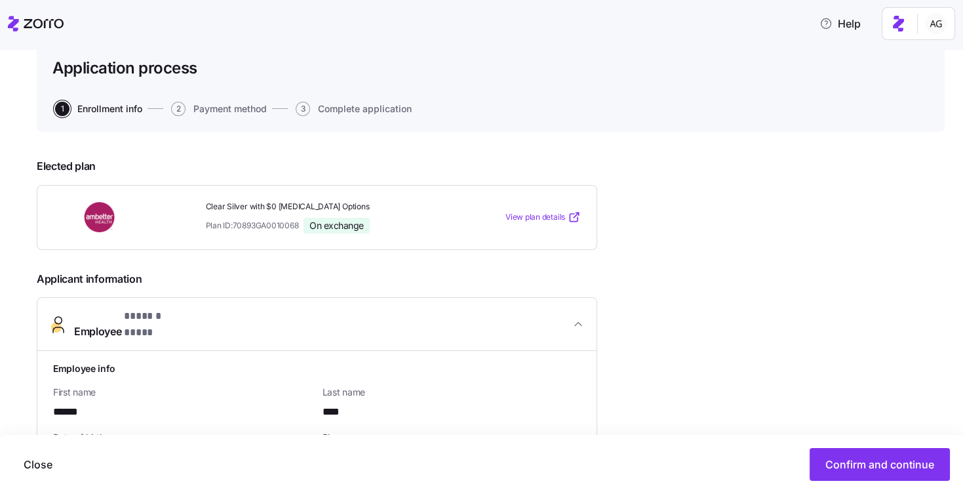
scroll to position [58, 0]
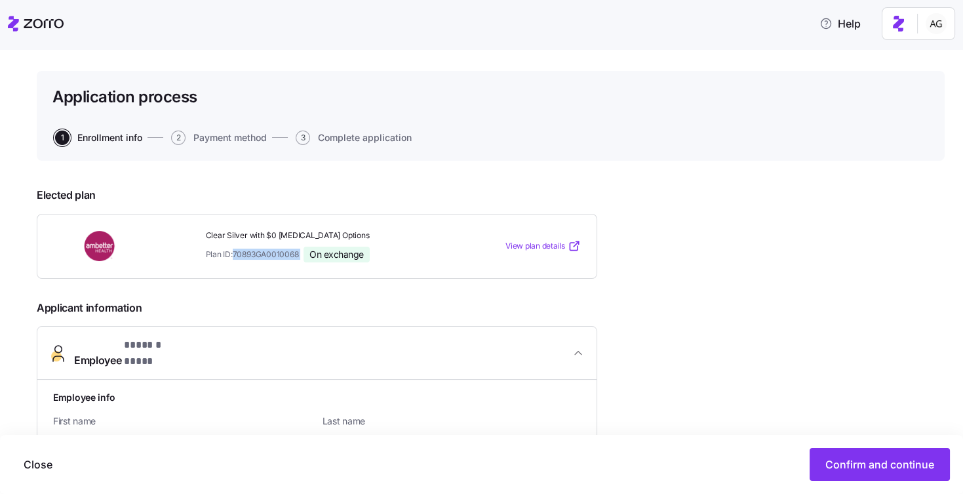
drag, startPoint x: 236, startPoint y: 252, endPoint x: 305, endPoint y: 253, distance: 68.8
click at [305, 253] on div "Plan ID: 70893GA0010068 On exchange" at bounding box center [326, 254] width 241 height 16
click at [252, 242] on div "Clear Silver with $0 [MEDICAL_DATA] Options Plan ID: 70893GA0010068 On exchange" at bounding box center [326, 246] width 241 height 32
drag, startPoint x: 204, startPoint y: 239, endPoint x: 355, endPoint y: 241, distance: 150.8
click at [355, 241] on div "Clear Silver with $0 [MEDICAL_DATA] Options Plan ID: 70893GA0010068 On exchange" at bounding box center [326, 246] width 251 height 43
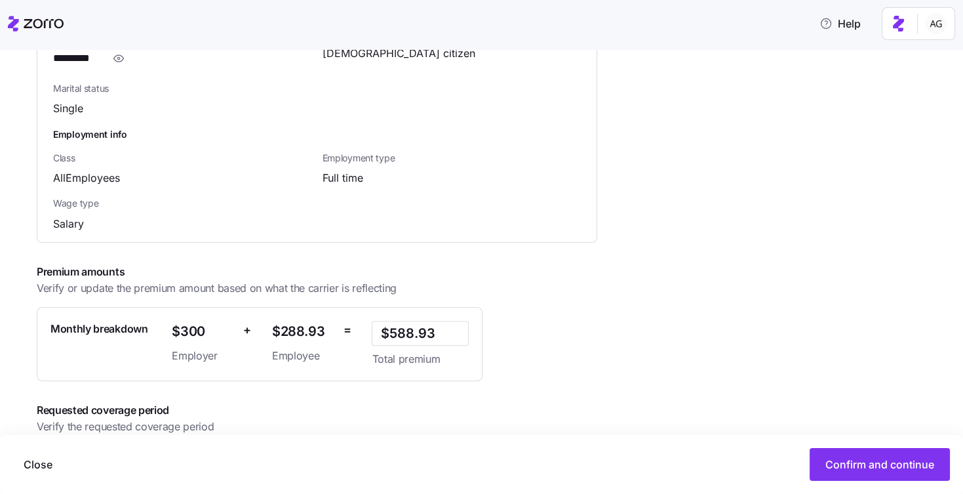
scroll to position [909, 0]
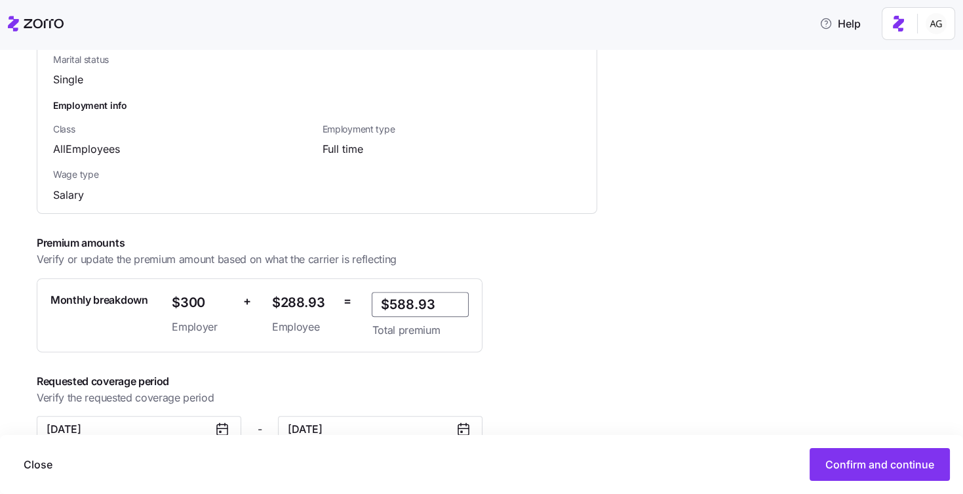
click at [416, 292] on input "$588.93" at bounding box center [420, 304] width 97 height 25
click at [412, 292] on input "$588.93" at bounding box center [420, 304] width 97 height 25
click at [477, 278] on div "Monthly breakdown $300 Employer + $289.93 Employee = $589.93 Total premium" at bounding box center [260, 315] width 446 height 74
click at [411, 292] on input "$589.93" at bounding box center [420, 304] width 97 height 25
type input "$588.93"
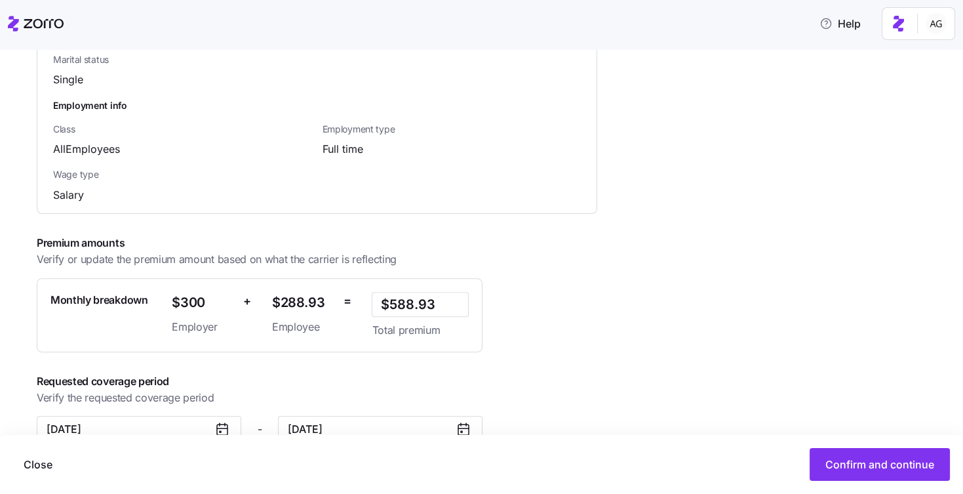
click at [222, 421] on icon at bounding box center [222, 429] width 16 height 16
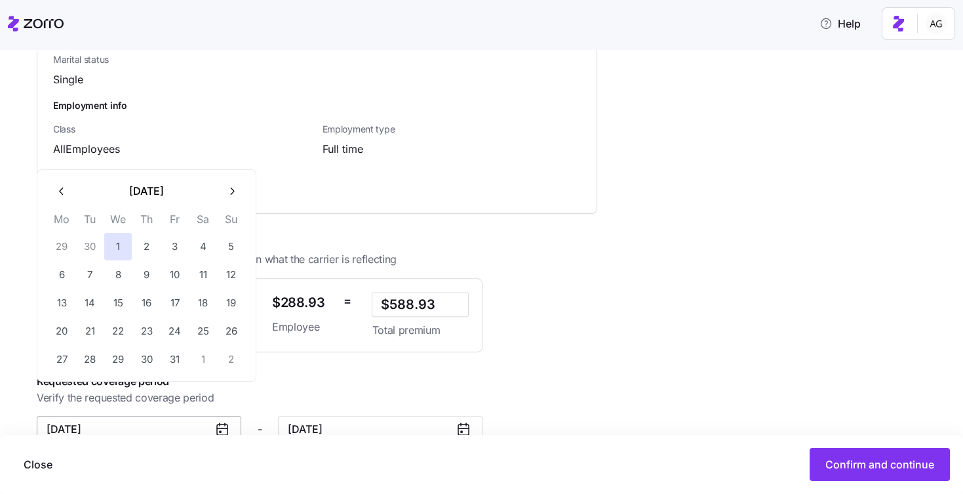
click at [174, 416] on input "[DATE]" at bounding box center [139, 429] width 205 height 26
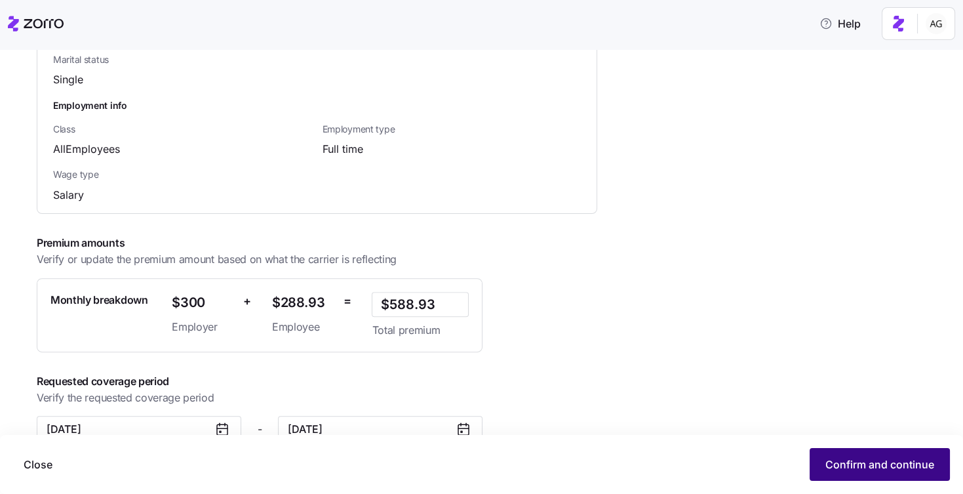
click at [865, 461] on span "Confirm and continue" at bounding box center [879, 464] width 109 height 16
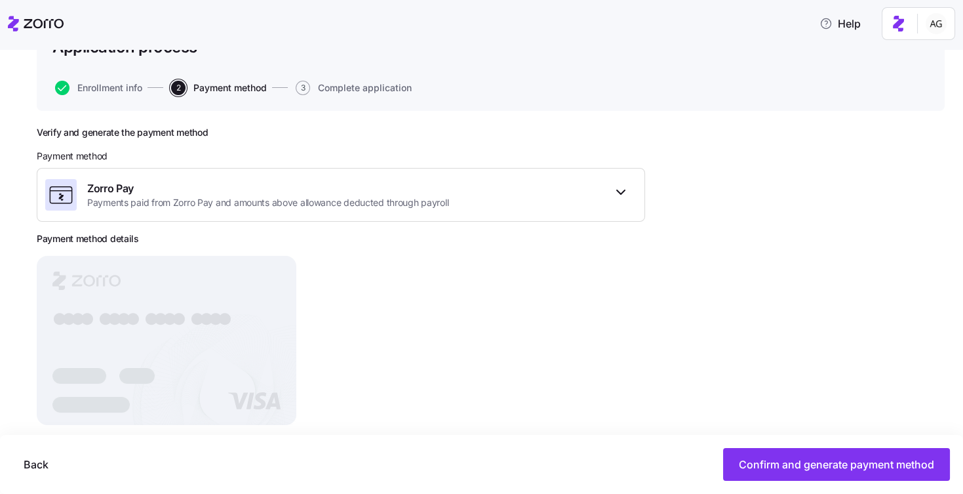
scroll to position [108, 0]
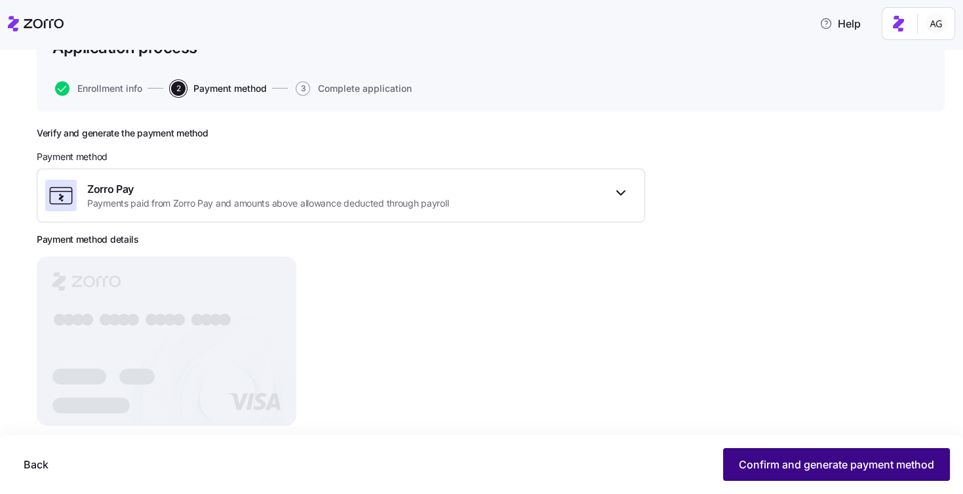
click at [796, 465] on span "Confirm and generate payment method" at bounding box center [836, 464] width 195 height 16
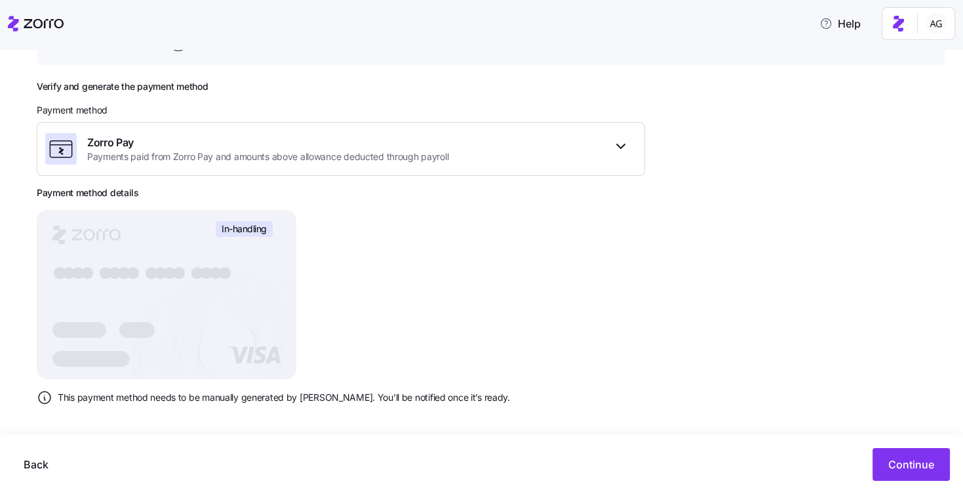
scroll to position [156, 0]
drag, startPoint x: 212, startPoint y: 395, endPoint x: 403, endPoint y: 393, distance: 190.1
click at [403, 393] on span "This payment method needs to be manually generated by [PERSON_NAME]. You’ll be …" at bounding box center [284, 395] width 452 height 13
click at [933, 463] on span "Continue" at bounding box center [911, 464] width 46 height 16
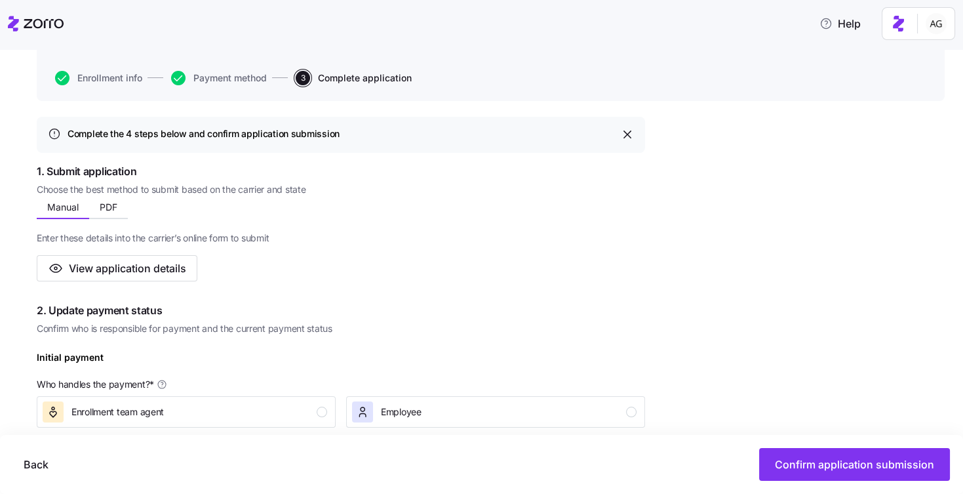
scroll to position [126, 0]
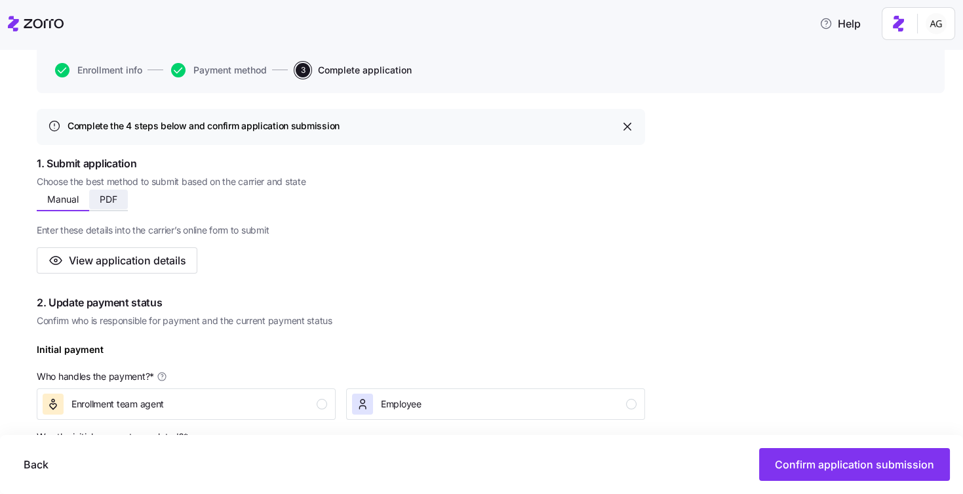
click at [103, 200] on span "PDF" at bounding box center [109, 199] width 18 height 9
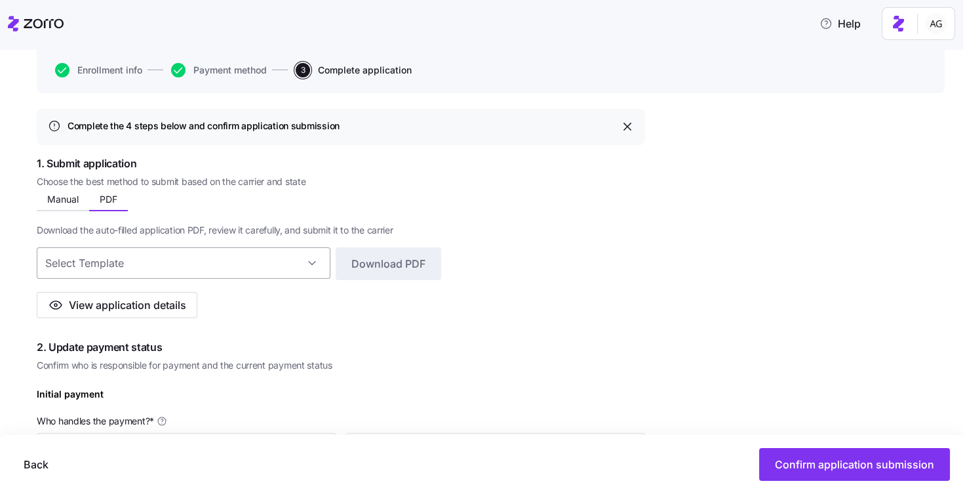
click at [254, 254] on input at bounding box center [184, 262] width 294 height 31
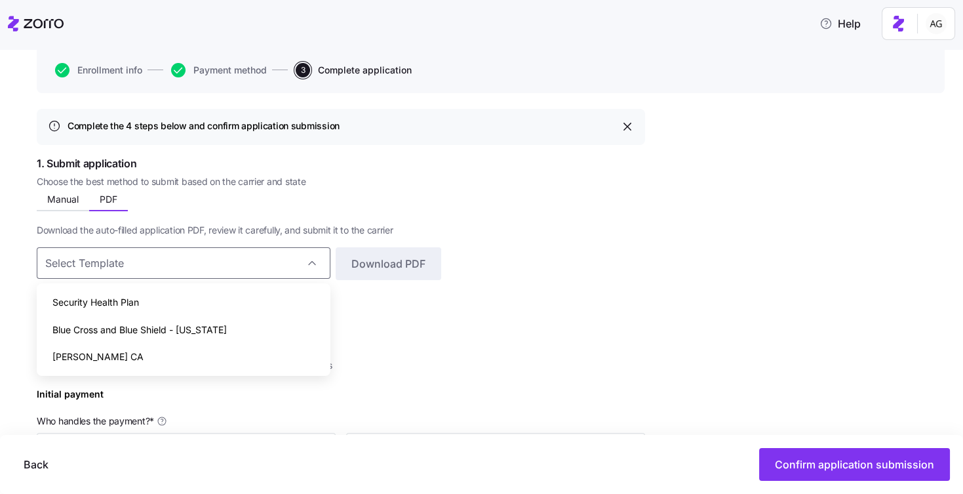
click at [206, 302] on div "Security Health Plan" at bounding box center [183, 302] width 283 height 28
type input "Security Health Plan"
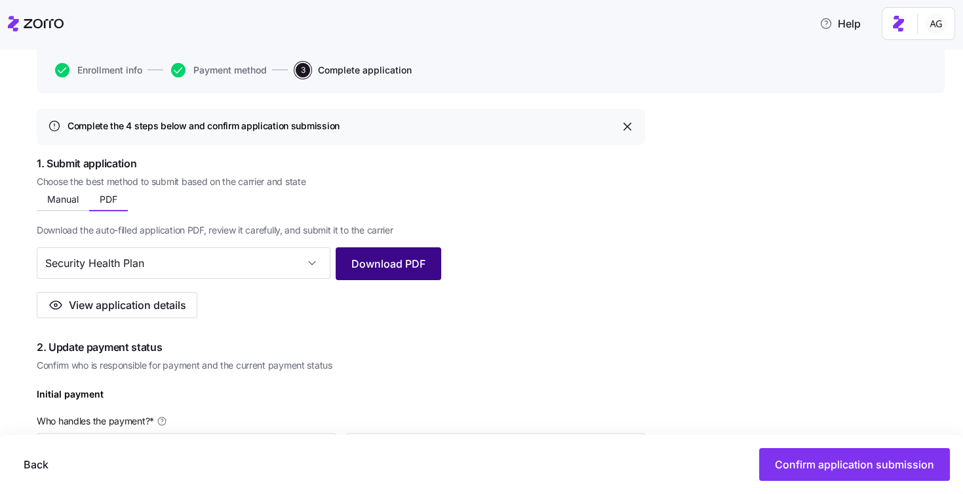
click at [409, 268] on span "Download PDF" at bounding box center [388, 264] width 74 height 16
click at [495, 237] on div "Download the auto-filled application PDF, review it carefully, and submit it to…" at bounding box center [341, 264] width 608 height 107
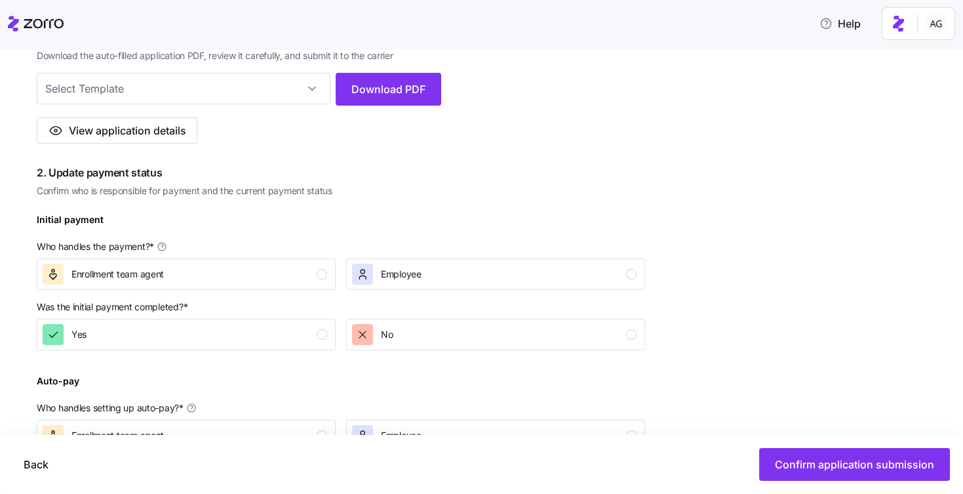
scroll to position [302, 0]
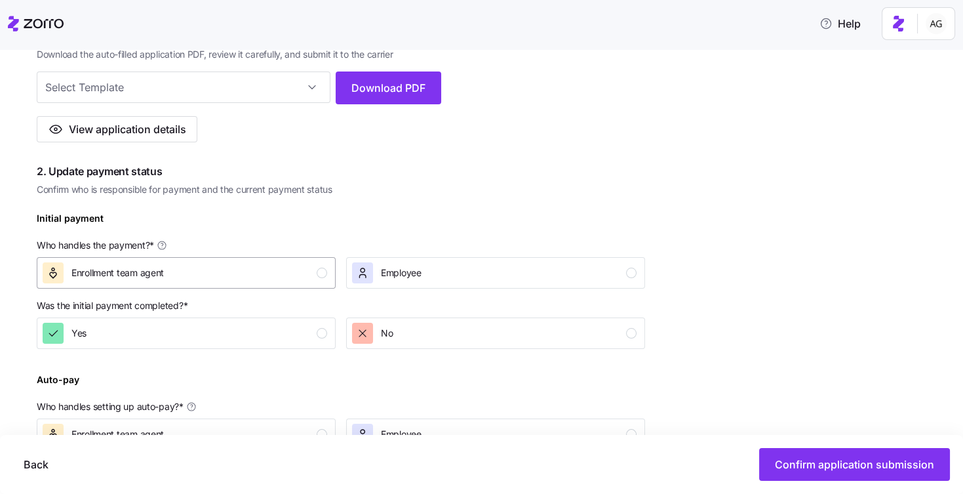
click at [319, 269] on div "button" at bounding box center [322, 272] width 10 height 10
click at [290, 338] on div "Yes" at bounding box center [185, 333] width 285 height 21
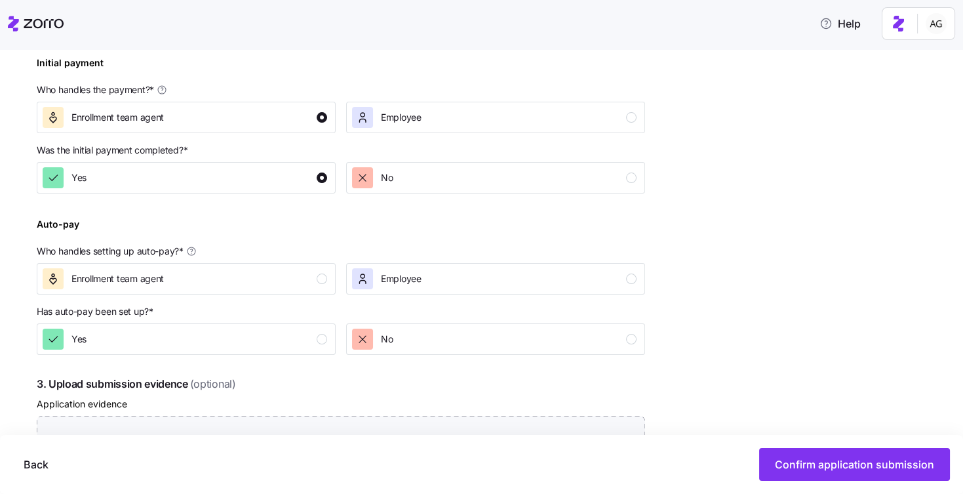
scroll to position [474, 0]
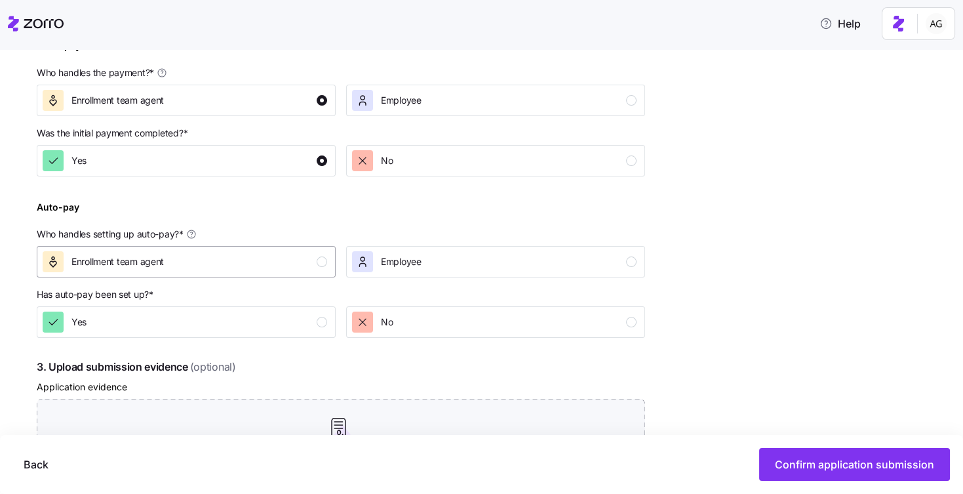
click at [265, 265] on div "Enrollment team agent" at bounding box center [185, 261] width 285 height 21
click at [460, 271] on button "Employee" at bounding box center [495, 261] width 299 height 31
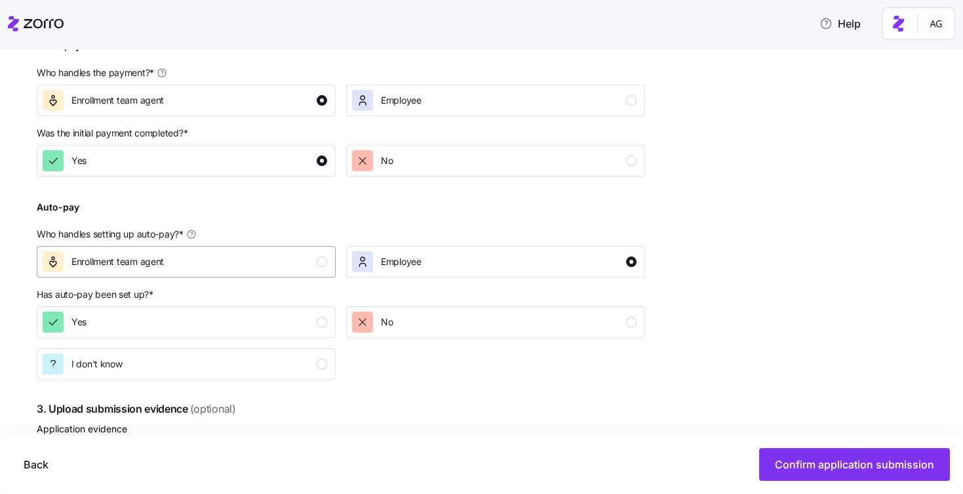
click at [275, 268] on div "Enrollment team agent" at bounding box center [185, 261] width 285 height 21
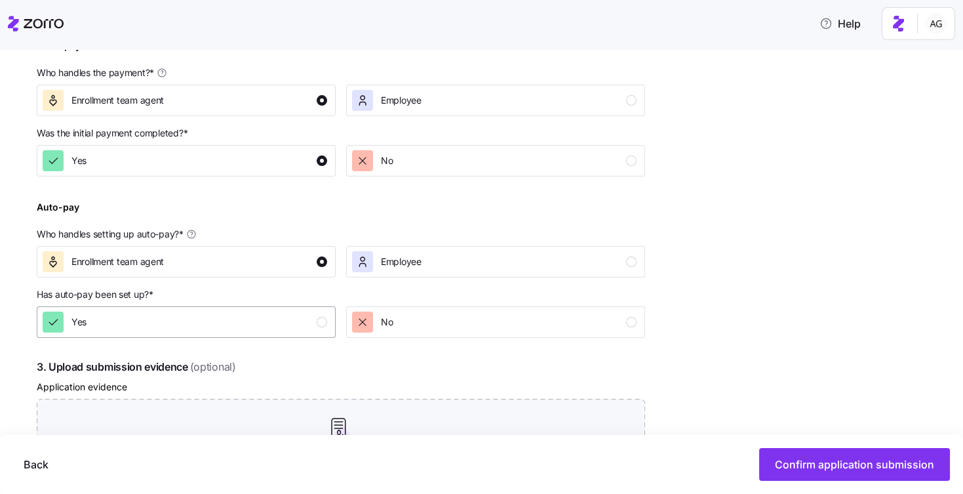
click at [280, 321] on div "Yes" at bounding box center [185, 321] width 285 height 21
click at [446, 262] on div "Employee" at bounding box center [494, 261] width 285 height 21
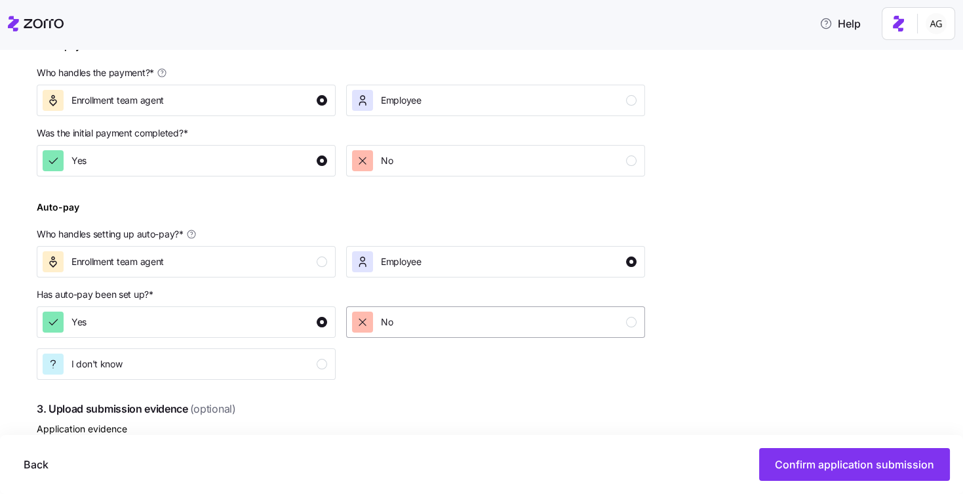
click at [410, 327] on div "No" at bounding box center [494, 321] width 285 height 21
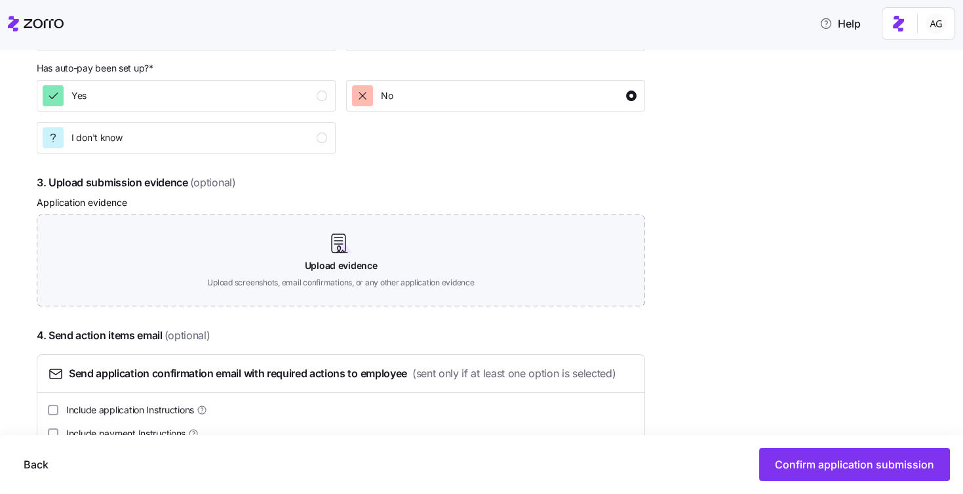
scroll to position [739, 0]
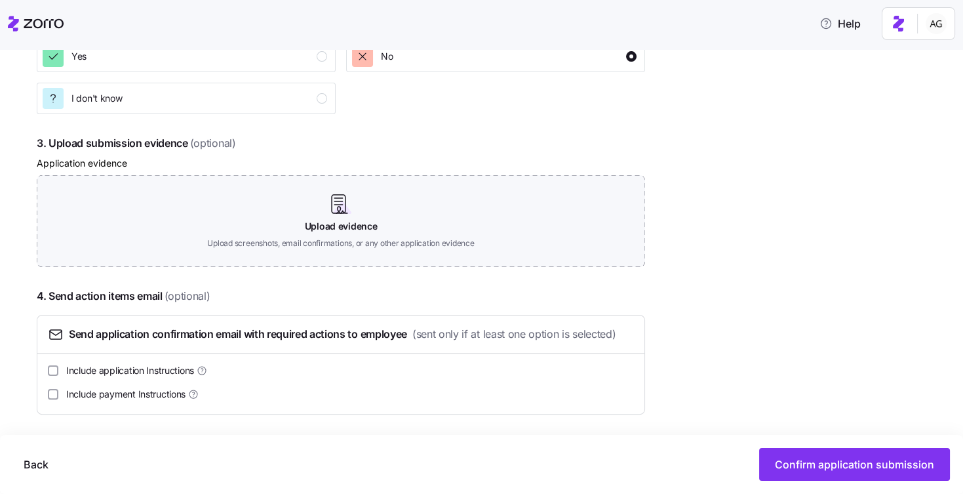
click at [136, 394] on span "Include payment Instructions" at bounding box center [125, 393] width 119 height 13
click at [58, 394] on input "Include payment Instructions" at bounding box center [53, 394] width 10 height 10
checkbox input "true"
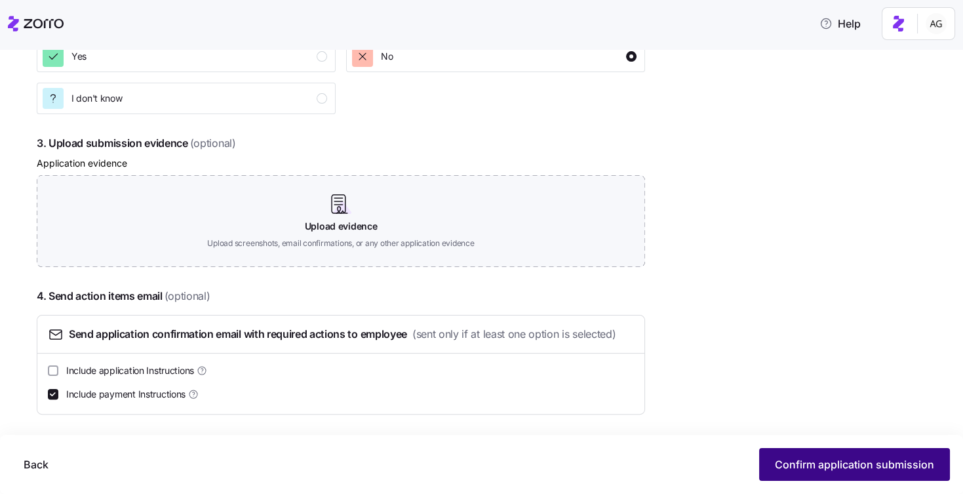
click at [846, 458] on span "Confirm application submission" at bounding box center [854, 464] width 159 height 16
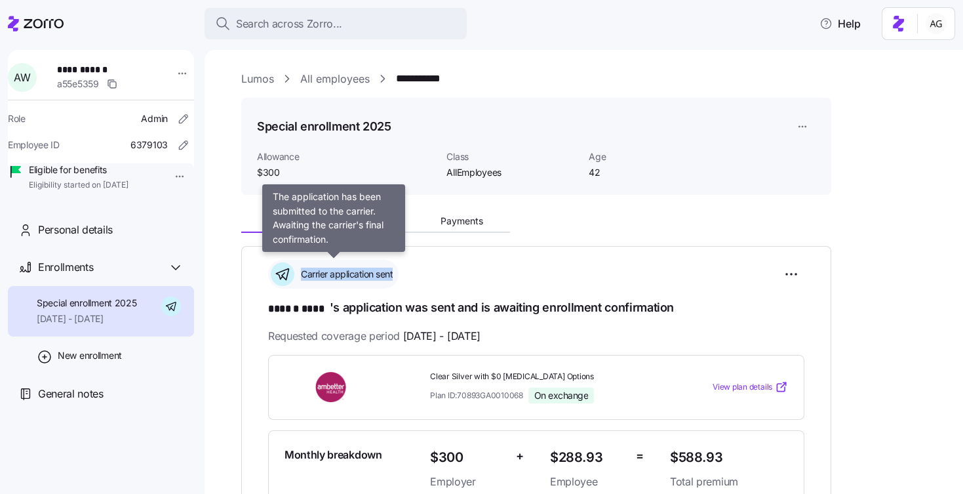
drag, startPoint x: 397, startPoint y: 271, endPoint x: 300, endPoint y: 271, distance: 97.0
click at [300, 271] on div "Carrier application sent" at bounding box center [333, 274] width 130 height 29
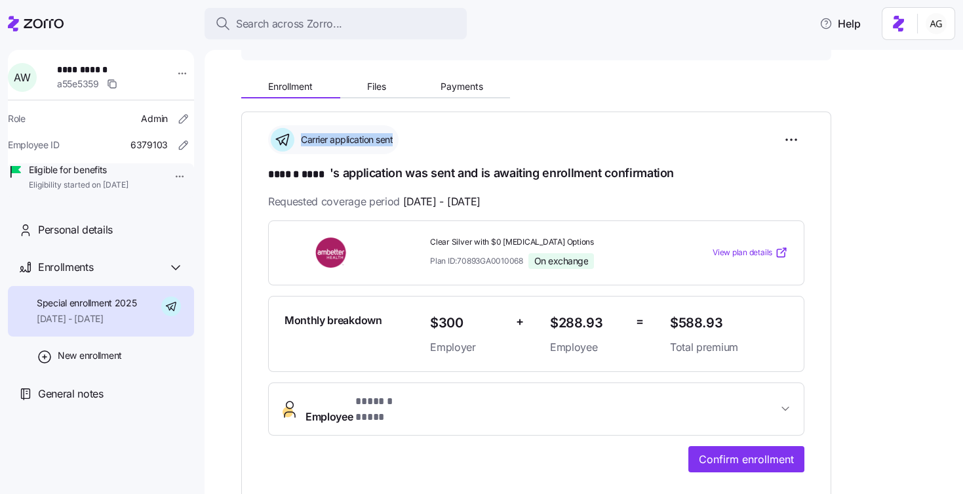
scroll to position [200, 0]
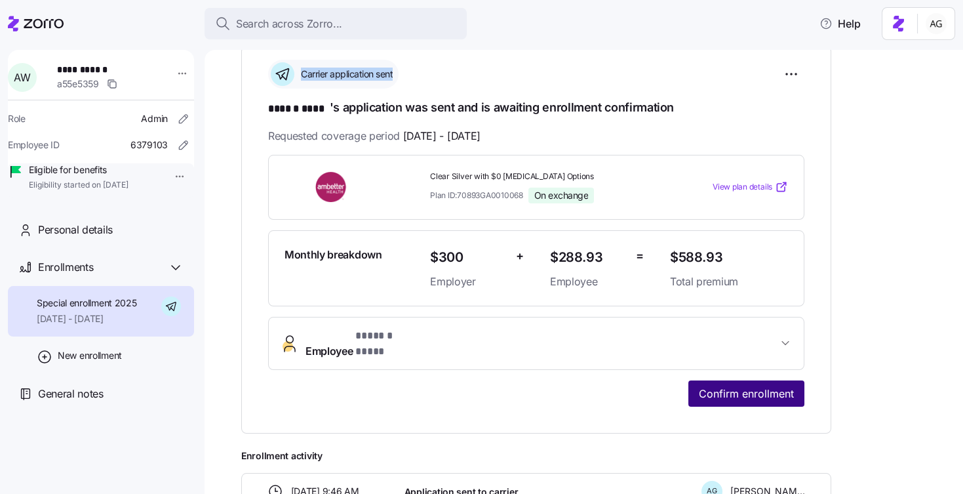
click at [721, 385] on span "Confirm enrollment" at bounding box center [746, 393] width 95 height 16
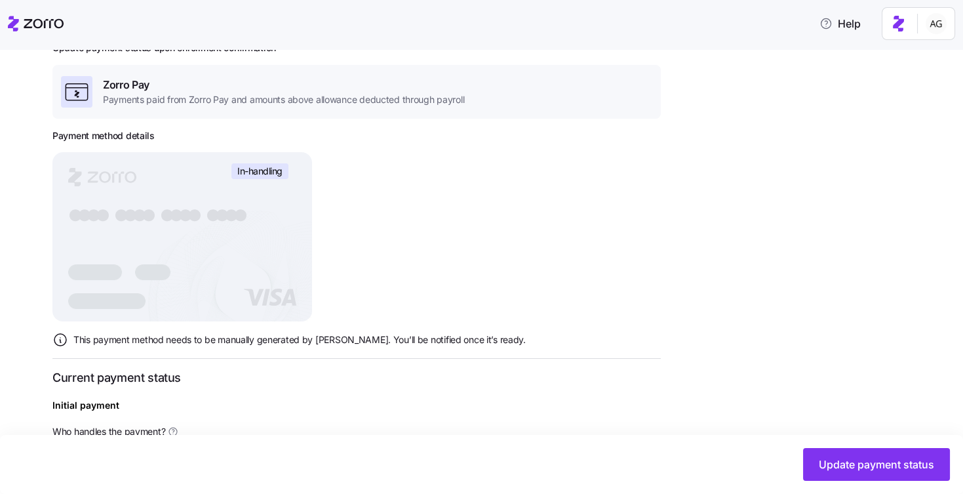
scroll to position [96, 0]
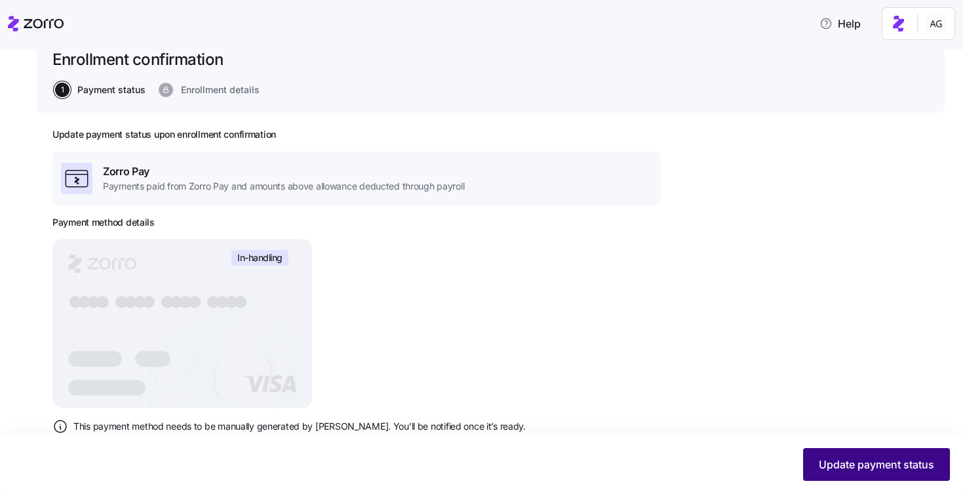
click at [837, 452] on button "Update payment status" at bounding box center [876, 464] width 147 height 33
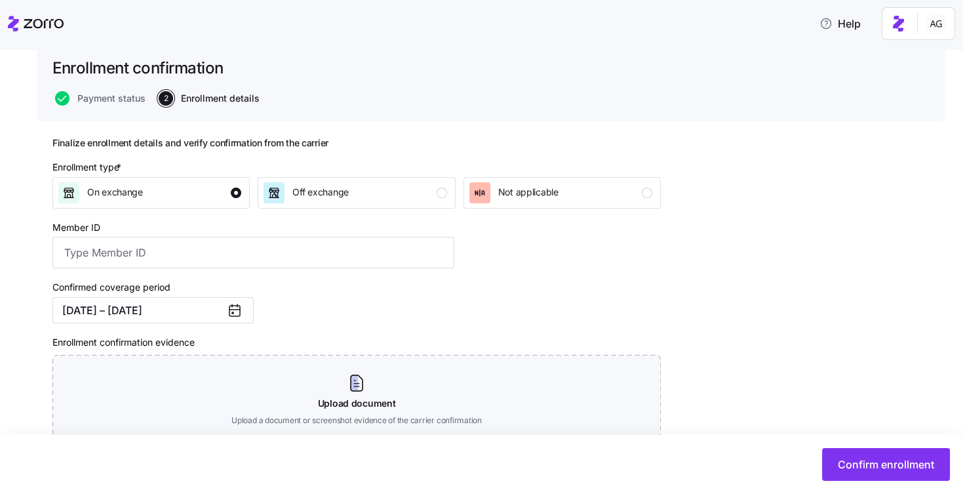
scroll to position [88, 0]
click at [119, 246] on input "Member ID" at bounding box center [253, 250] width 402 height 31
click at [405, 181] on div "Off exchange" at bounding box center [355, 191] width 183 height 21
click at [149, 187] on div "On exchange" at bounding box center [149, 191] width 183 height 21
click at [301, 190] on span "Off exchange" at bounding box center [320, 190] width 56 height 13
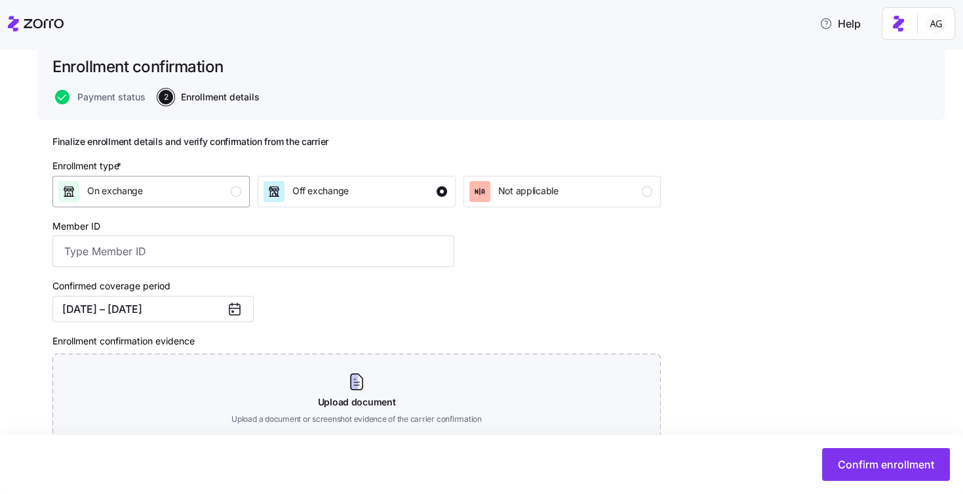
click at [160, 191] on div "On exchange" at bounding box center [149, 191] width 183 height 21
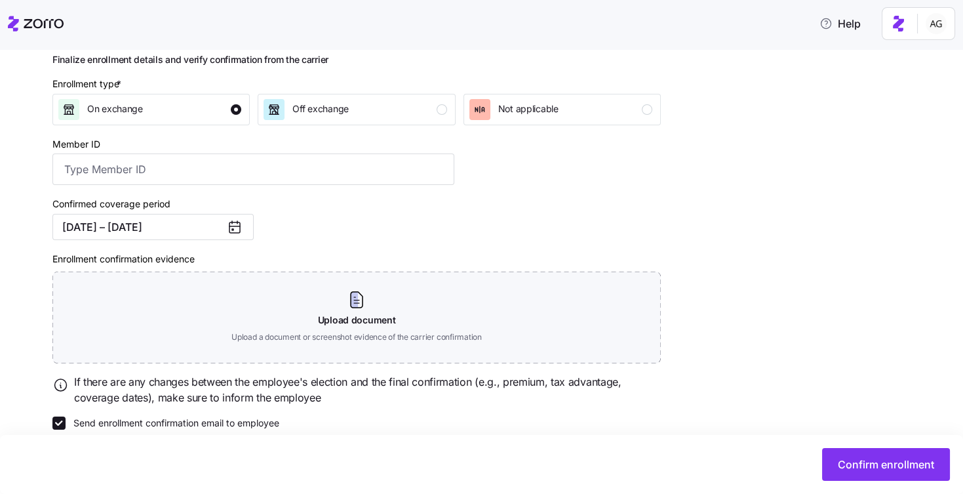
scroll to position [172, 0]
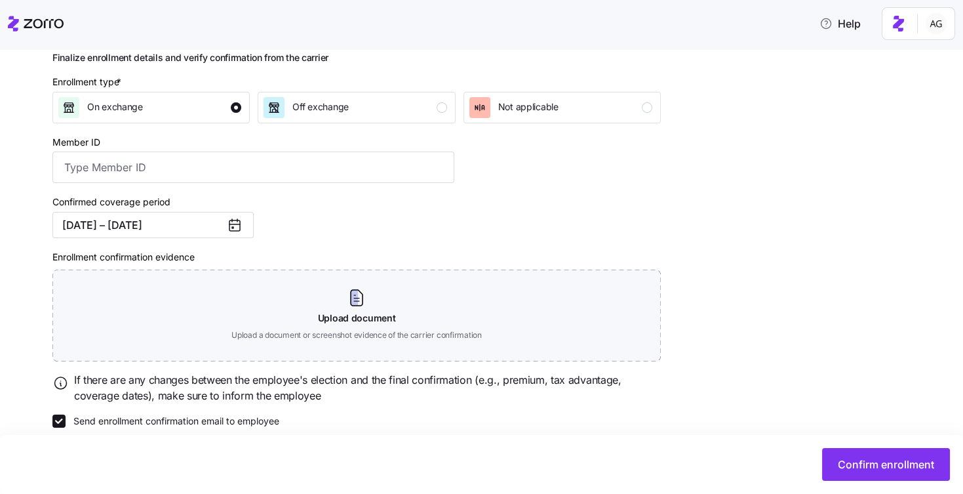
click at [286, 149] on div "Member ID" at bounding box center [253, 159] width 402 height 50
click at [280, 170] on input "Member ID" at bounding box center [253, 166] width 402 height 31
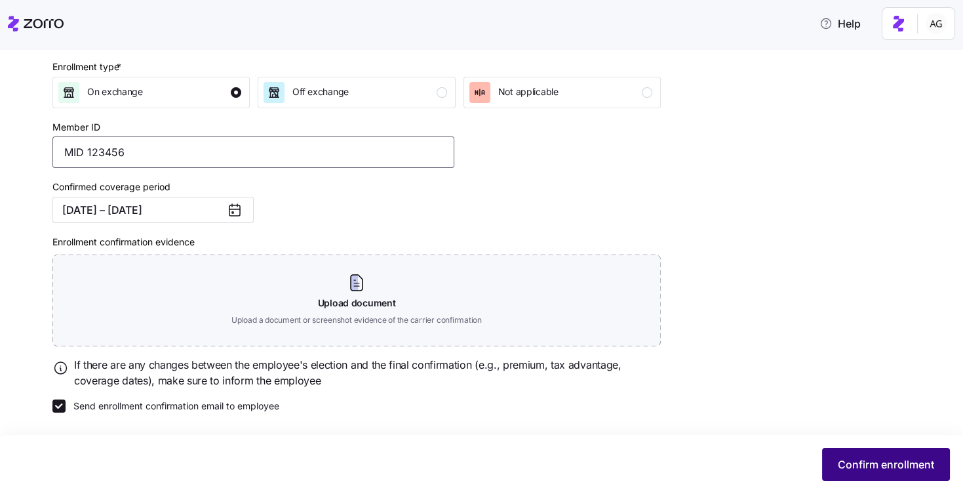
type input "MID 123456"
click at [882, 472] on button "Confirm enrollment" at bounding box center [886, 464] width 128 height 33
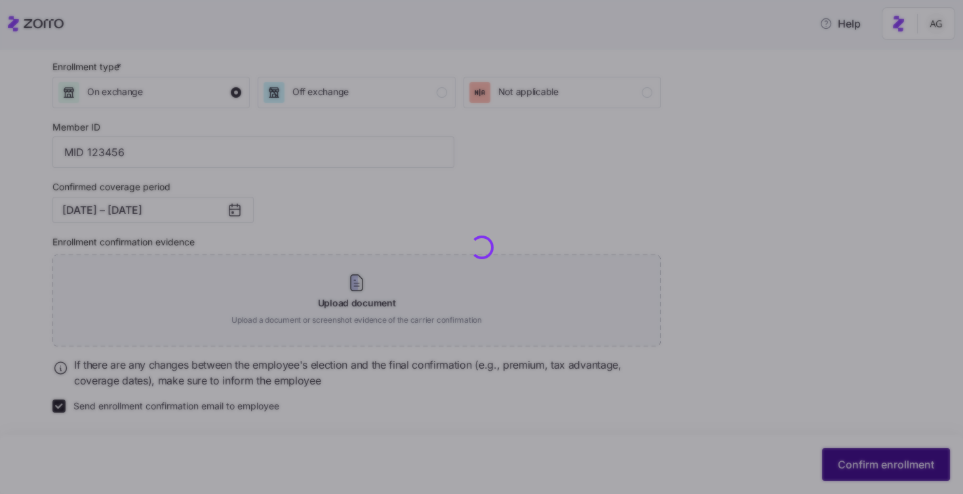
checkbox input "false"
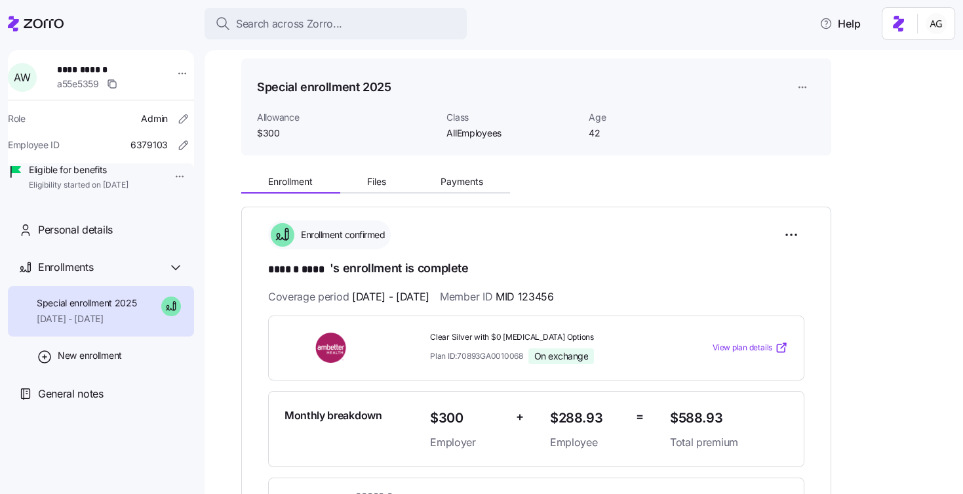
scroll to position [42, 0]
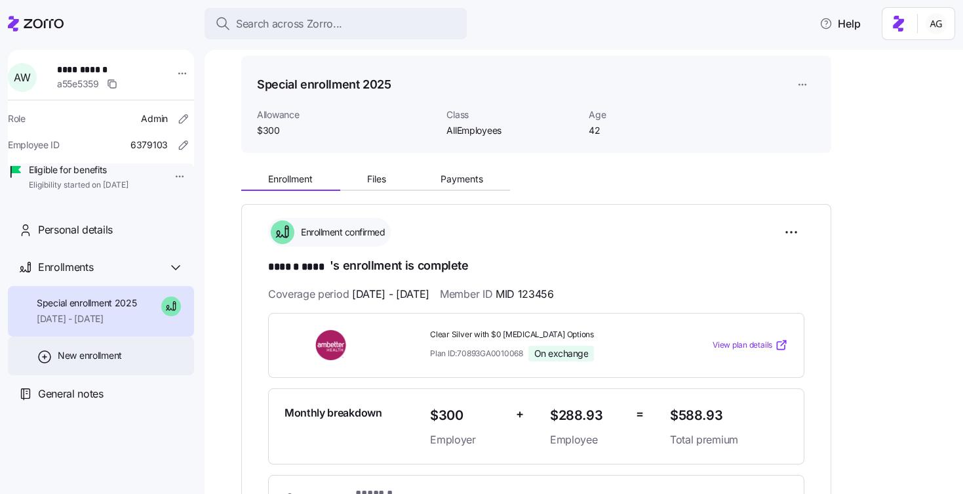
click at [83, 362] on span "New enrollment" at bounding box center [90, 355] width 64 height 13
type input "2025"
type input "Special"
type input "[DATE]"
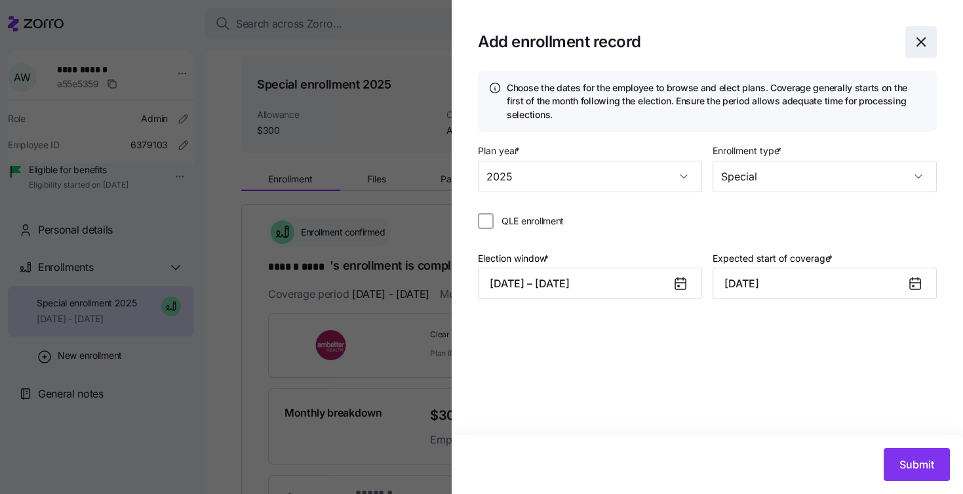
click at [914, 41] on icon "button" at bounding box center [921, 42] width 16 height 16
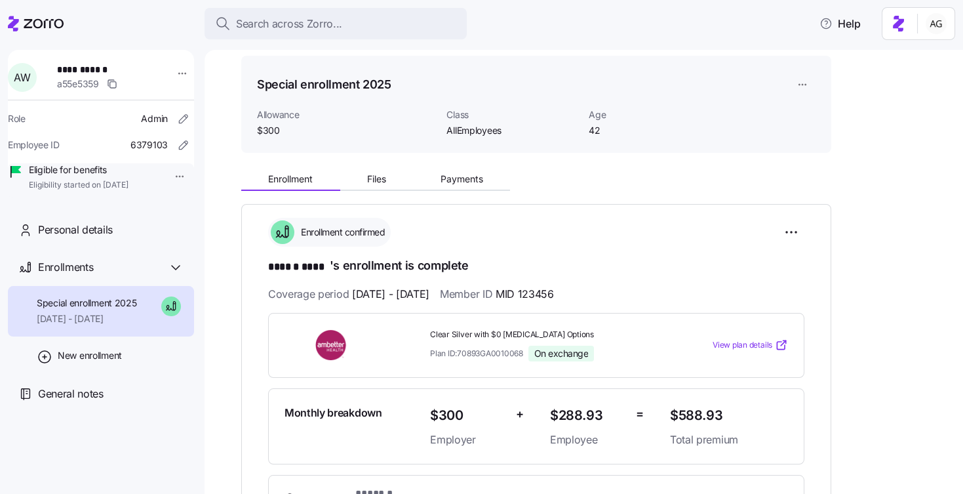
scroll to position [0, 0]
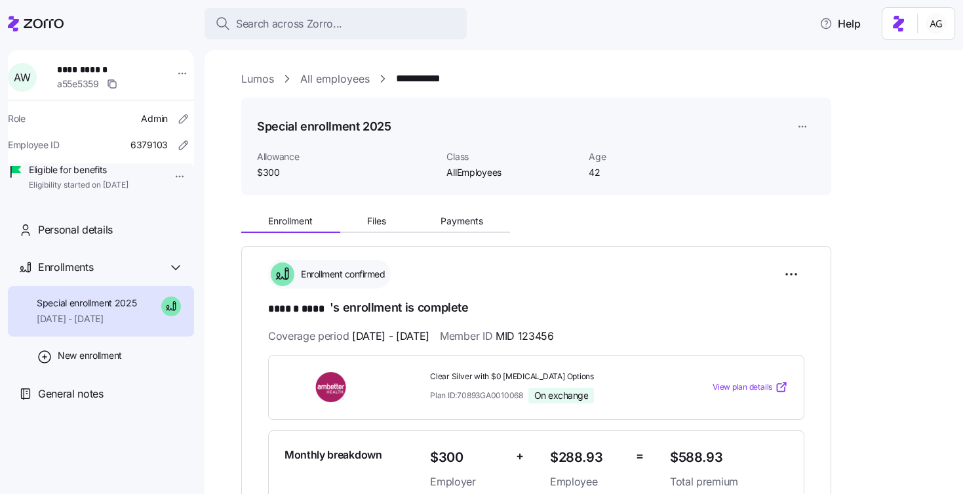
click at [347, 78] on link "All employees" at bounding box center [334, 79] width 69 height 16
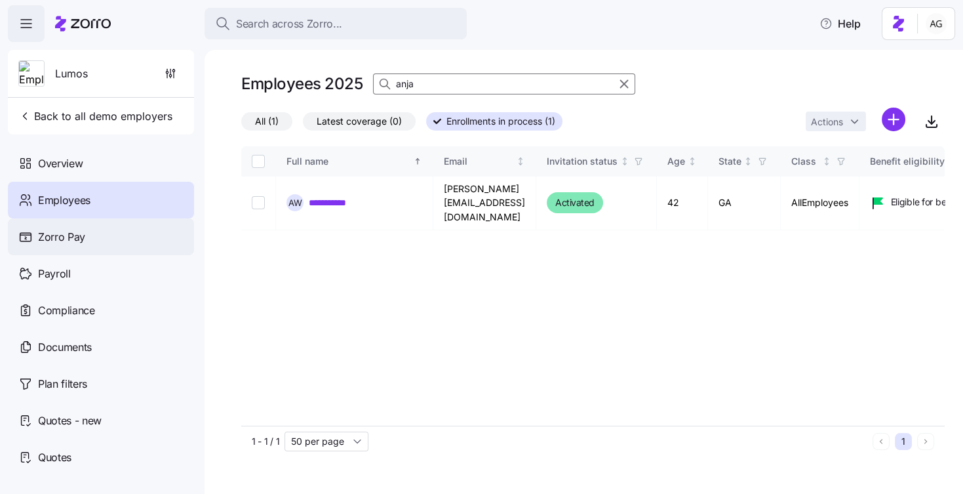
click at [64, 238] on span "Zorro Pay" at bounding box center [61, 237] width 47 height 16
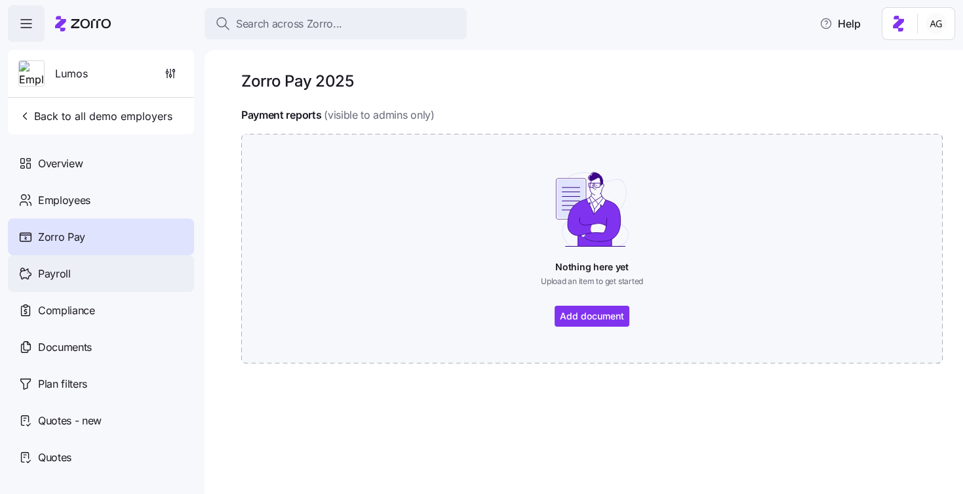
click at [85, 261] on div "Payroll" at bounding box center [101, 273] width 186 height 37
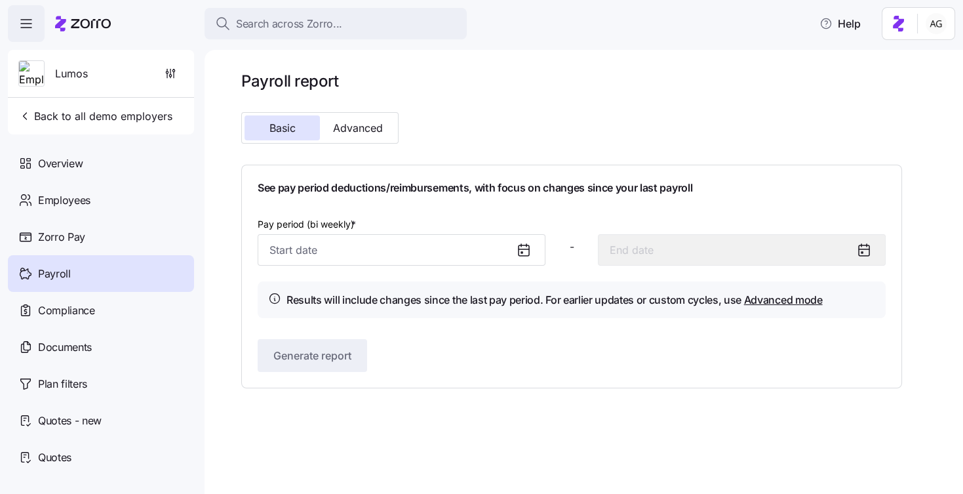
click at [523, 247] on icon at bounding box center [524, 250] width 16 height 16
click at [515, 246] on div at bounding box center [528, 250] width 31 height 30
click at [491, 257] on input "Pay period (bi weekly) *" at bounding box center [402, 249] width 288 height 31
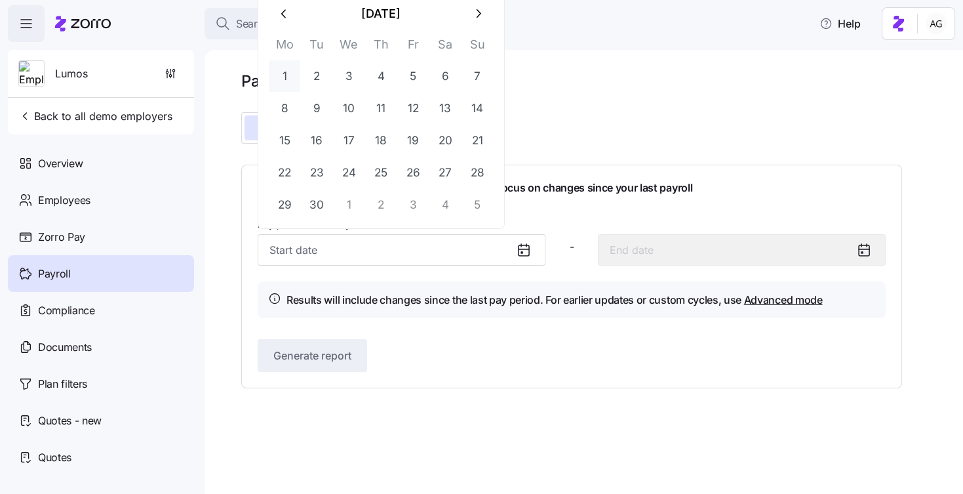
click at [282, 80] on button "1" at bounding box center [284, 75] width 31 height 31
type input "[DATE]"
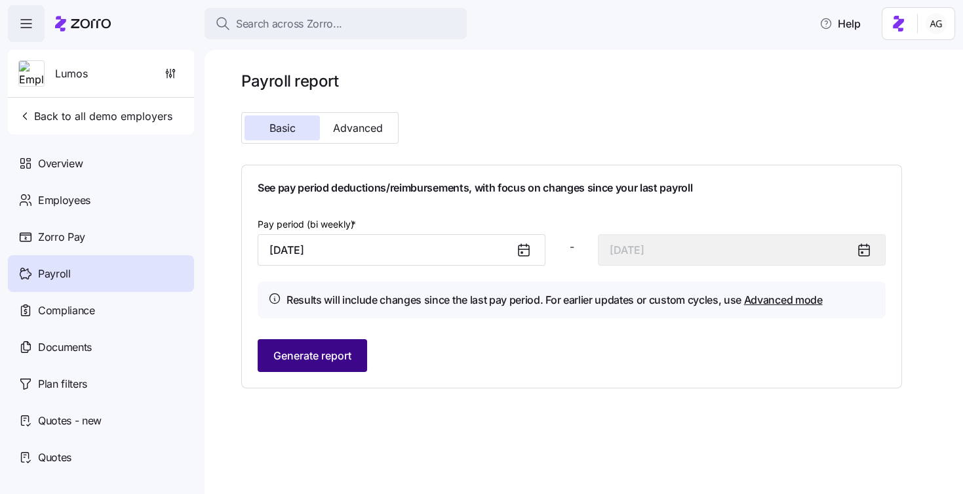
click at [312, 355] on span "Generate report" at bounding box center [312, 355] width 78 height 16
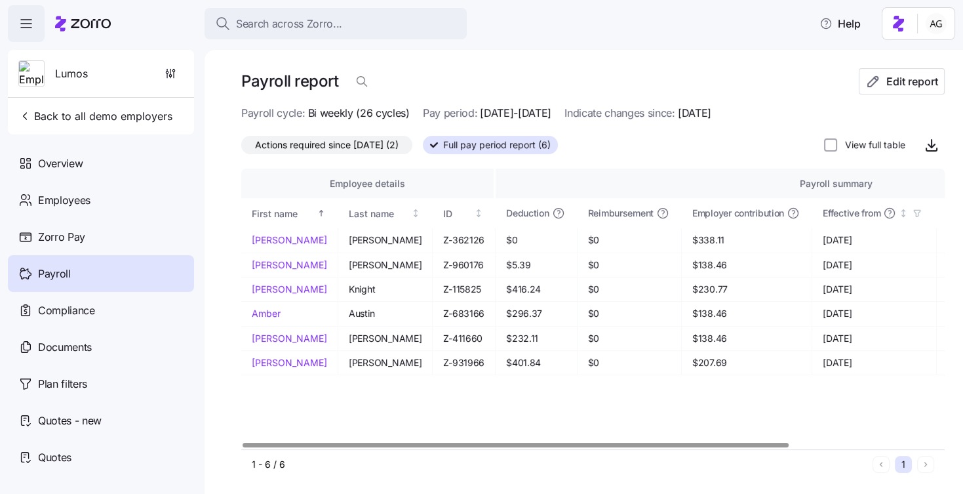
click at [392, 138] on span "Actions required since [DATE] (2)" at bounding box center [327, 144] width 144 height 17
click at [241, 148] on input "Actions required since [DATE] (2)" at bounding box center [241, 148] width 0 height 0
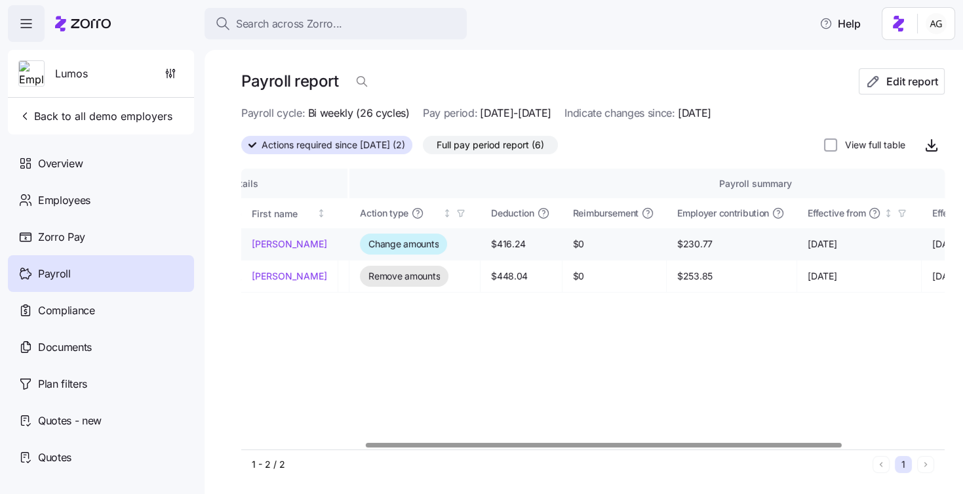
scroll to position [0, 145]
drag, startPoint x: 494, startPoint y: 244, endPoint x: 463, endPoint y: 244, distance: 30.2
click at [494, 244] on span "$416.24" at bounding box center [524, 243] width 60 height 13
drag, startPoint x: 498, startPoint y: 274, endPoint x: 467, endPoint y: 275, distance: 30.8
click at [494, 275] on span "$448.04" at bounding box center [524, 275] width 60 height 13
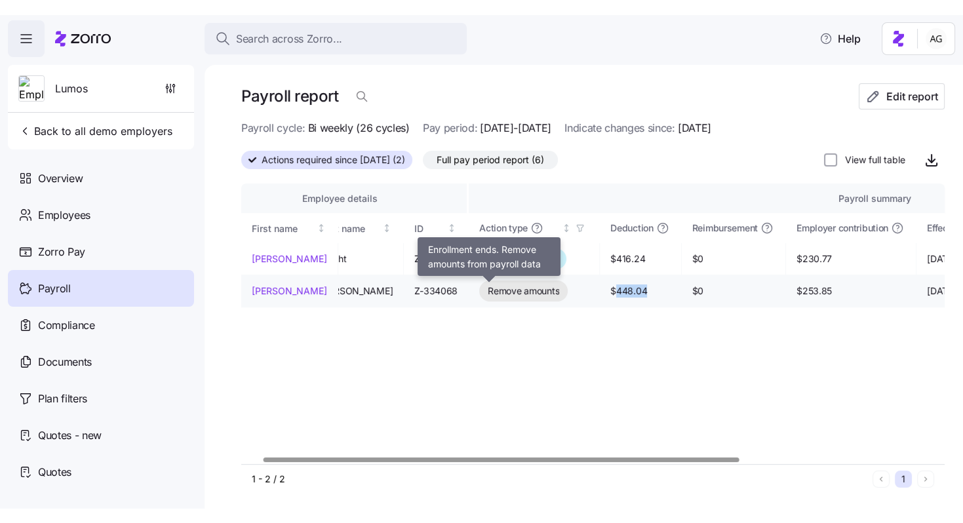
scroll to position [0, 24]
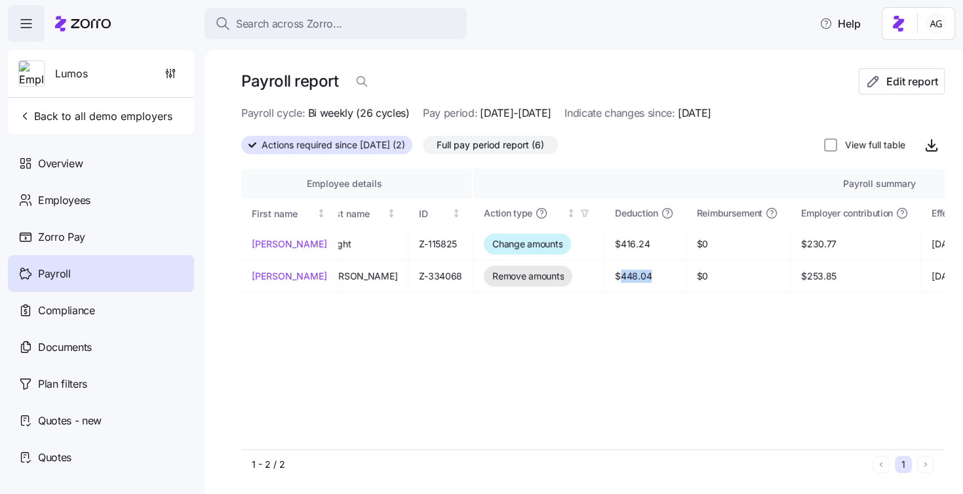
click at [480, 144] on span "Full pay period report (6)" at bounding box center [491, 144] width 108 height 17
click at [423, 148] on input "Full pay period report (6)" at bounding box center [423, 148] width 0 height 0
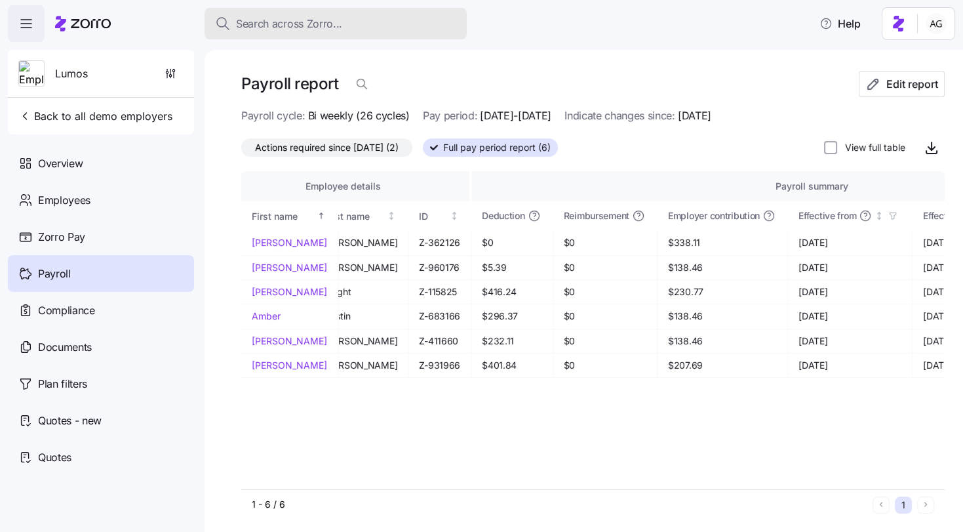
click at [332, 25] on span "Search across Zorro..." at bounding box center [289, 24] width 106 height 16
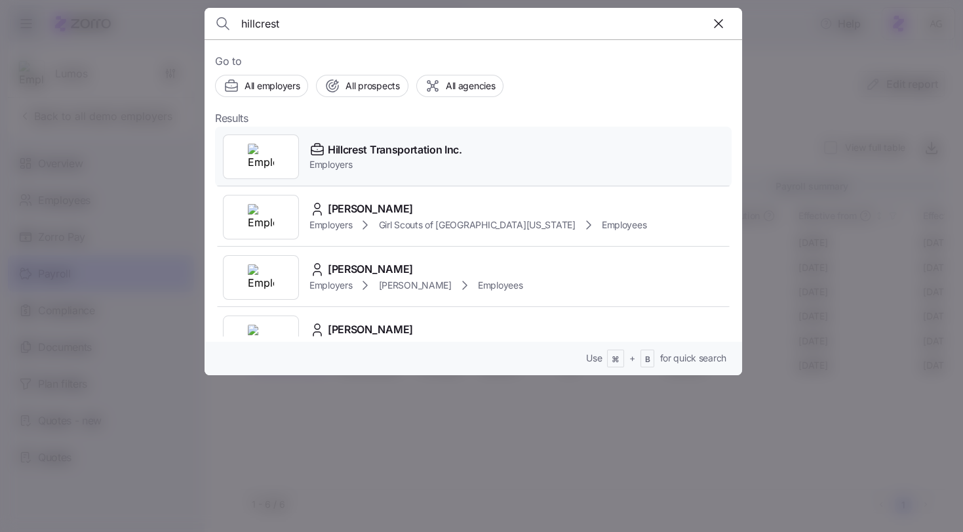
type input "hillcrest"
click at [399, 144] on span "Hillcrest Transportation Inc." at bounding box center [395, 150] width 134 height 16
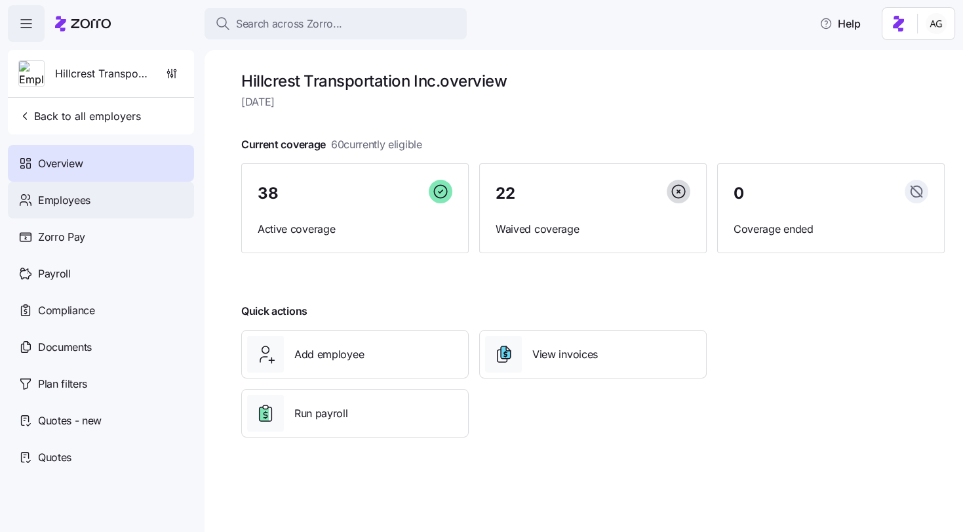
click at [82, 197] on span "Employees" at bounding box center [64, 200] width 52 height 16
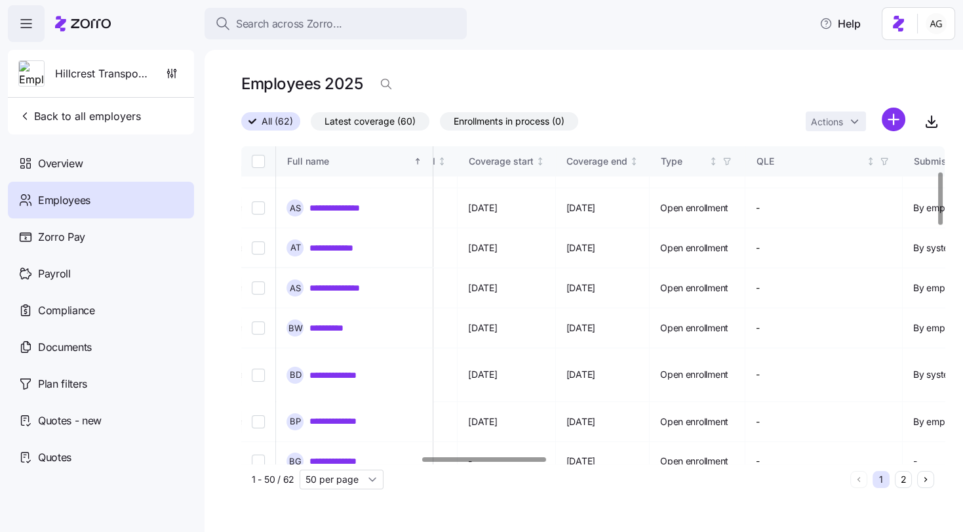
scroll to position [149, 1019]
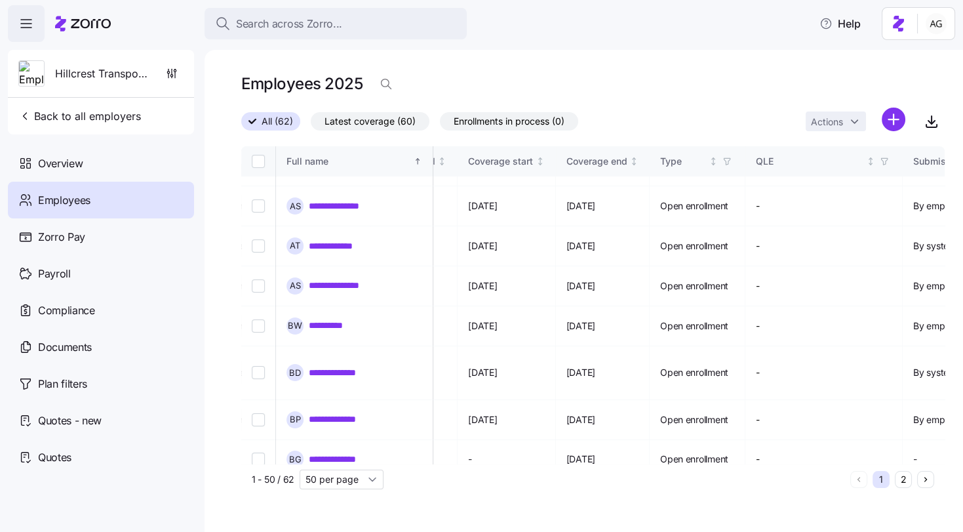
click at [896, 119] on html "**********" at bounding box center [481, 262] width 963 height 524
click at [804, 172] on div "Add a new employee" at bounding box center [838, 176] width 114 height 16
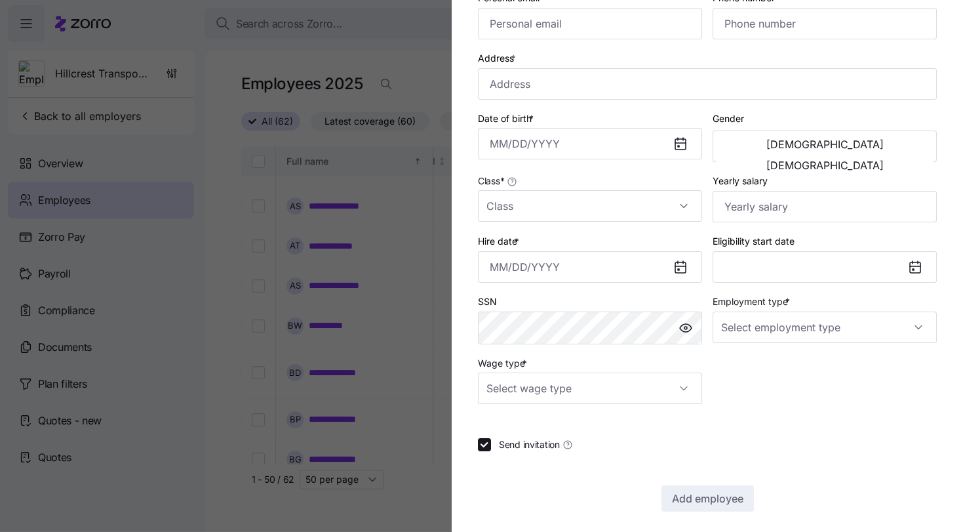
scroll to position [208, 0]
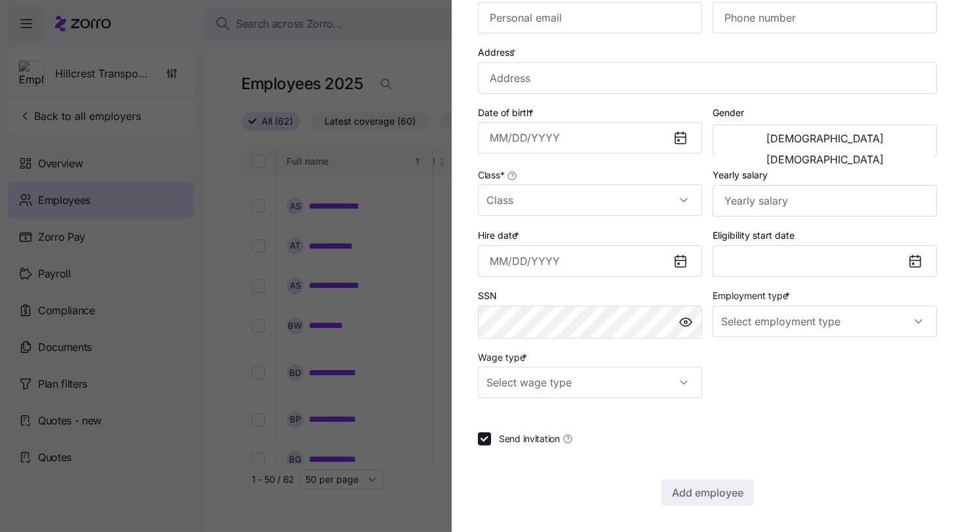
click at [680, 260] on icon at bounding box center [680, 260] width 10 height 0
click at [642, 261] on input "Hire date *" at bounding box center [590, 260] width 224 height 31
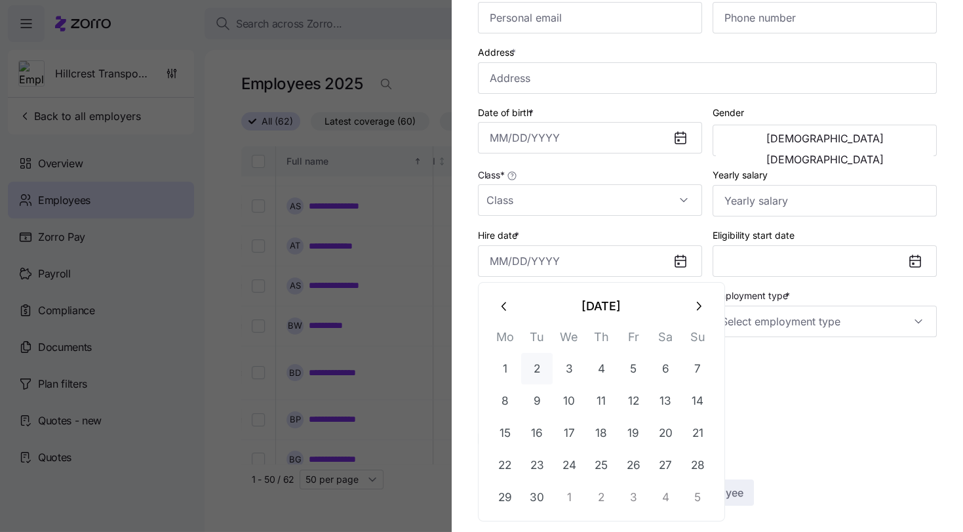
click at [538, 367] on button "2" at bounding box center [536, 368] width 31 height 31
type input "[DATE]"
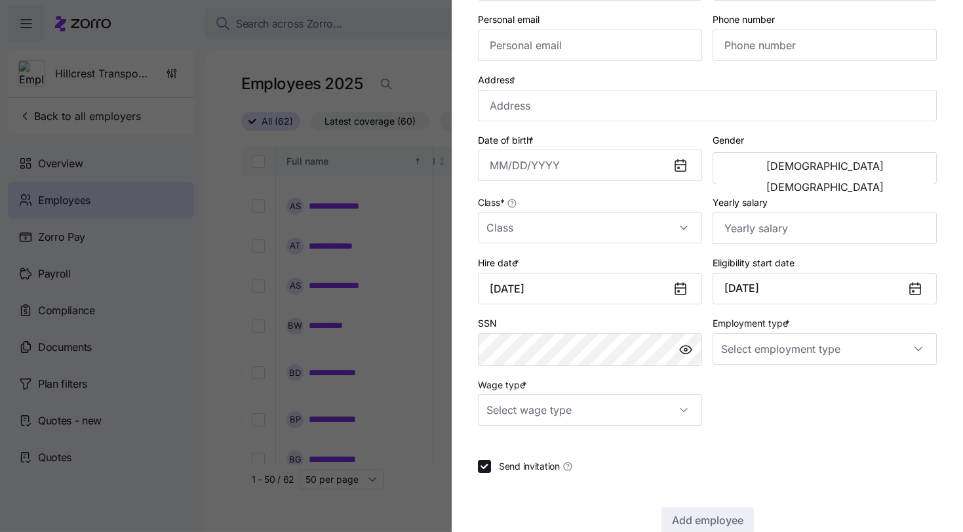
scroll to position [0, 0]
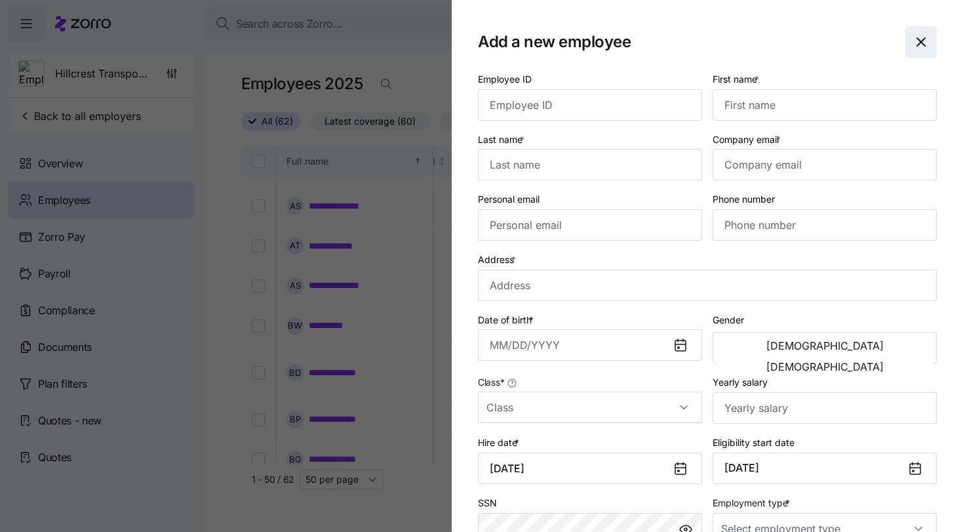
click at [914, 48] on icon "button" at bounding box center [921, 42] width 16 height 16
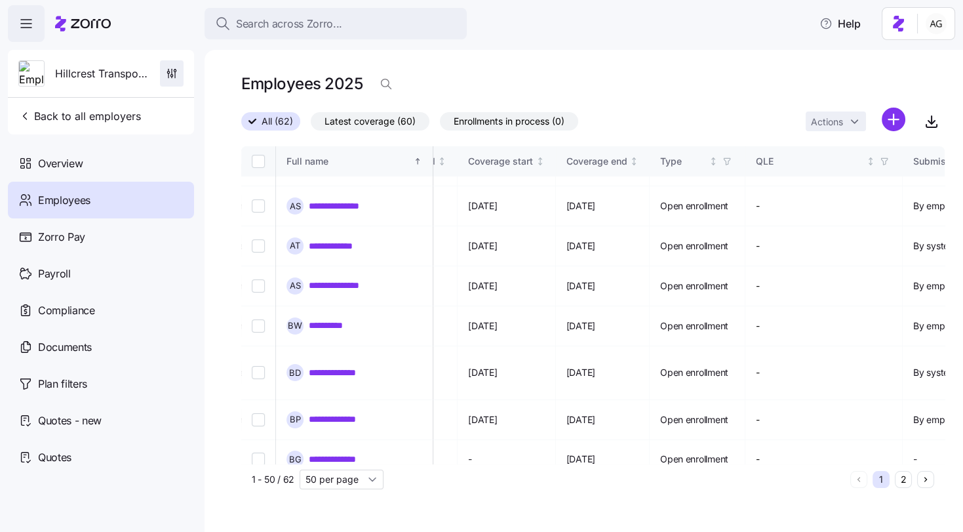
click at [181, 73] on span "button" at bounding box center [172, 73] width 22 height 25
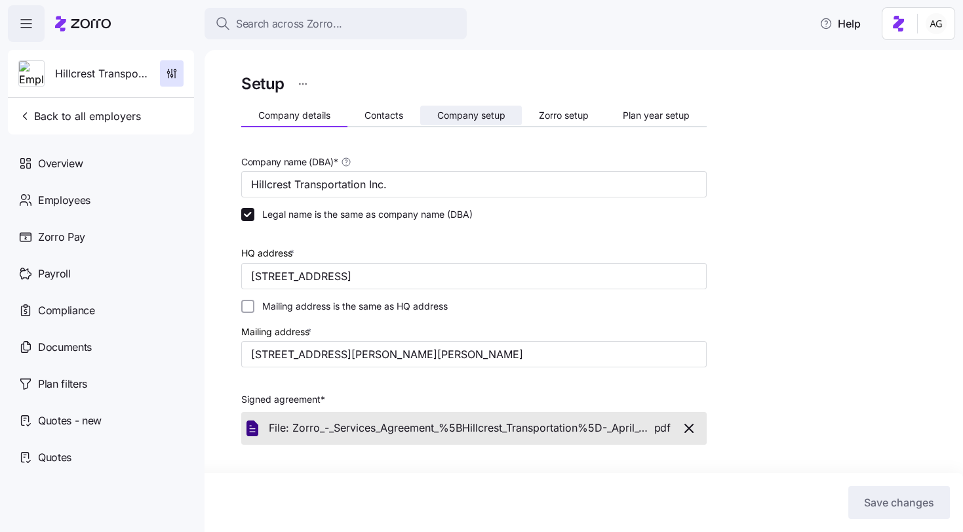
click at [505, 113] on button "Company setup" at bounding box center [471, 116] width 102 height 20
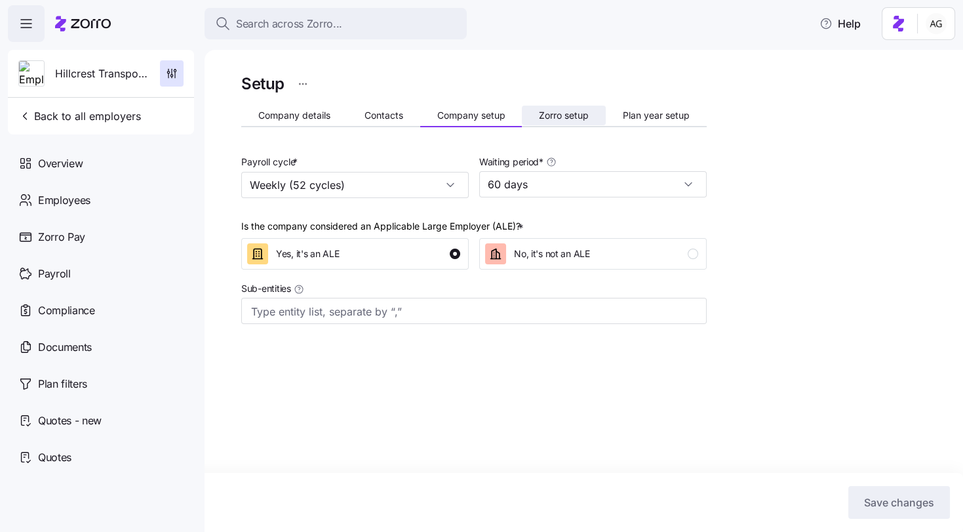
click at [581, 116] on span "Zorro setup" at bounding box center [564, 115] width 50 height 9
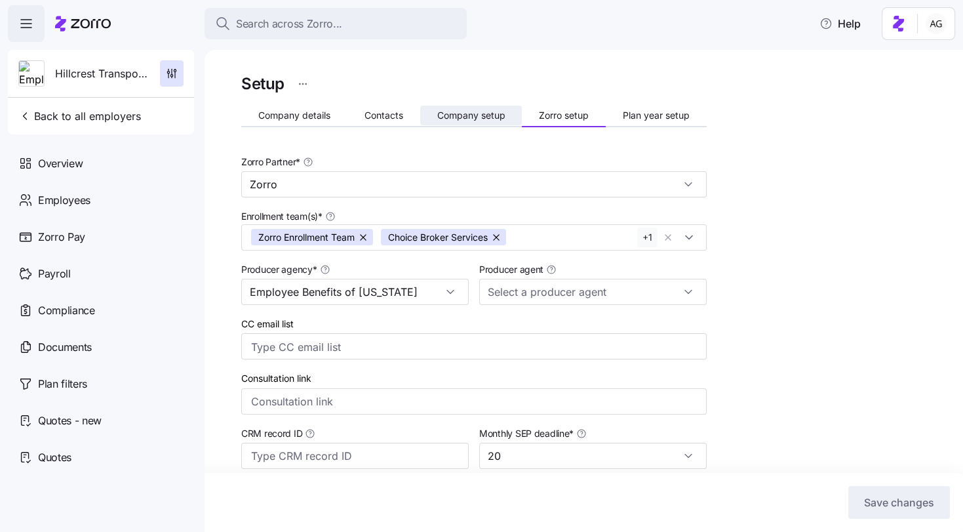
click at [477, 116] on span "Company setup" at bounding box center [471, 115] width 68 height 9
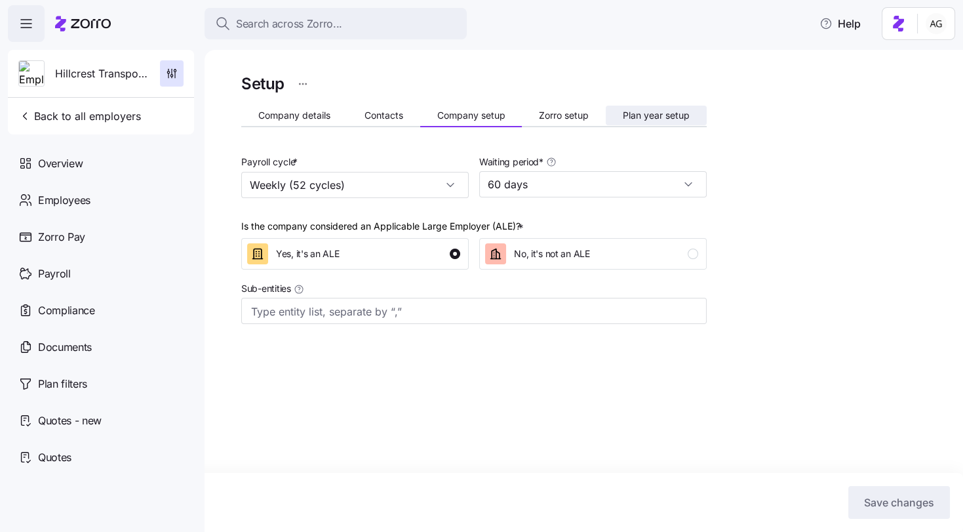
click at [667, 113] on span "Plan year setup" at bounding box center [656, 115] width 67 height 9
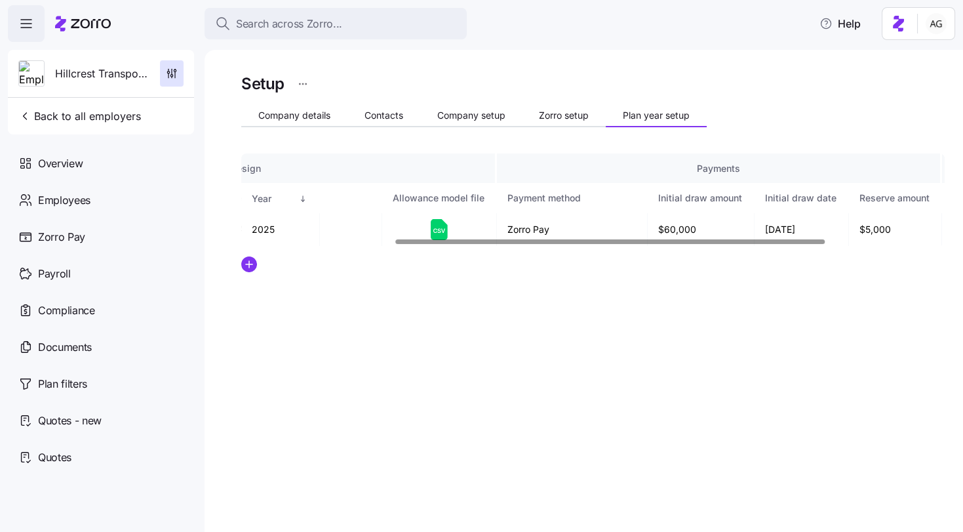
scroll to position [0, 246]
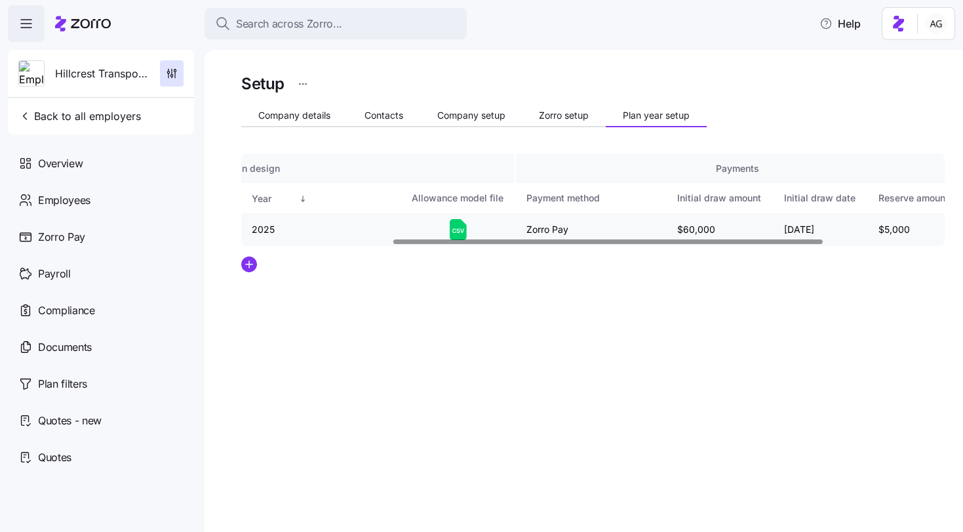
click at [460, 224] on icon at bounding box center [458, 229] width 17 height 21
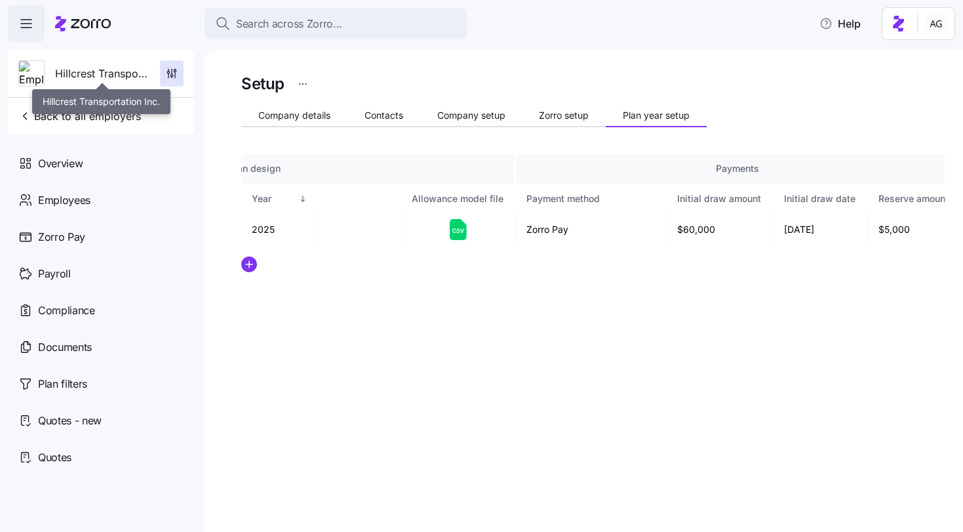
click at [111, 72] on span "Hillcrest Transportation Inc." at bounding box center [102, 74] width 94 height 16
click at [117, 111] on span "Back to all employers" at bounding box center [79, 116] width 123 height 16
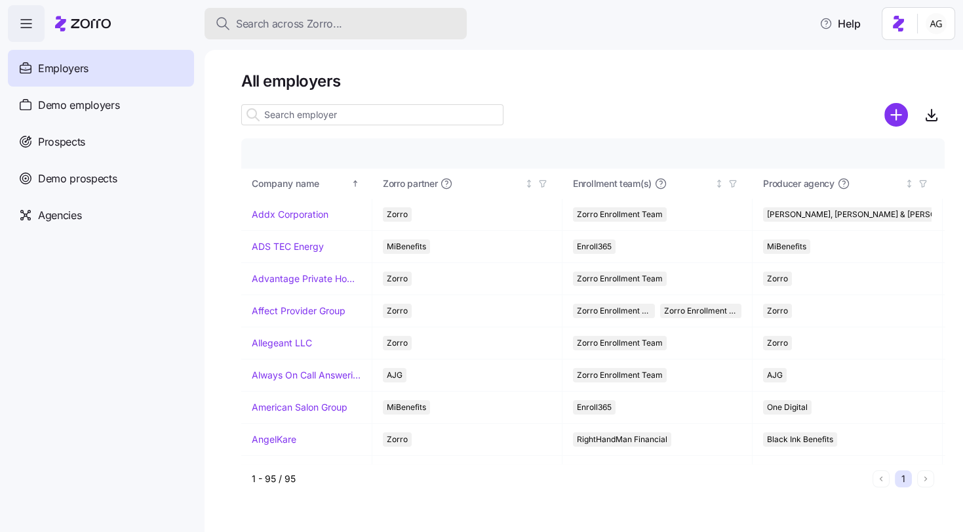
click at [273, 28] on span "Search across Zorro..." at bounding box center [289, 24] width 106 height 16
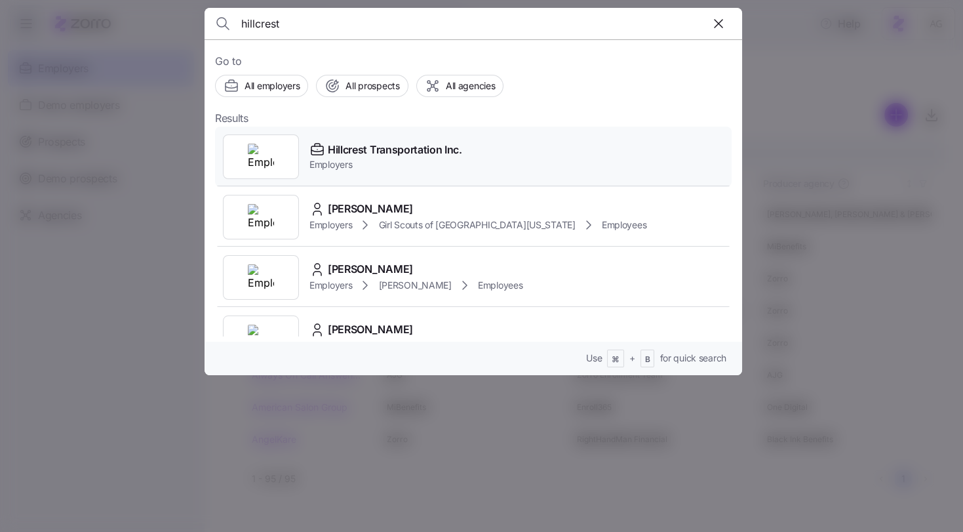
type input "hillcrest"
click at [378, 139] on div "Hillcrest Transportation Inc. Employers" at bounding box center [473, 157] width 517 height 60
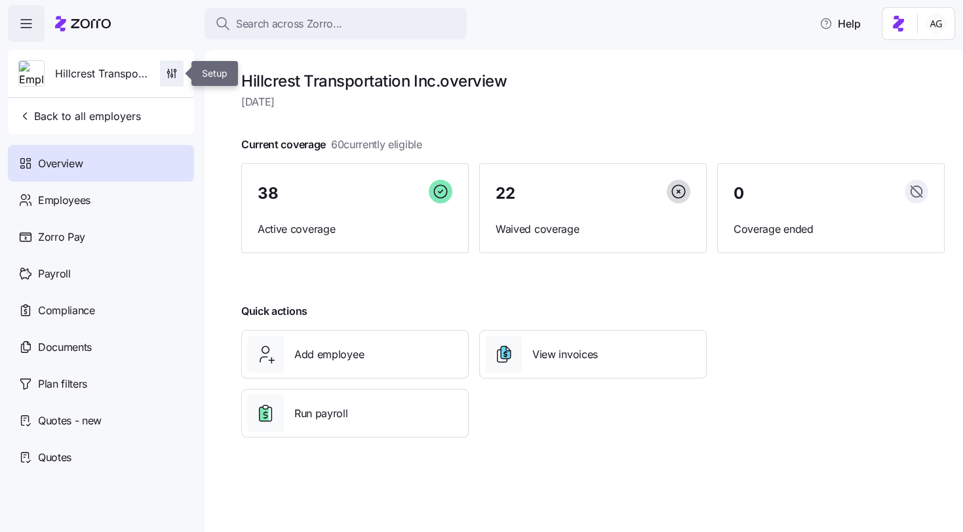
click at [167, 72] on icon "button" at bounding box center [168, 72] width 2 height 2
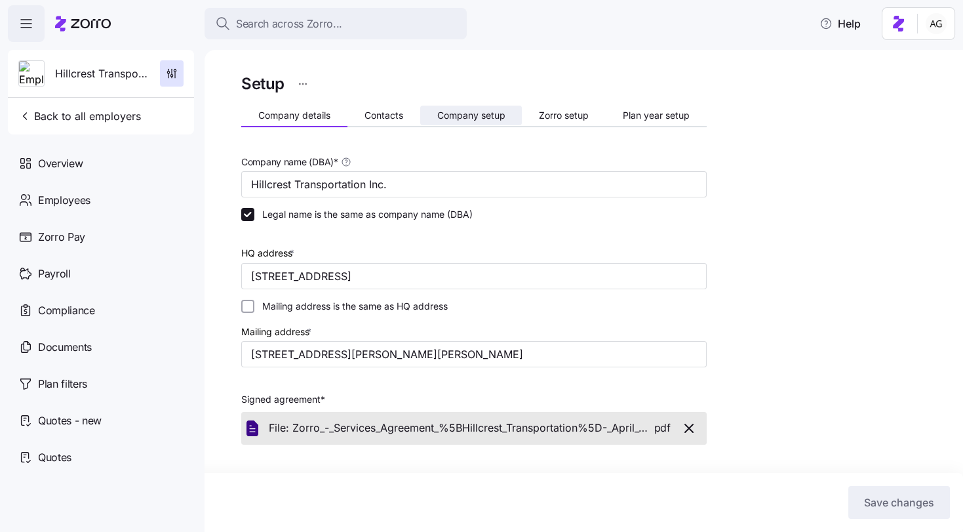
click at [459, 113] on span "Company setup" at bounding box center [471, 115] width 68 height 9
